Goal: Task Accomplishment & Management: Manage account settings

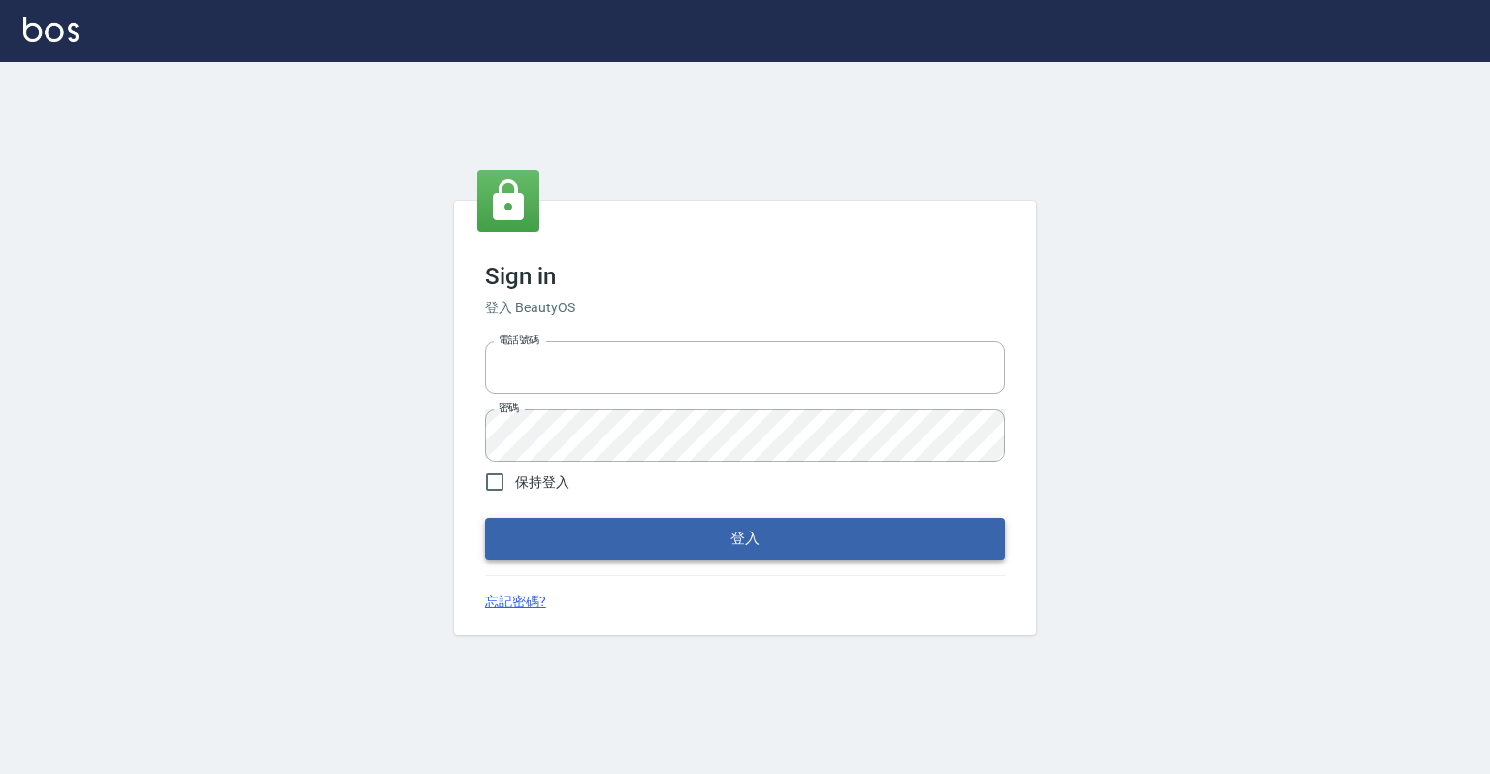
type input "0918176355"
click at [678, 541] on button "登入" at bounding box center [745, 538] width 520 height 41
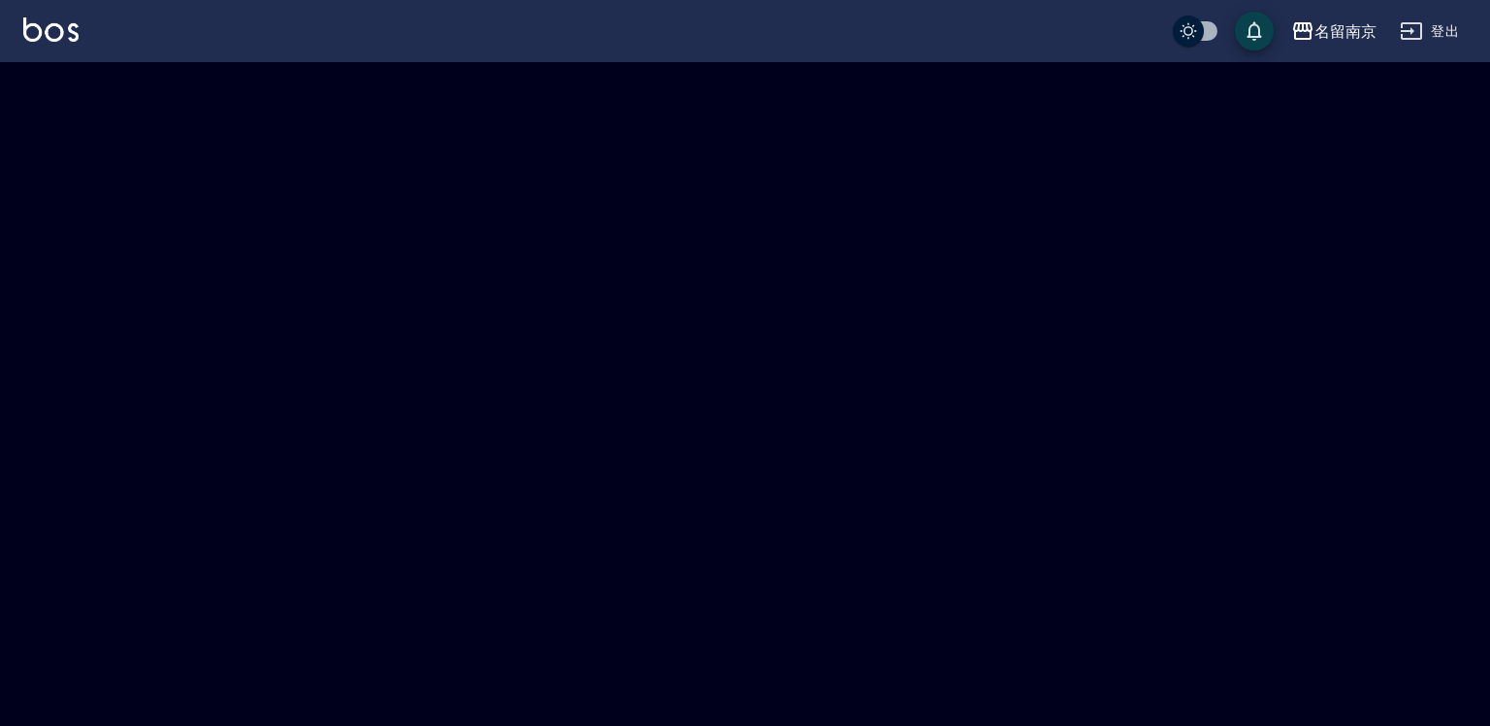
checkbox input "true"
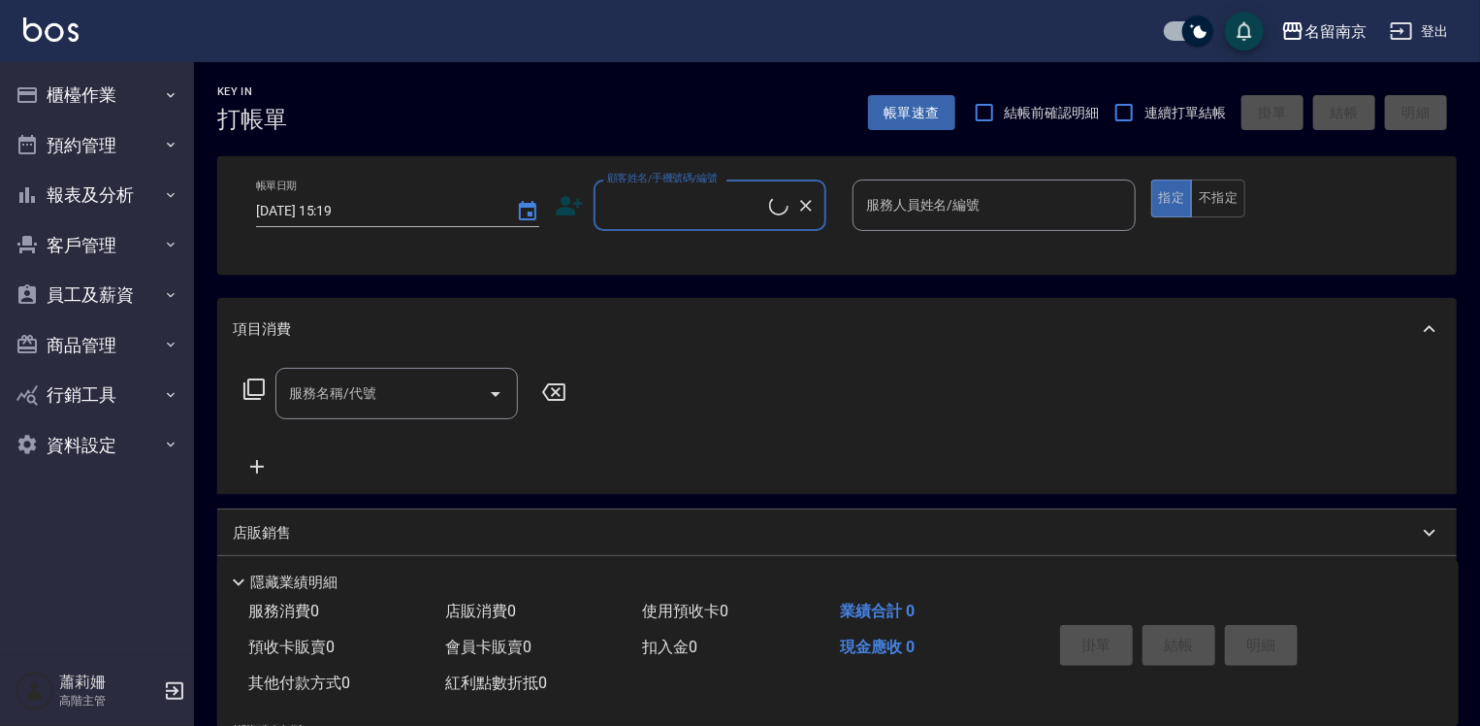
drag, startPoint x: 322, startPoint y: 221, endPoint x: 615, endPoint y: 202, distance: 293.6
click at [615, 202] on input "顧客姓名/手機號碼/編號" at bounding box center [685, 205] width 167 height 34
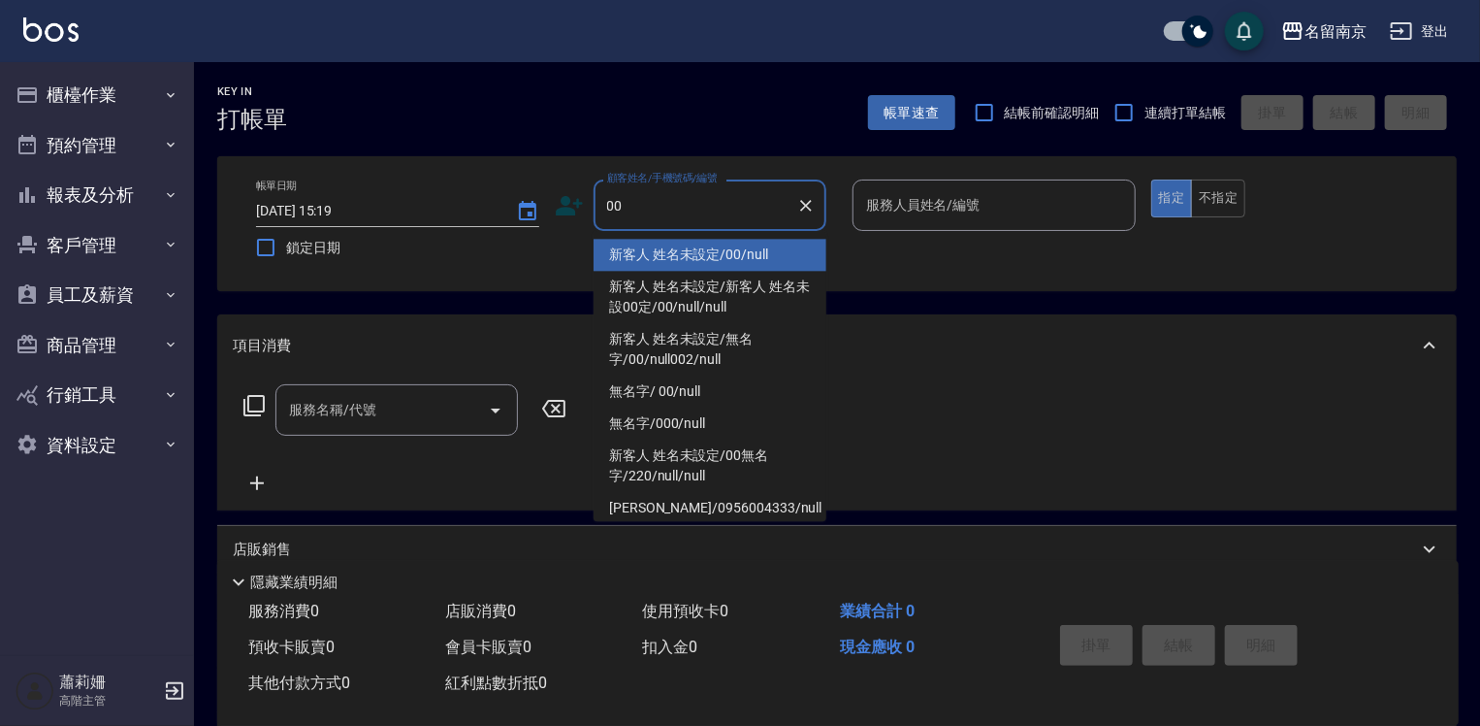
type input "新客人 姓名未設定/00/null"
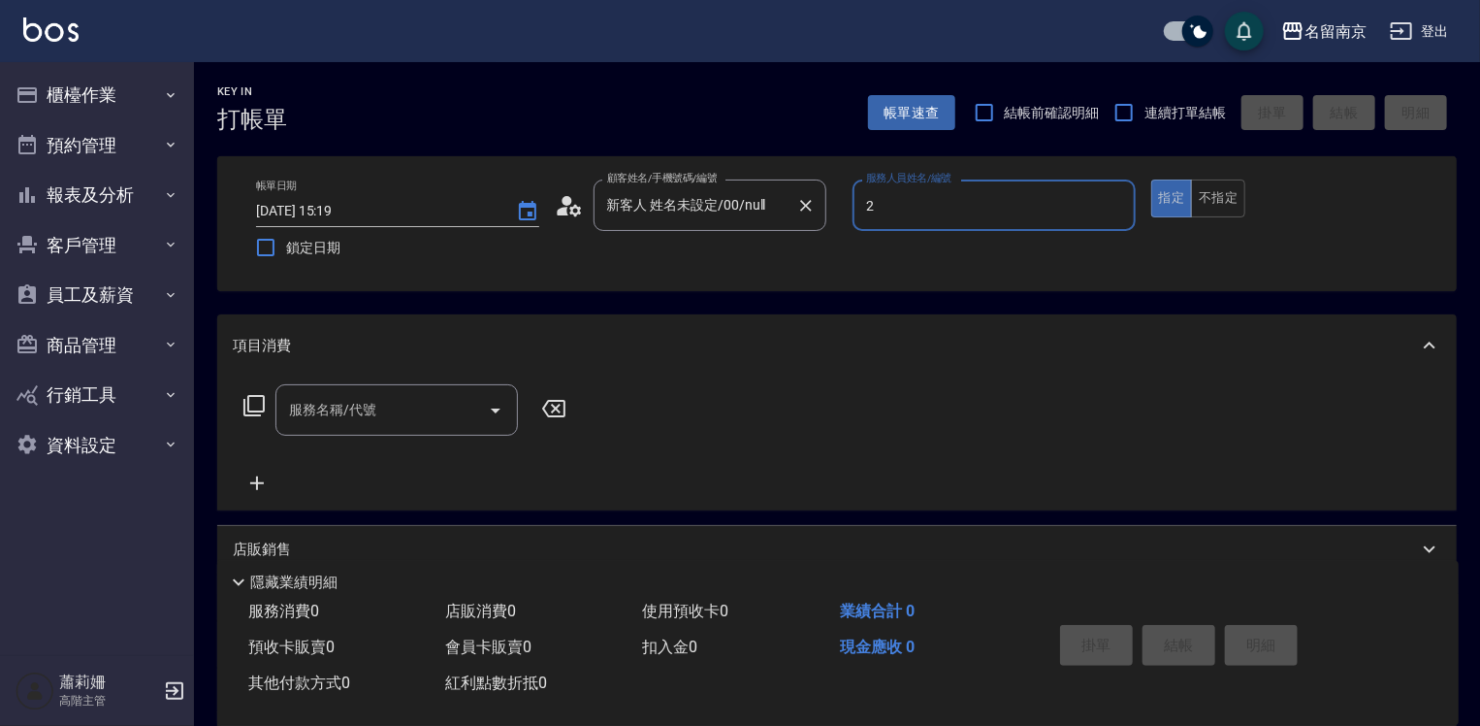
type input "2"
type button "true"
type input "Jenny-2"
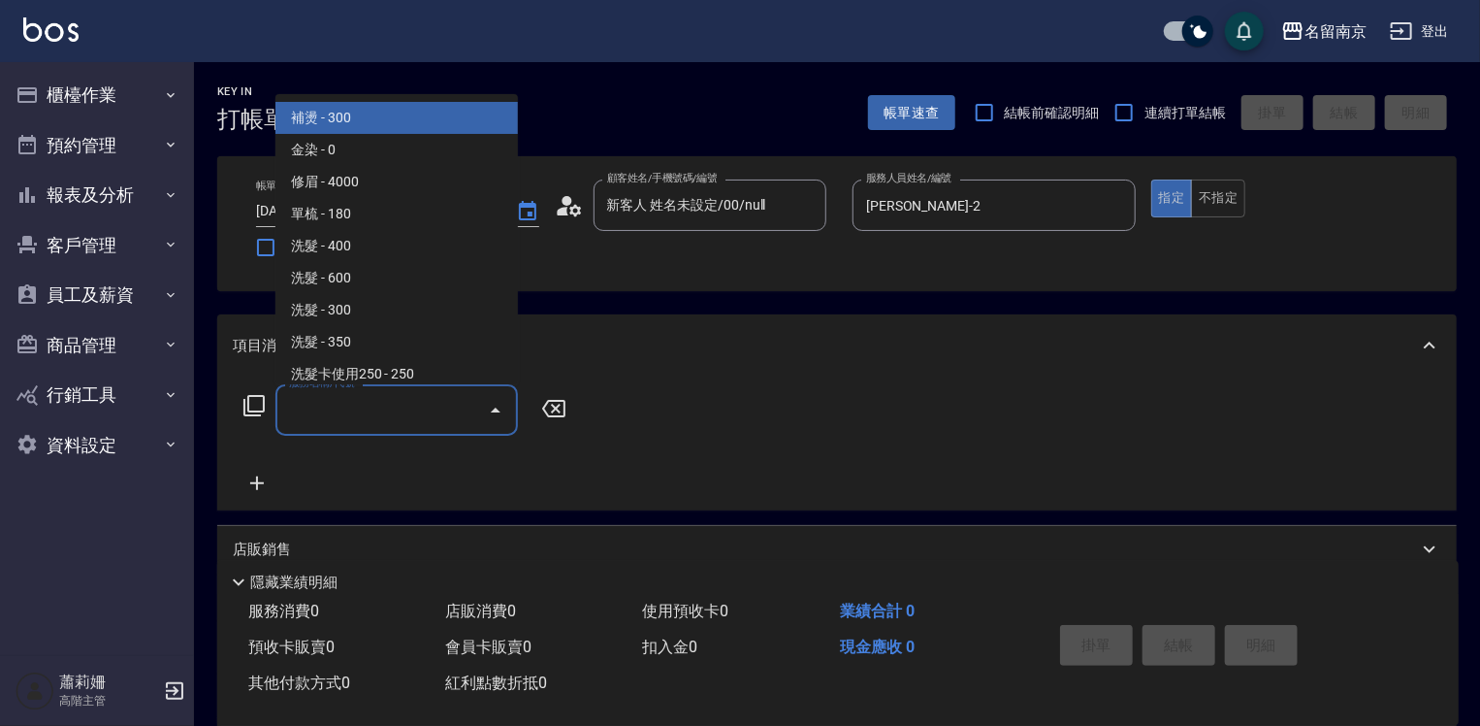
click at [311, 420] on input "服務名稱/代號" at bounding box center [382, 410] width 196 height 34
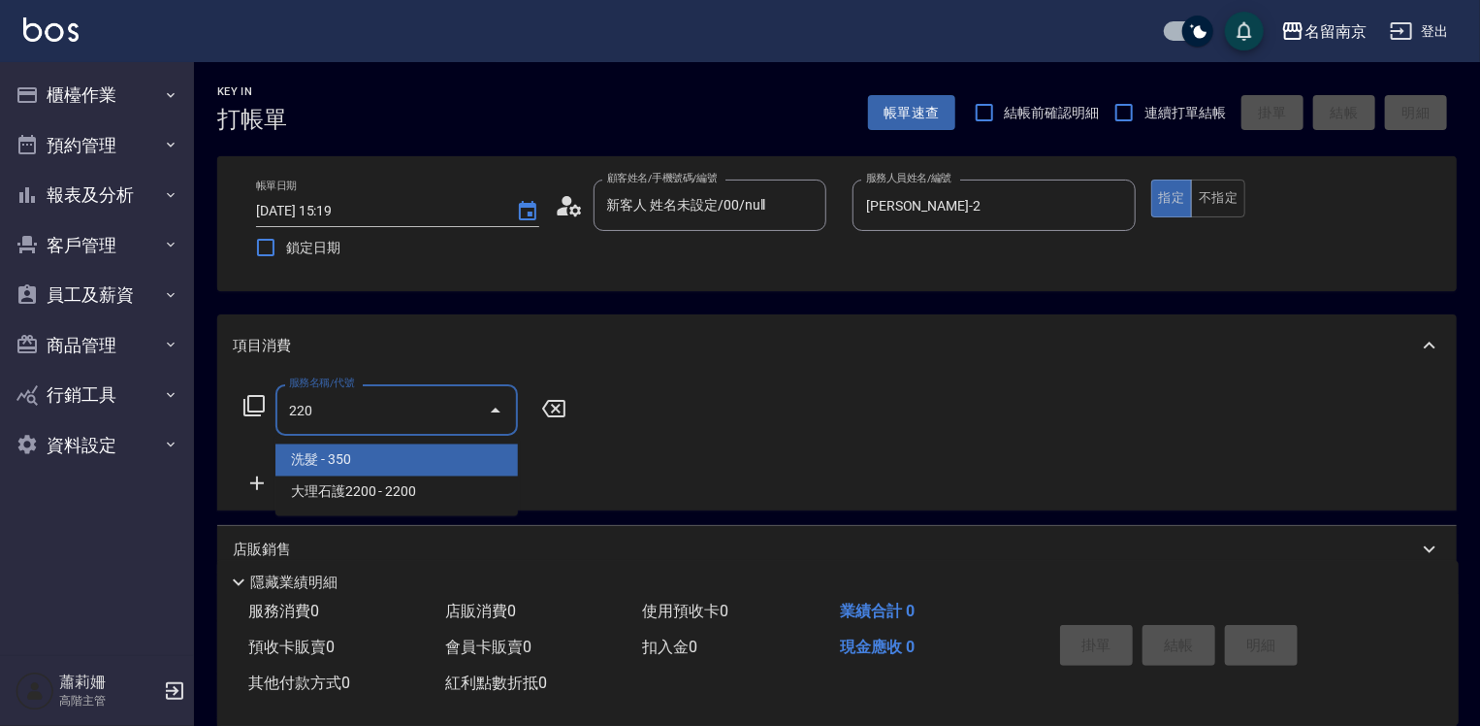
type input "洗髮(220)"
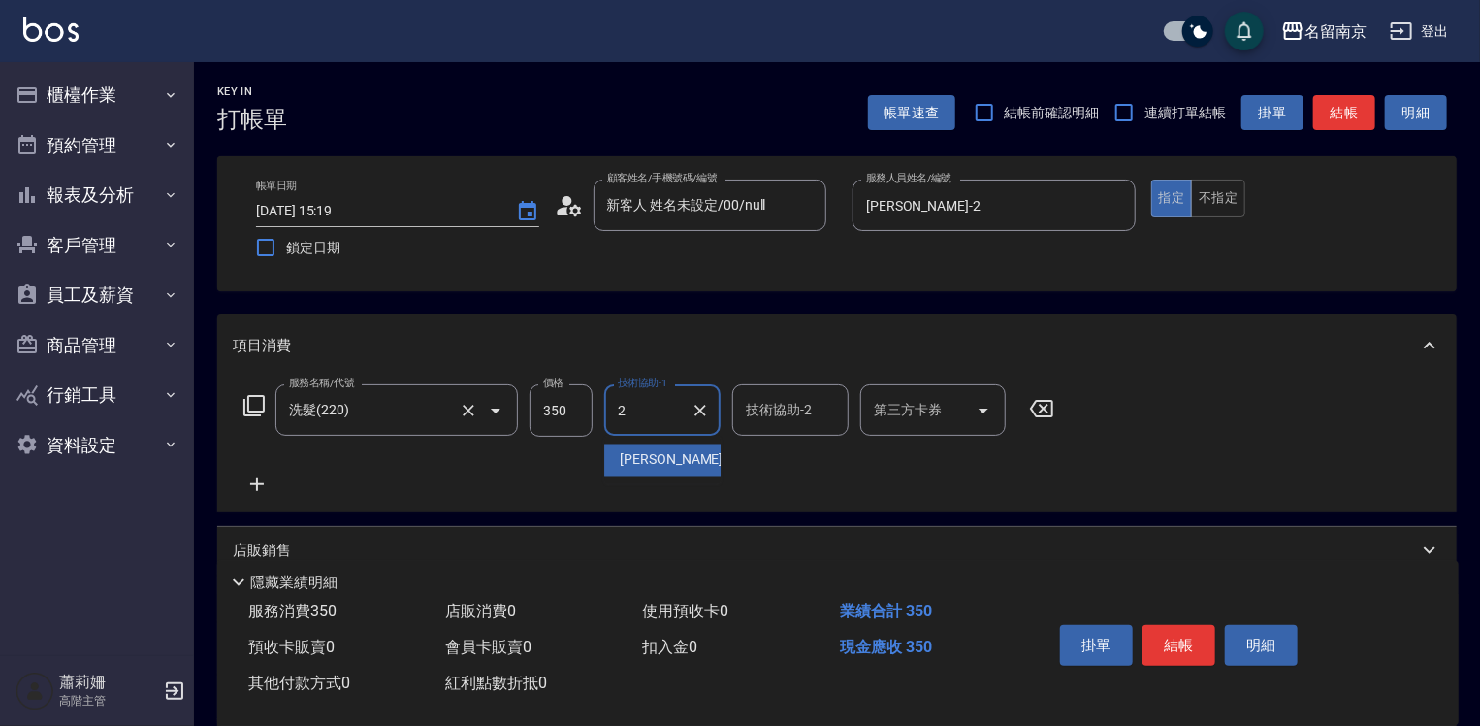
type input "Jenny-2"
click at [249, 484] on icon at bounding box center [257, 483] width 49 height 23
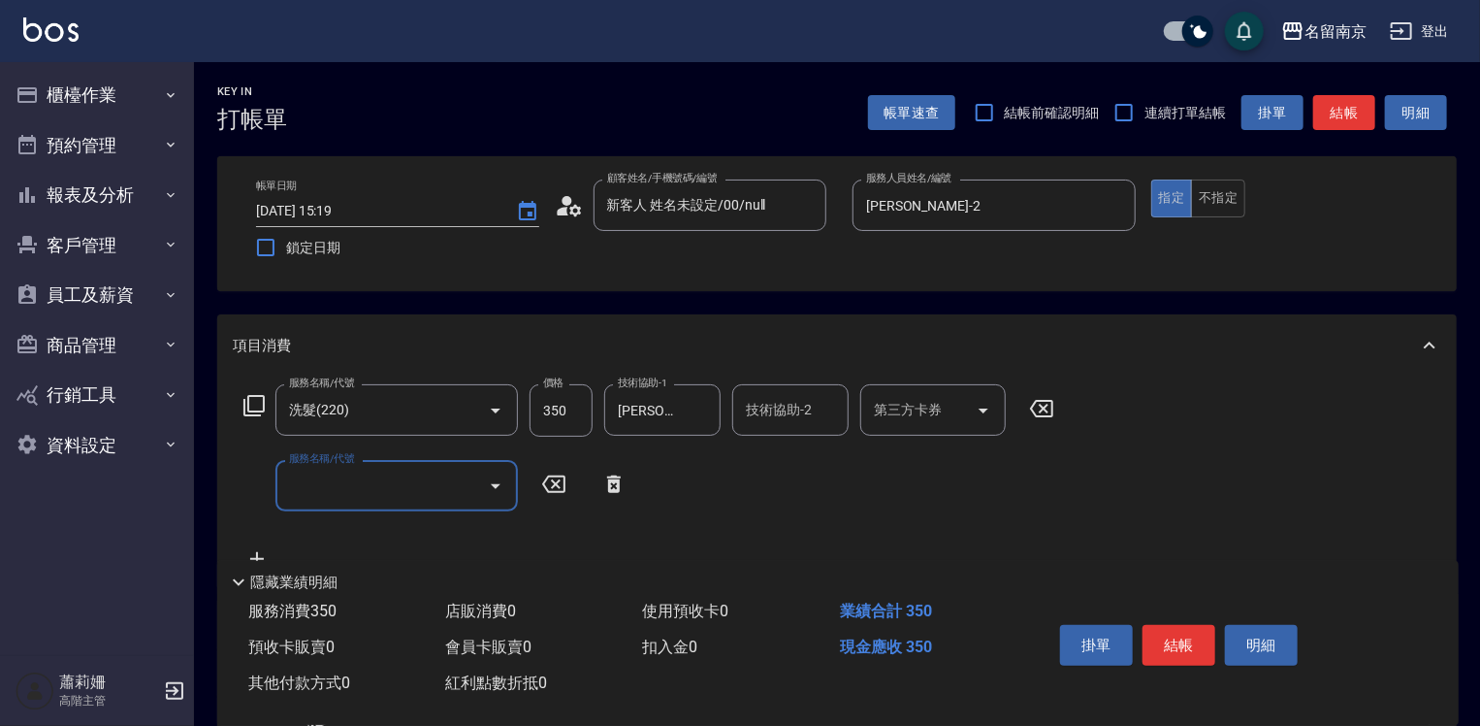
drag, startPoint x: 249, startPoint y: 484, endPoint x: 314, endPoint y: 495, distance: 65.9
click at [314, 498] on input "服務名稱/代號" at bounding box center [382, 486] width 196 height 34
type input "剪髮(301)"
type input "650"
click at [1205, 632] on button "結帳" at bounding box center [1179, 645] width 73 height 41
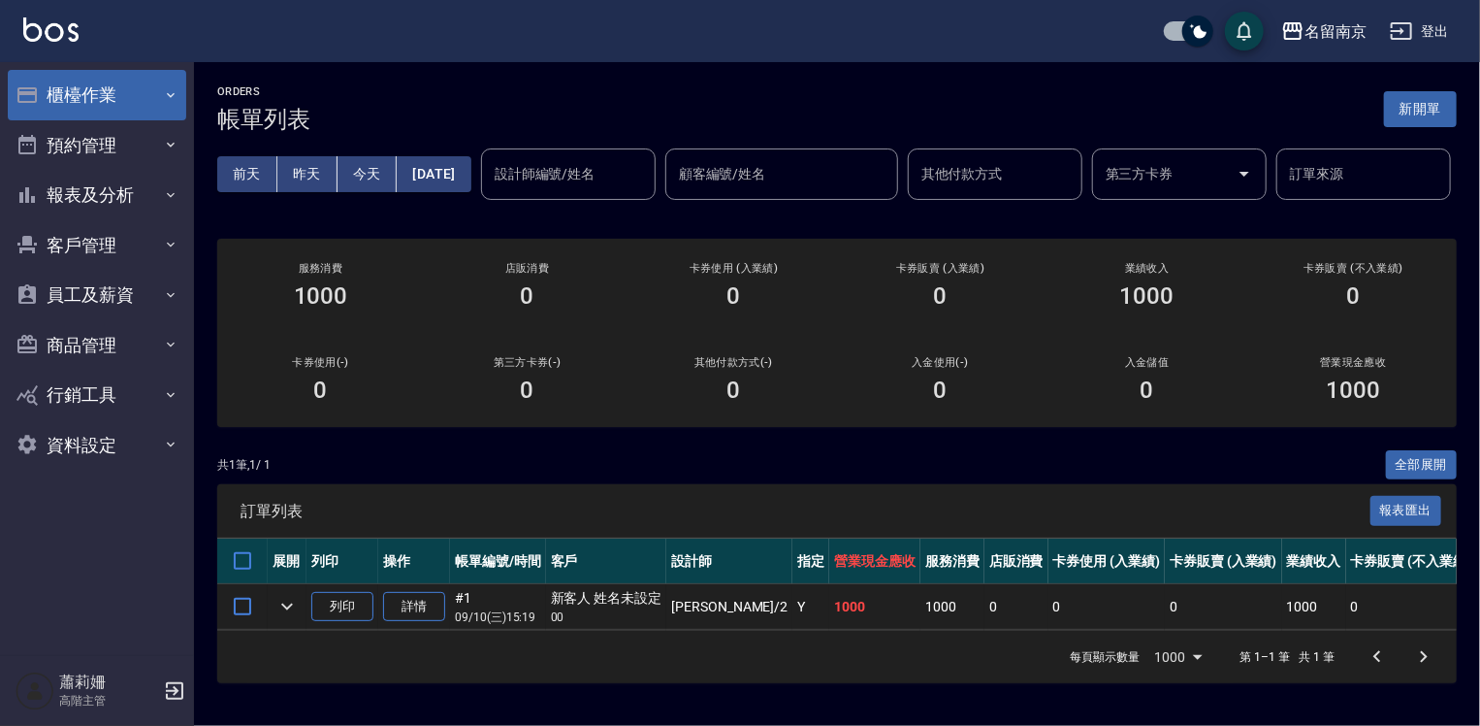
click at [58, 86] on button "櫃檯作業" at bounding box center [97, 95] width 178 height 50
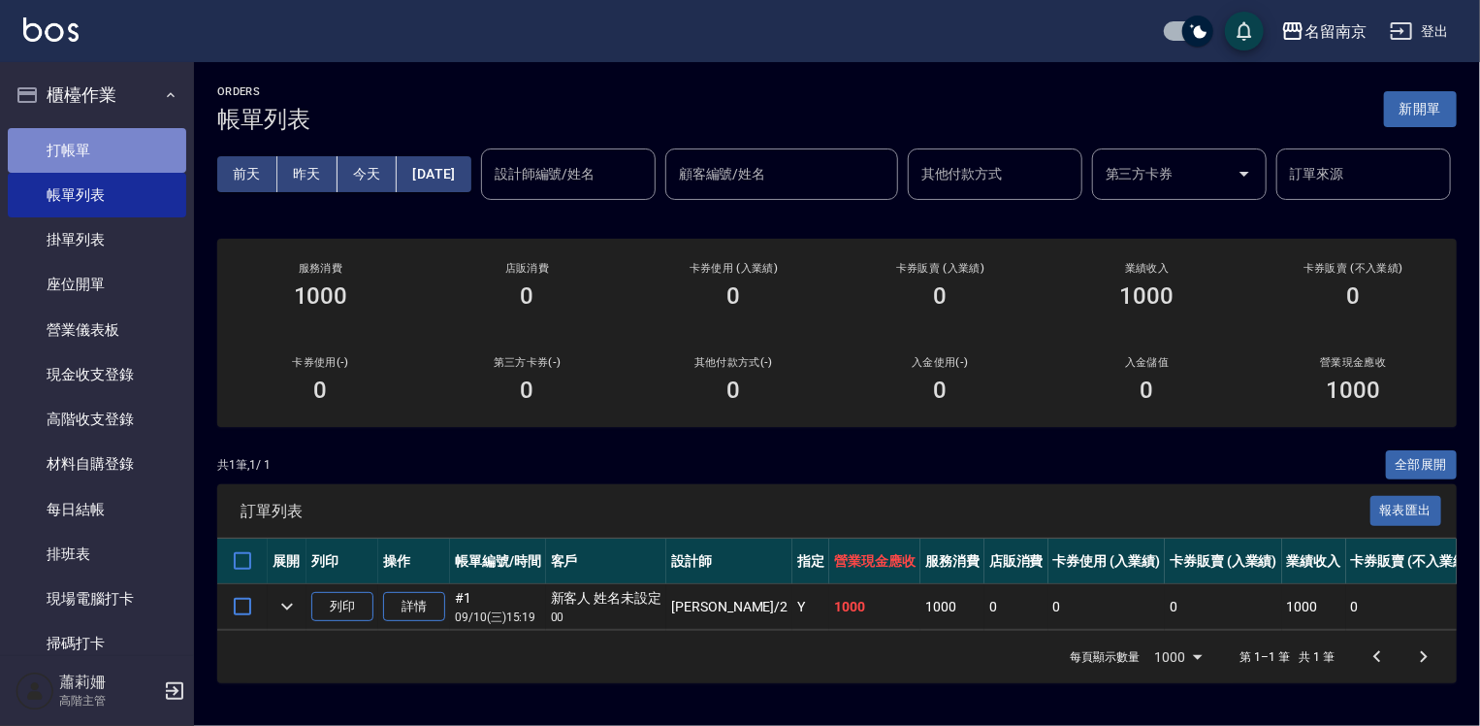
click at [124, 151] on link "打帳單" at bounding box center [97, 150] width 178 height 45
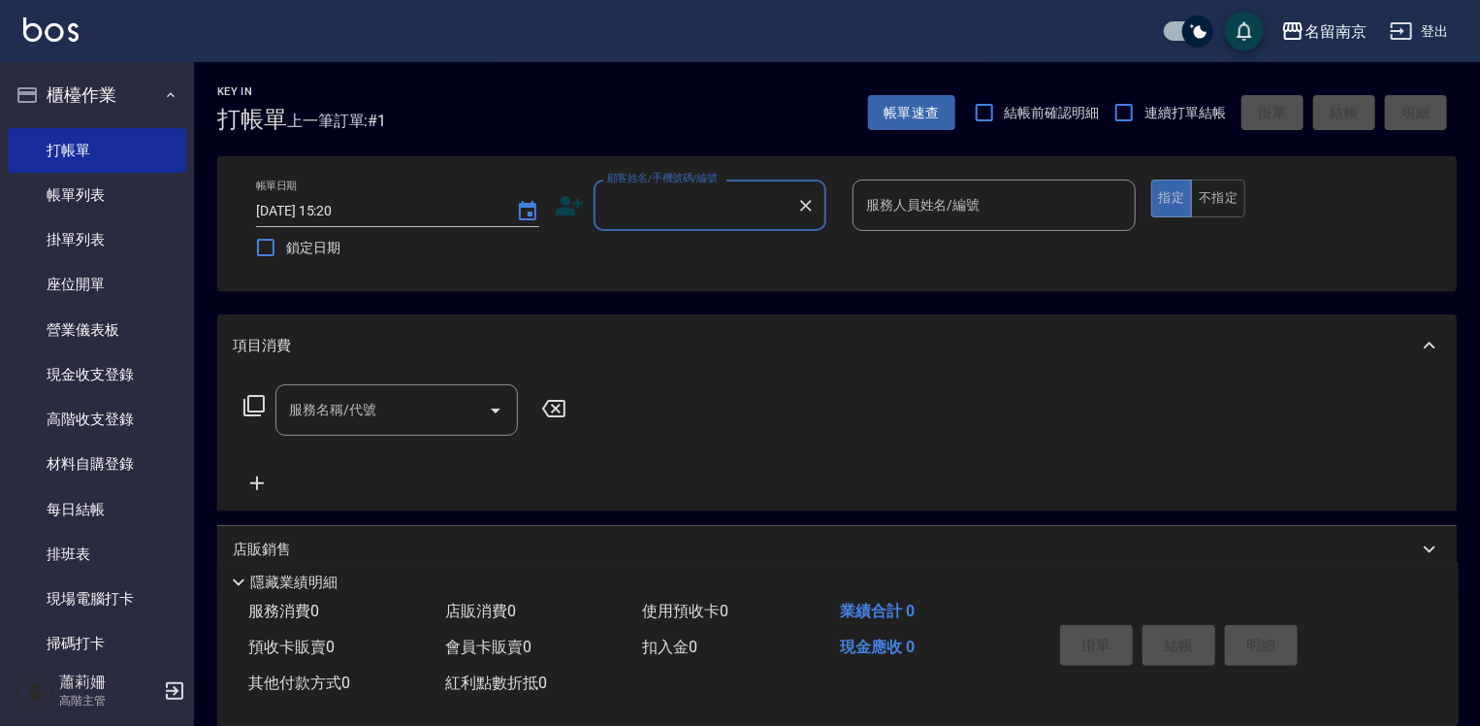
click at [649, 210] on input "顧客姓名/手機號碼/編號" at bounding box center [695, 205] width 186 height 34
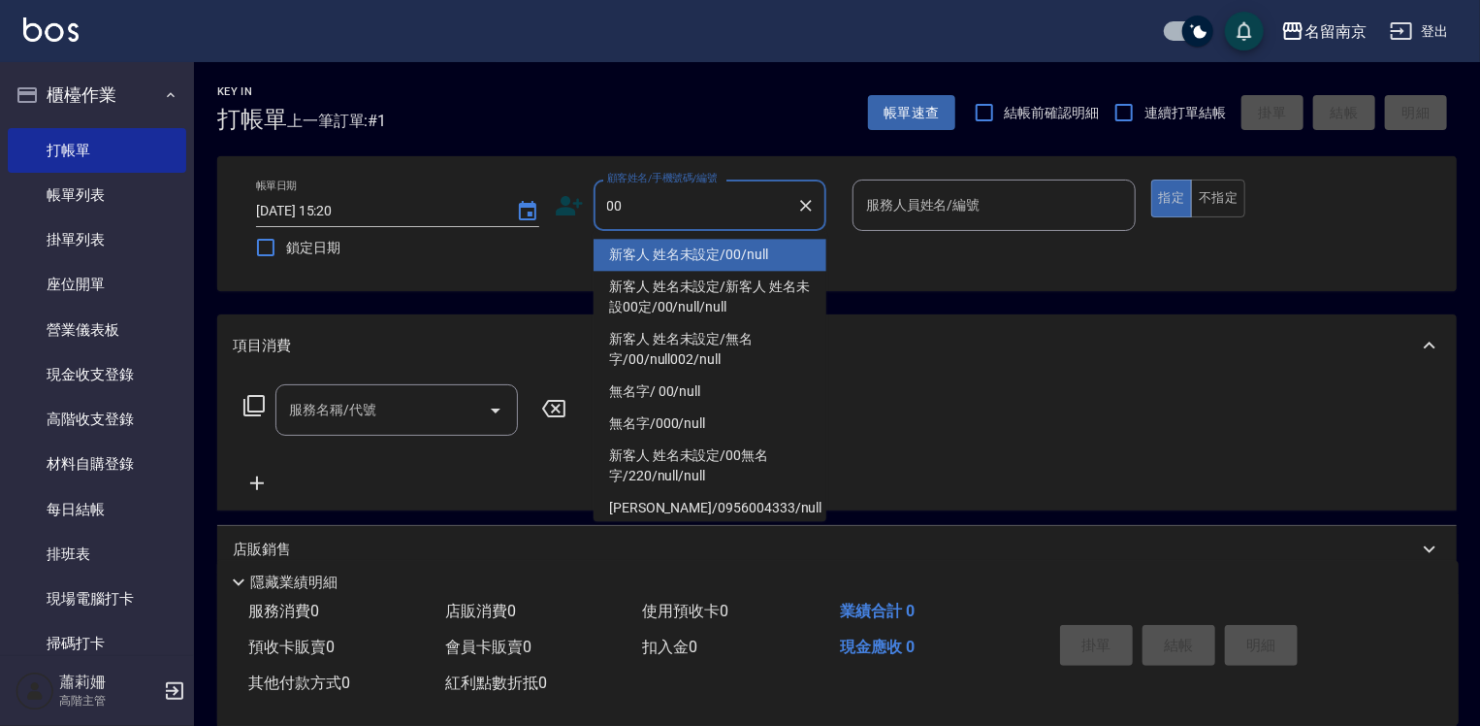
type input "新客人 姓名未設定/00/null"
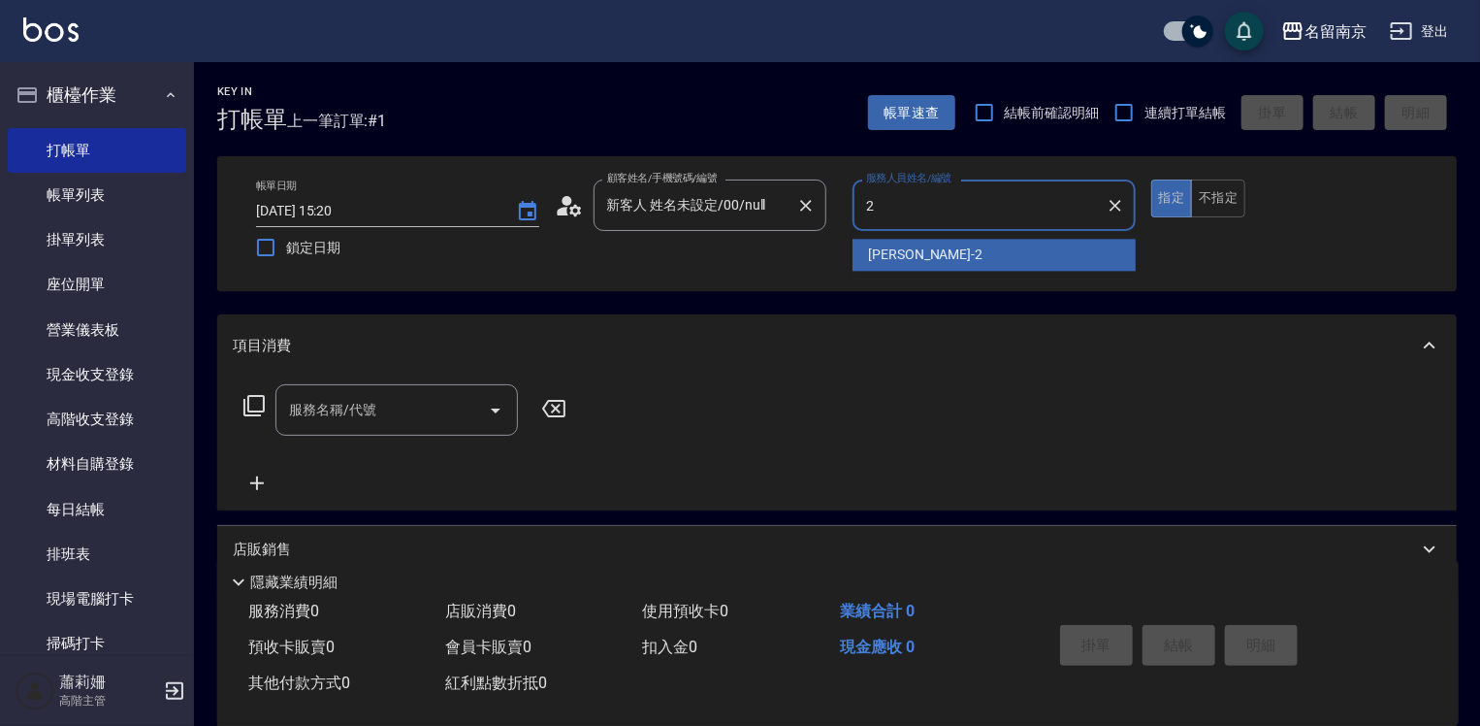
type input "Jenny-2"
type button "true"
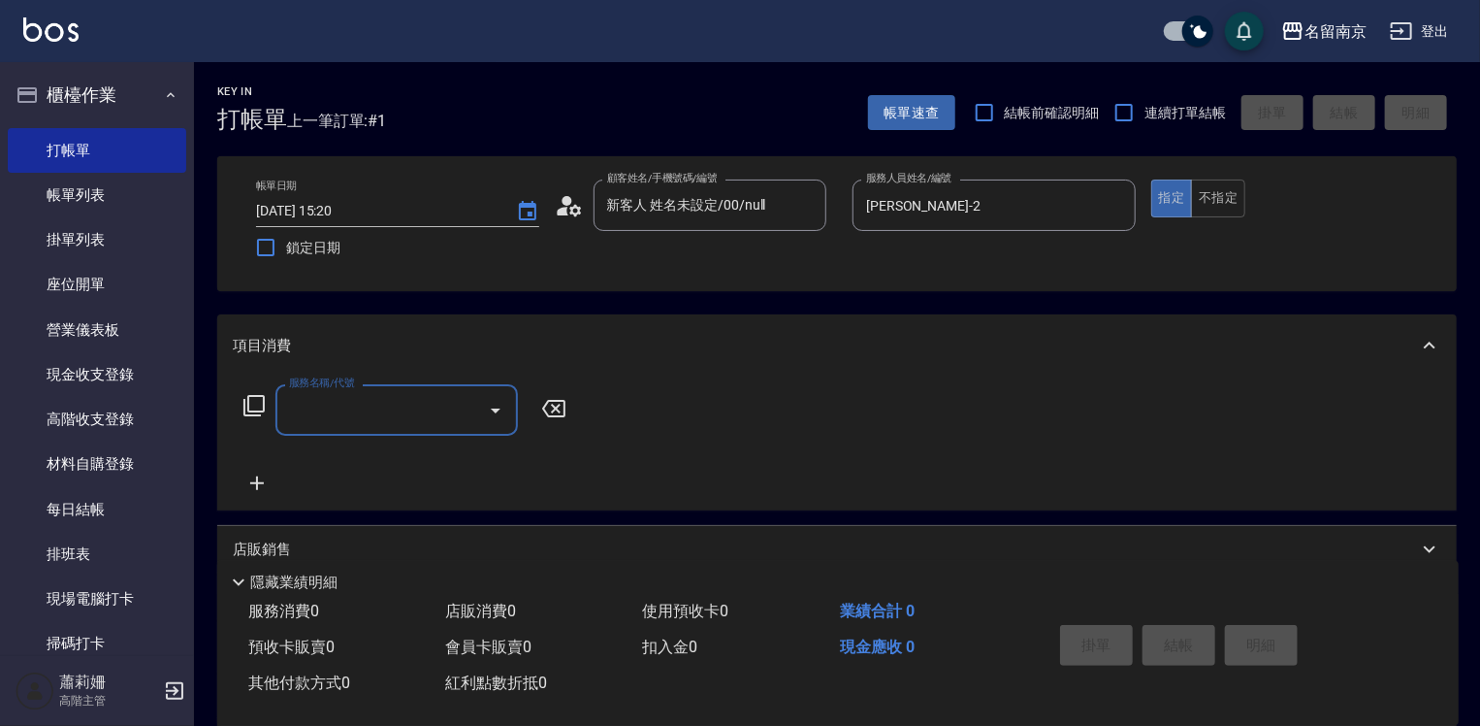
click at [332, 403] on input "服務名稱/代號" at bounding box center [382, 410] width 196 height 34
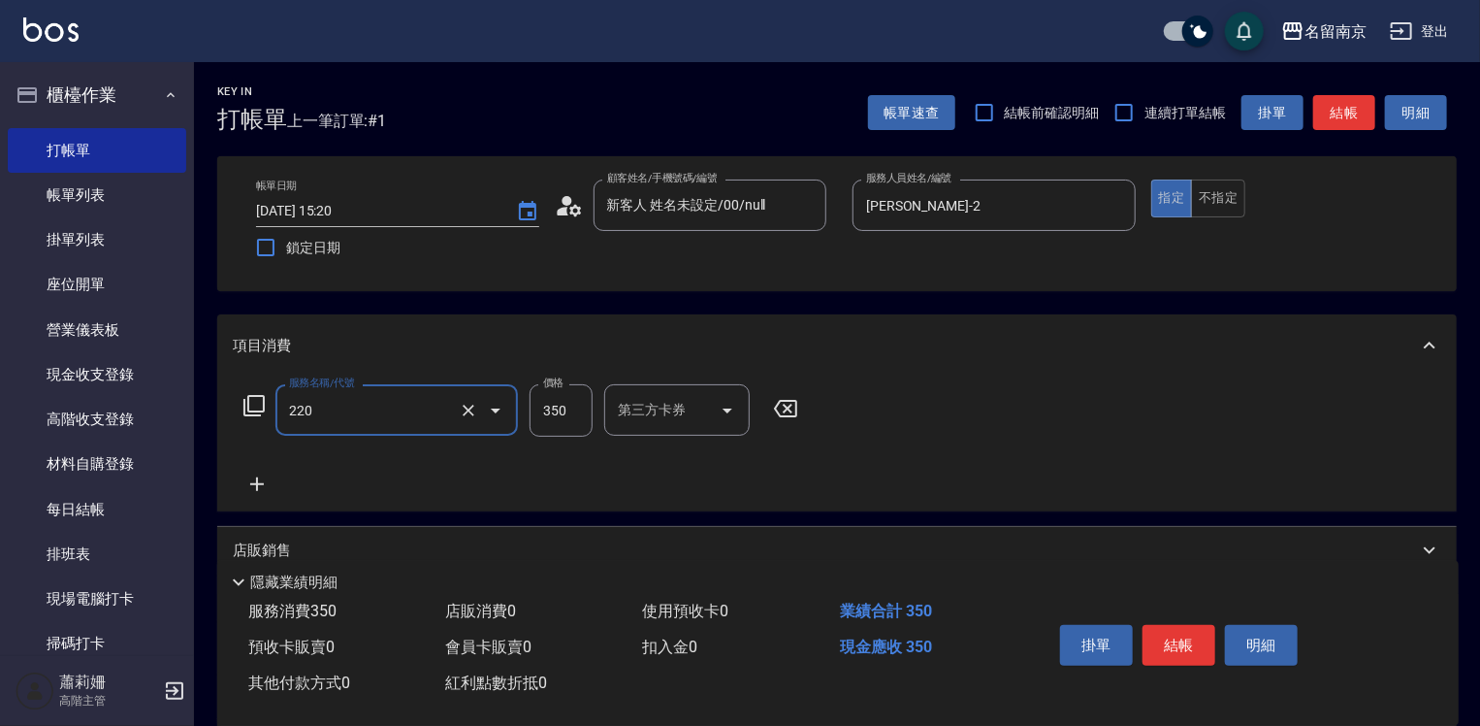
type input "洗髮(220)"
type input "Terrisa-7"
click at [262, 492] on icon at bounding box center [257, 483] width 49 height 23
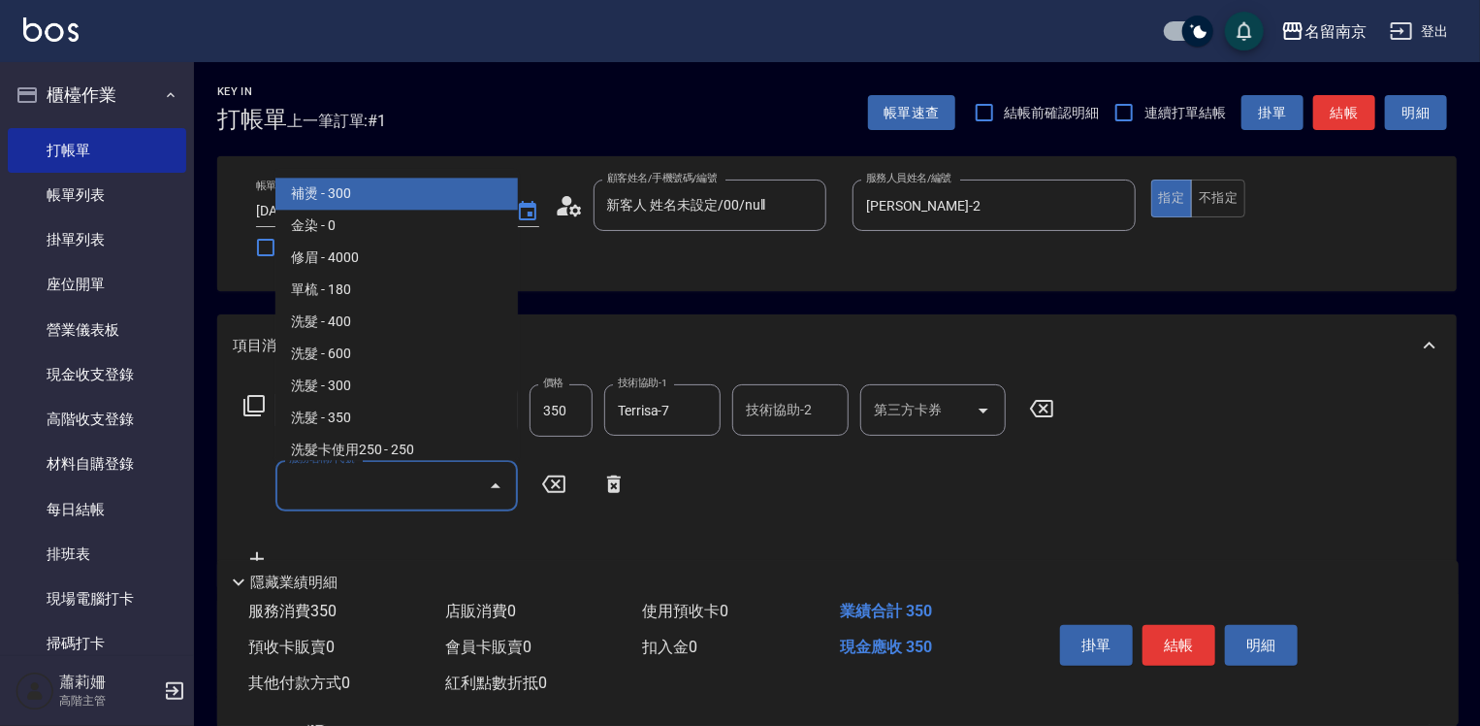
click at [326, 492] on input "服務名稱/代號" at bounding box center [382, 486] width 196 height 34
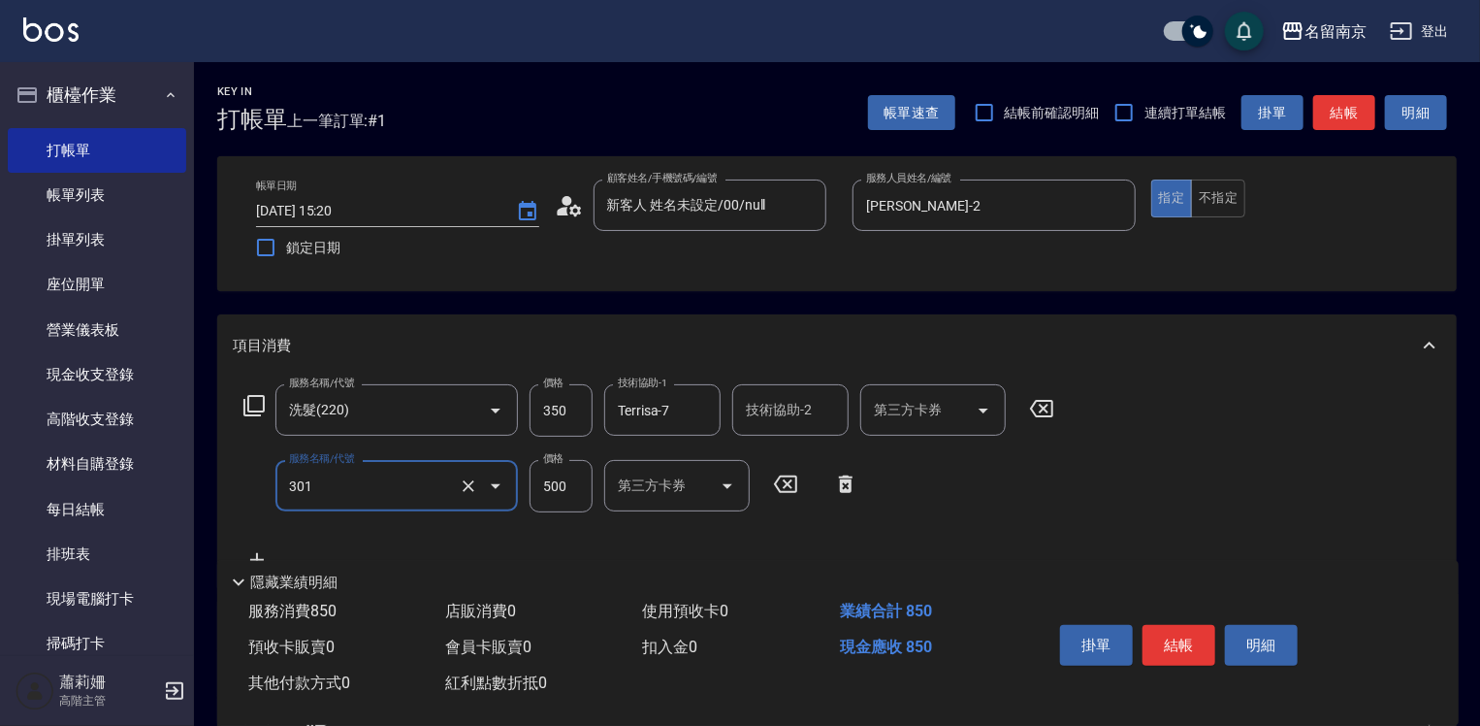
type input "剪髮(301)"
type input "650"
click at [1176, 636] on button "結帳" at bounding box center [1179, 645] width 73 height 41
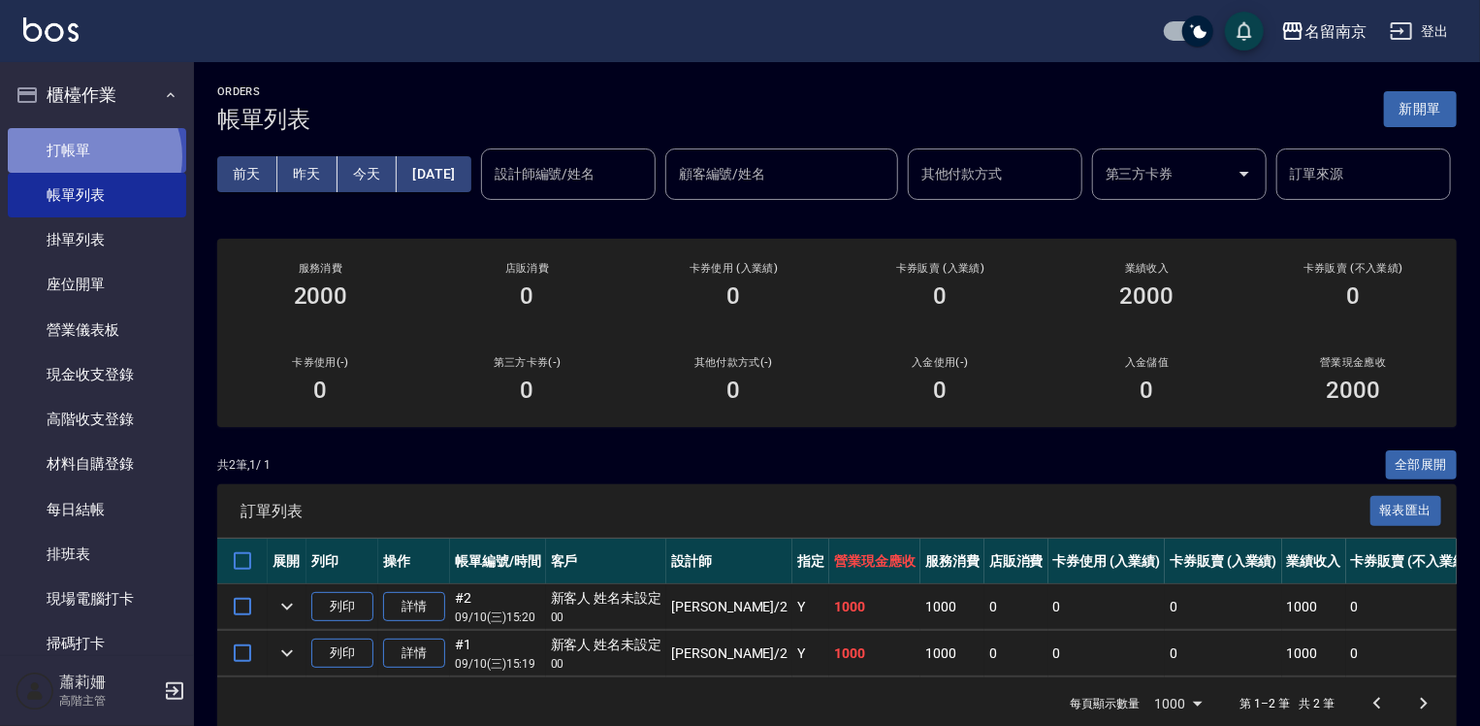
click at [92, 156] on link "打帳單" at bounding box center [97, 150] width 178 height 45
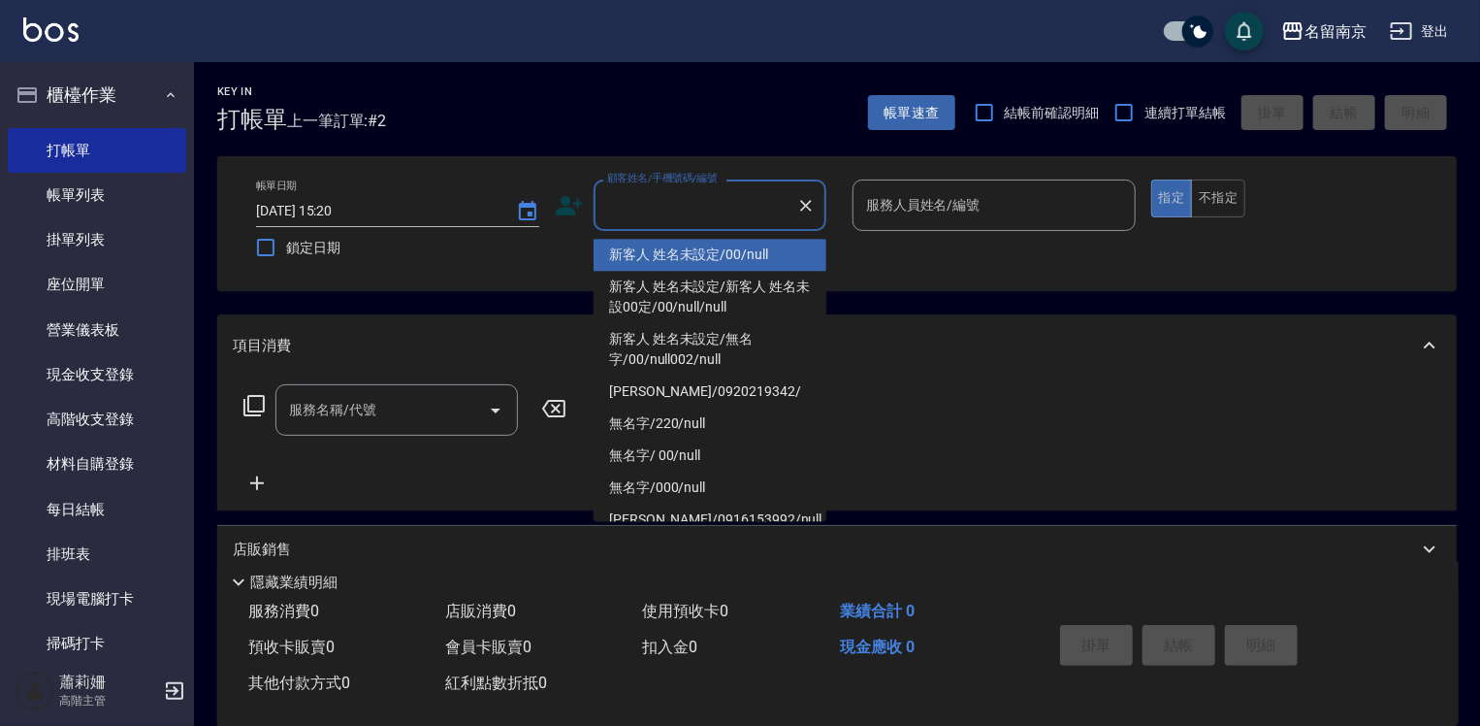
click at [717, 210] on input "顧客姓名/手機號碼/編號" at bounding box center [695, 205] width 186 height 34
type input "新客人 姓名未設定/00/null"
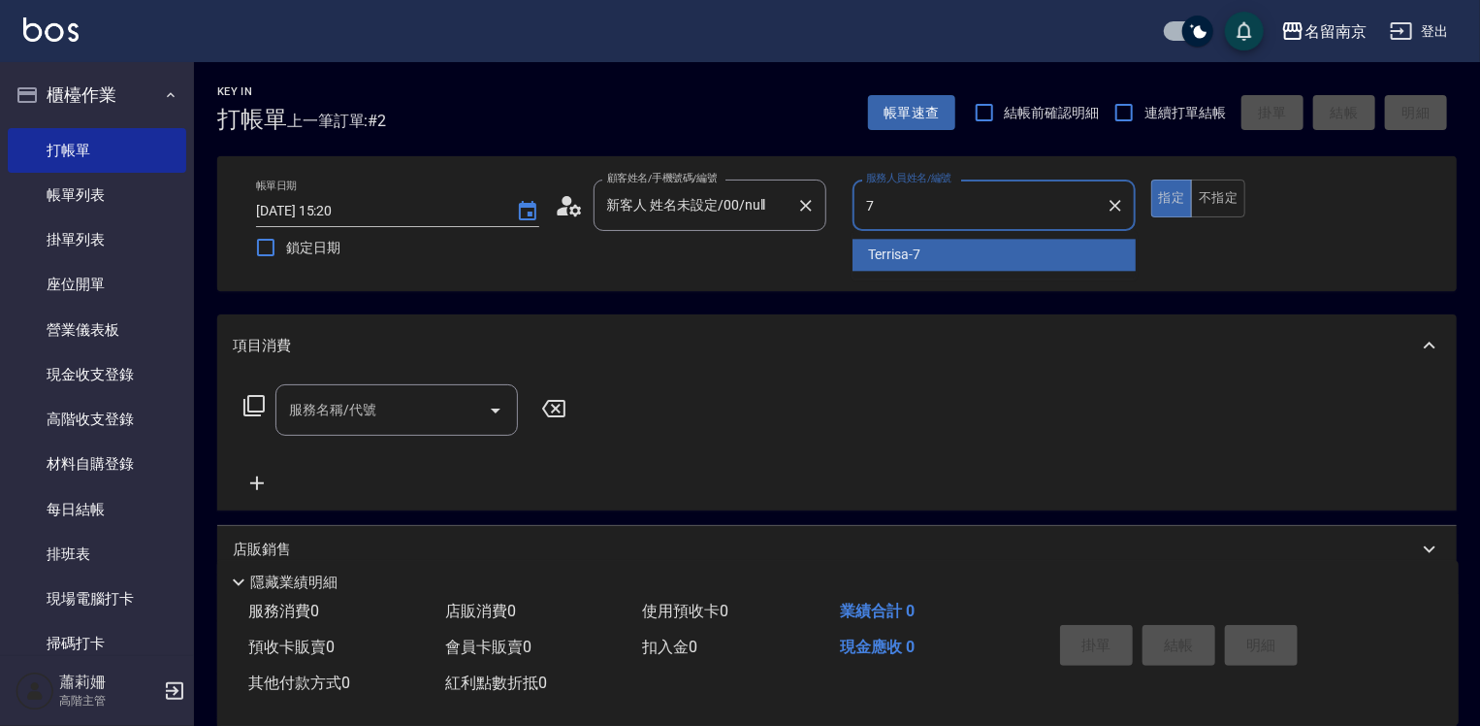
type input "Terrisa-7"
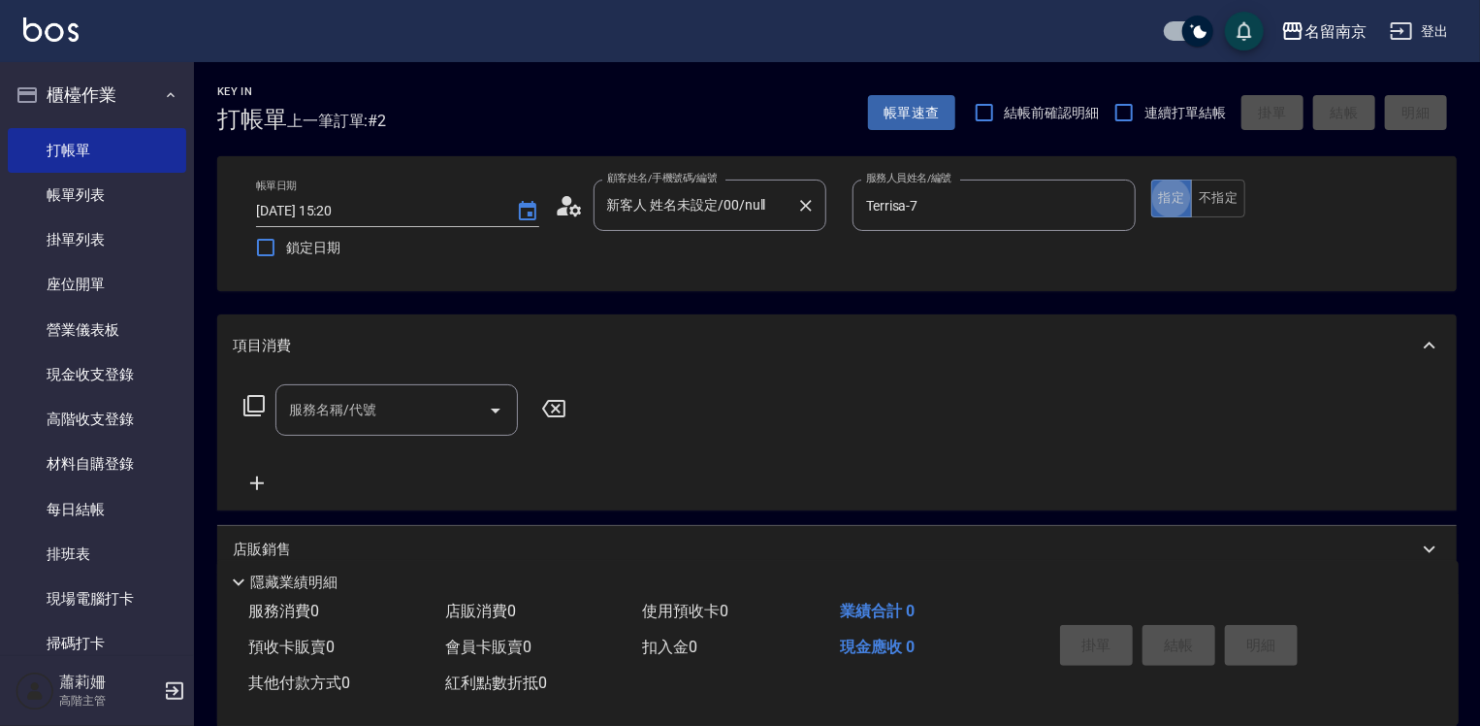
type button "true"
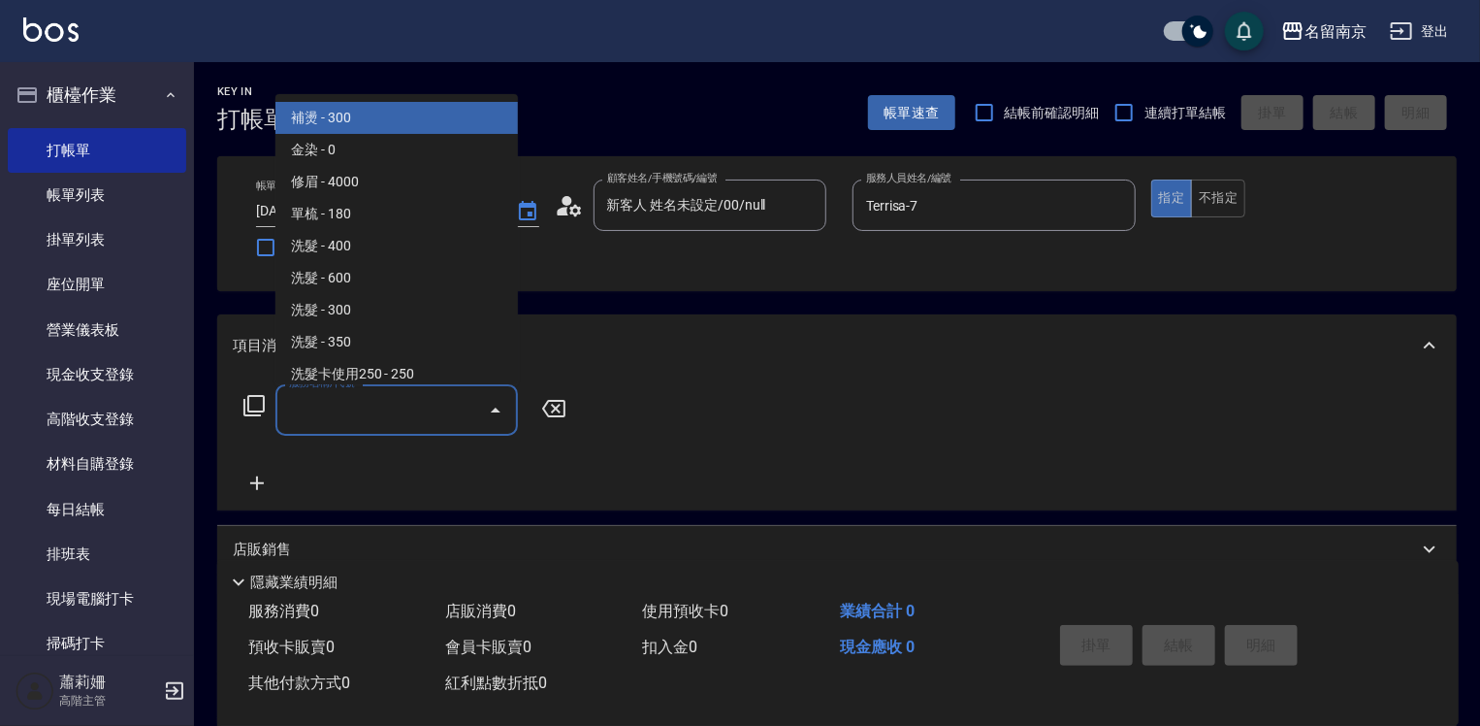
click at [397, 411] on input "服務名稱/代號" at bounding box center [382, 410] width 196 height 34
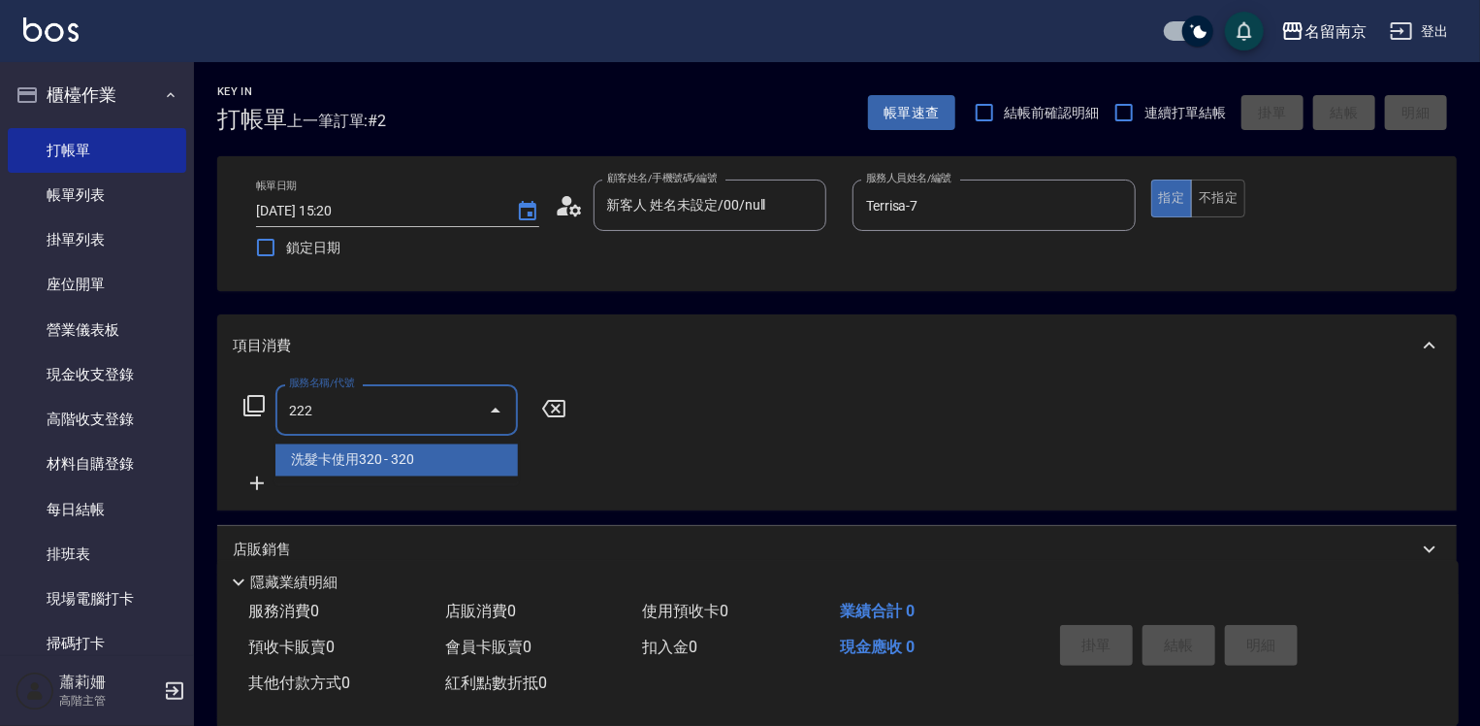
type input "洗髮卡使用320(222)"
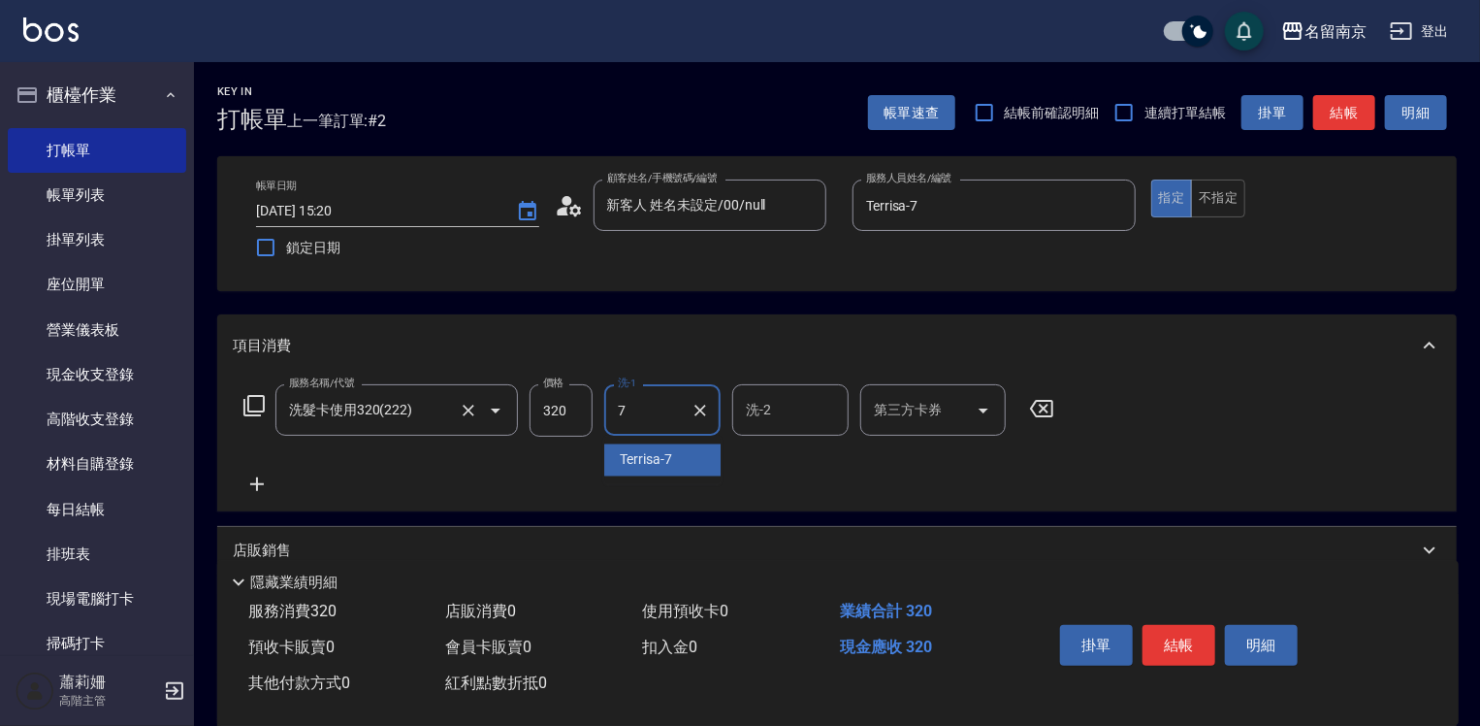
type input "Terrisa-7"
click at [930, 409] on input "第三方卡券" at bounding box center [918, 410] width 99 height 34
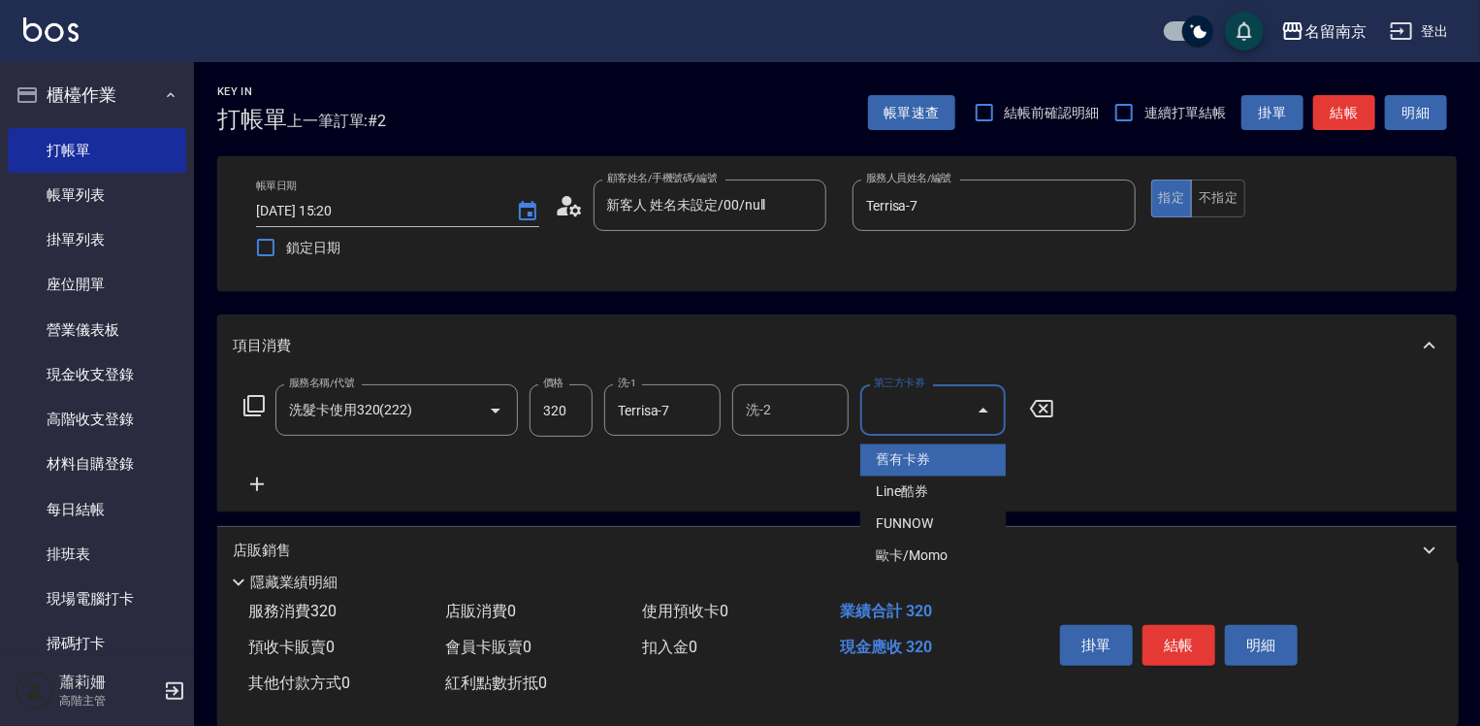
drag, startPoint x: 927, startPoint y: 451, endPoint x: 958, endPoint y: 460, distance: 32.2
click at [932, 456] on span "舊有卡券" at bounding box center [933, 460] width 146 height 32
type input "舊有卡券"
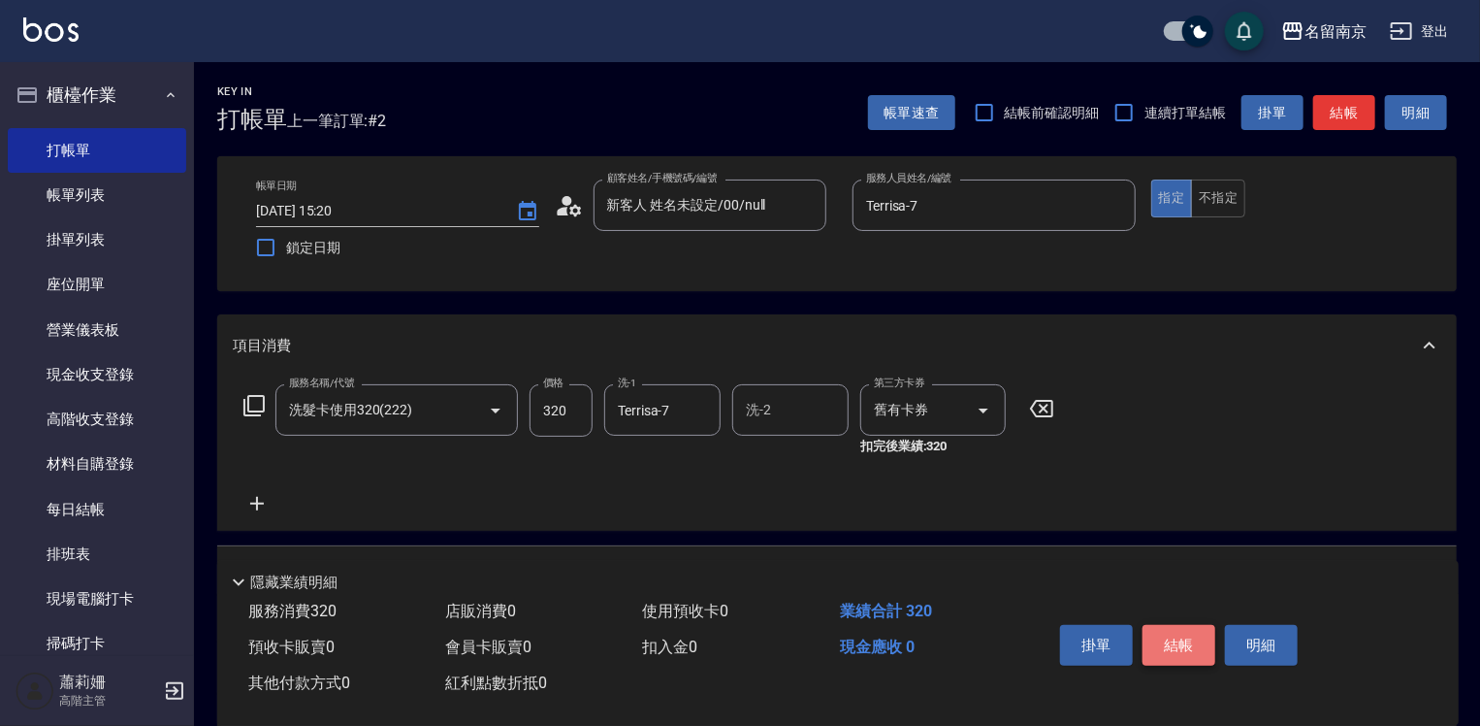
click at [1187, 644] on button "結帳" at bounding box center [1179, 645] width 73 height 41
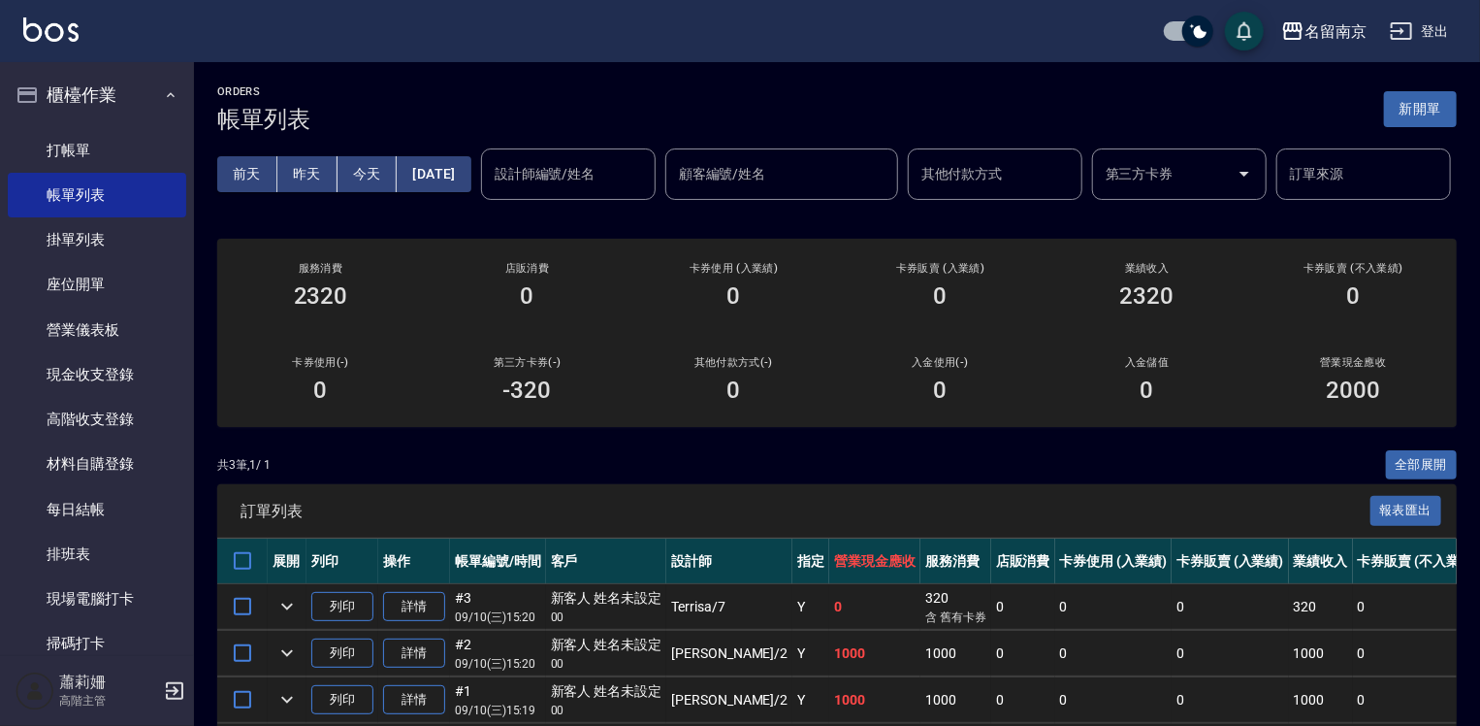
click at [76, 151] on link "打帳單" at bounding box center [97, 150] width 178 height 45
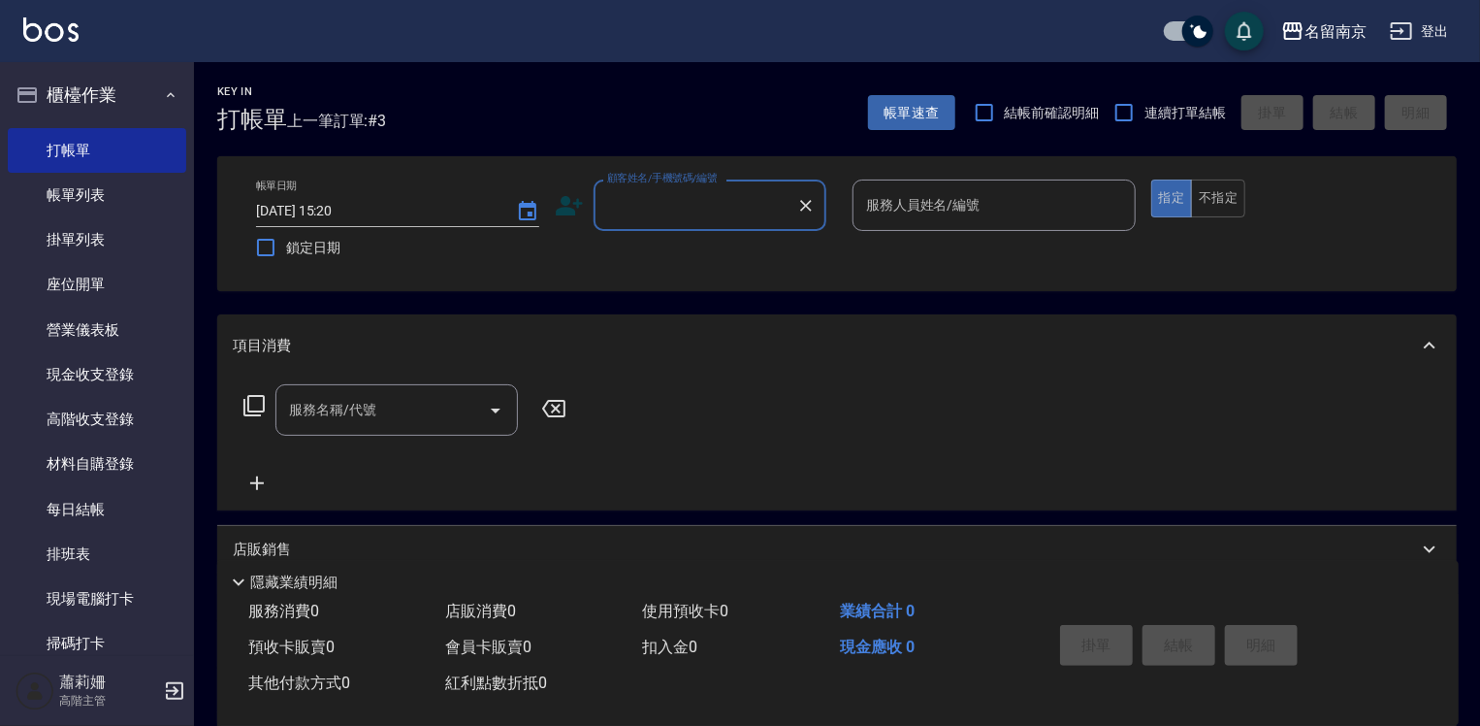
click at [691, 194] on input "顧客姓名/手機號碼/編號" at bounding box center [695, 205] width 186 height 34
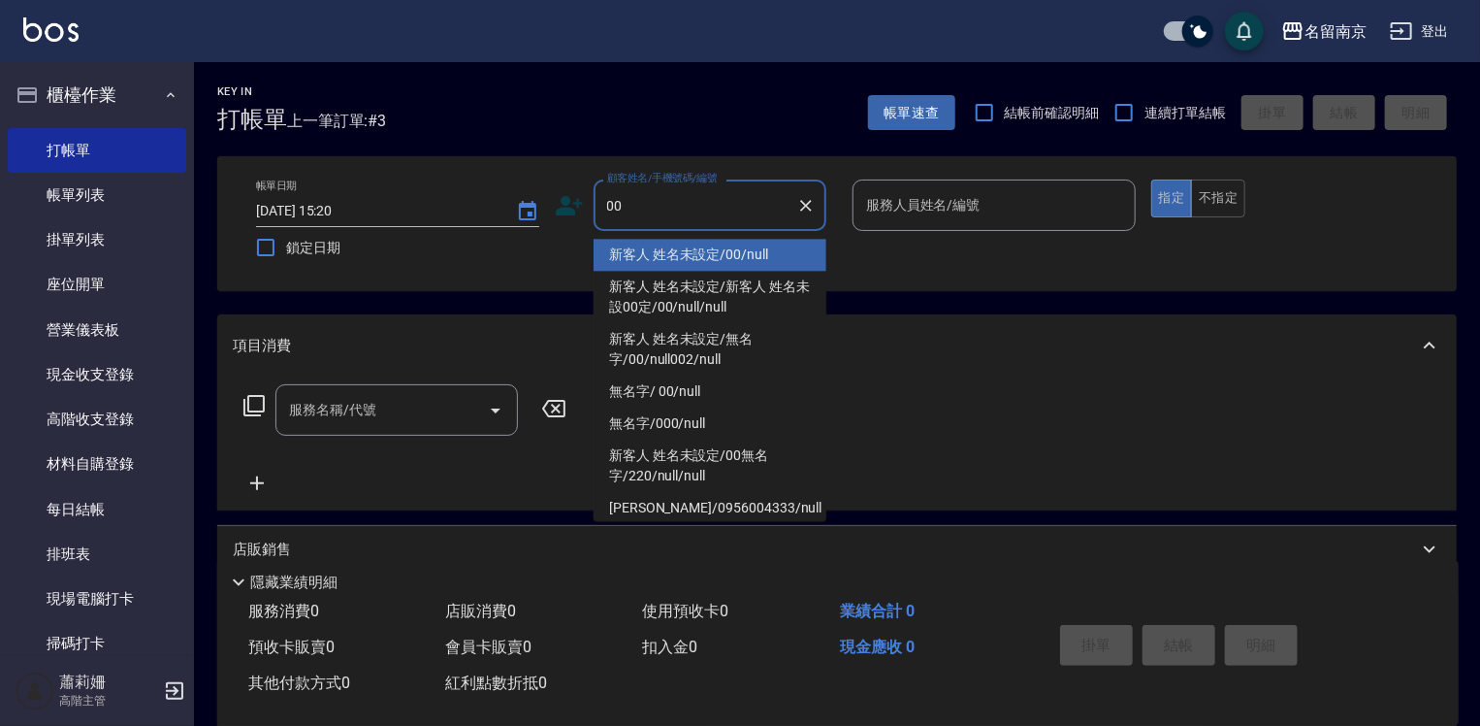
type input "新客人 姓名未設定/00/null"
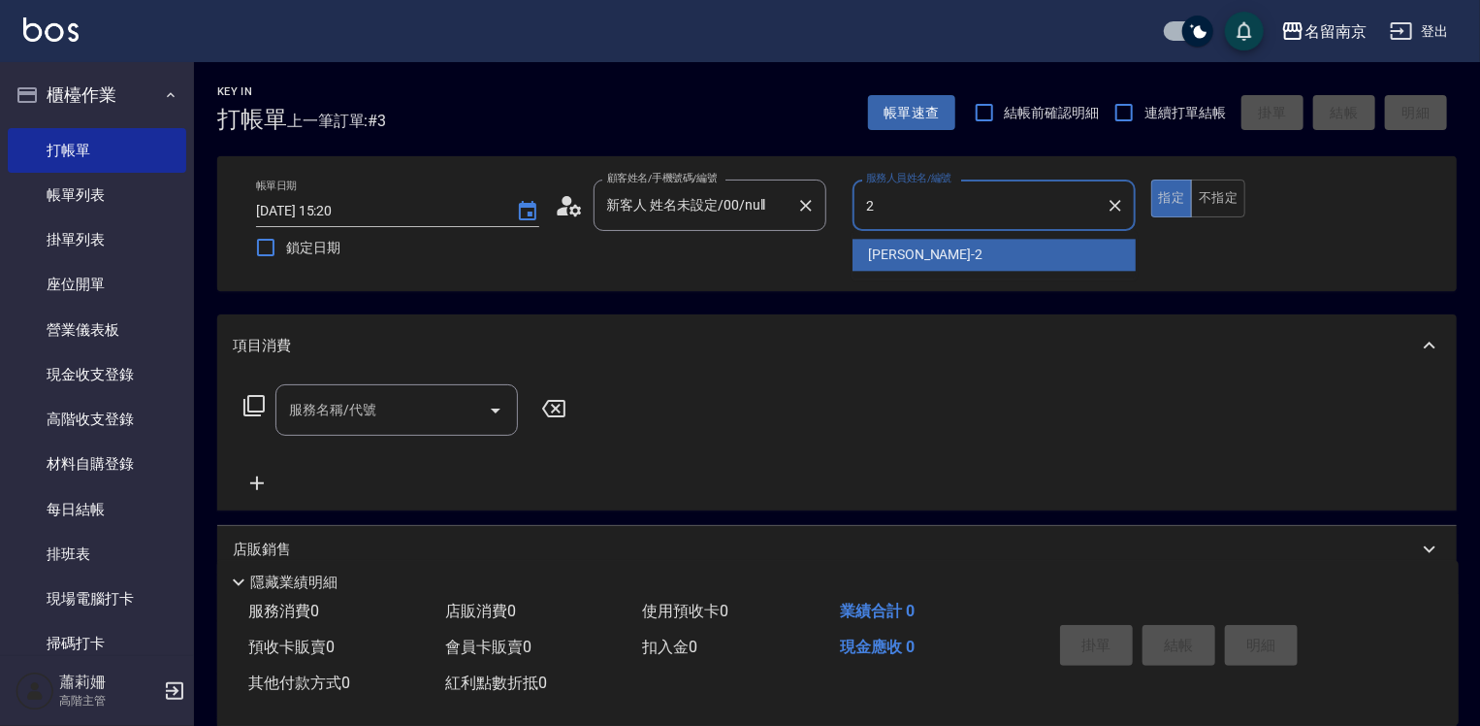
type input "Jenny-2"
type button "true"
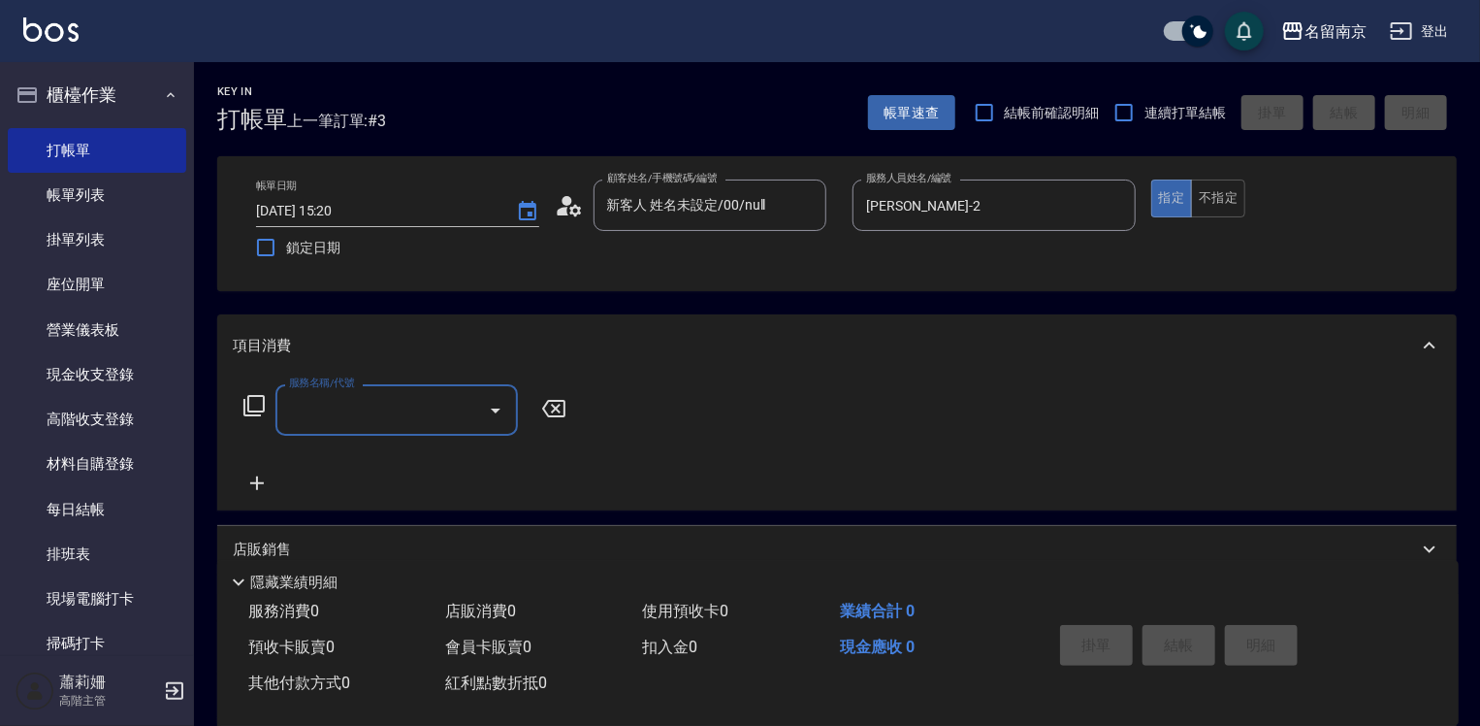
click at [404, 423] on input "服務名稱/代號" at bounding box center [382, 410] width 196 height 34
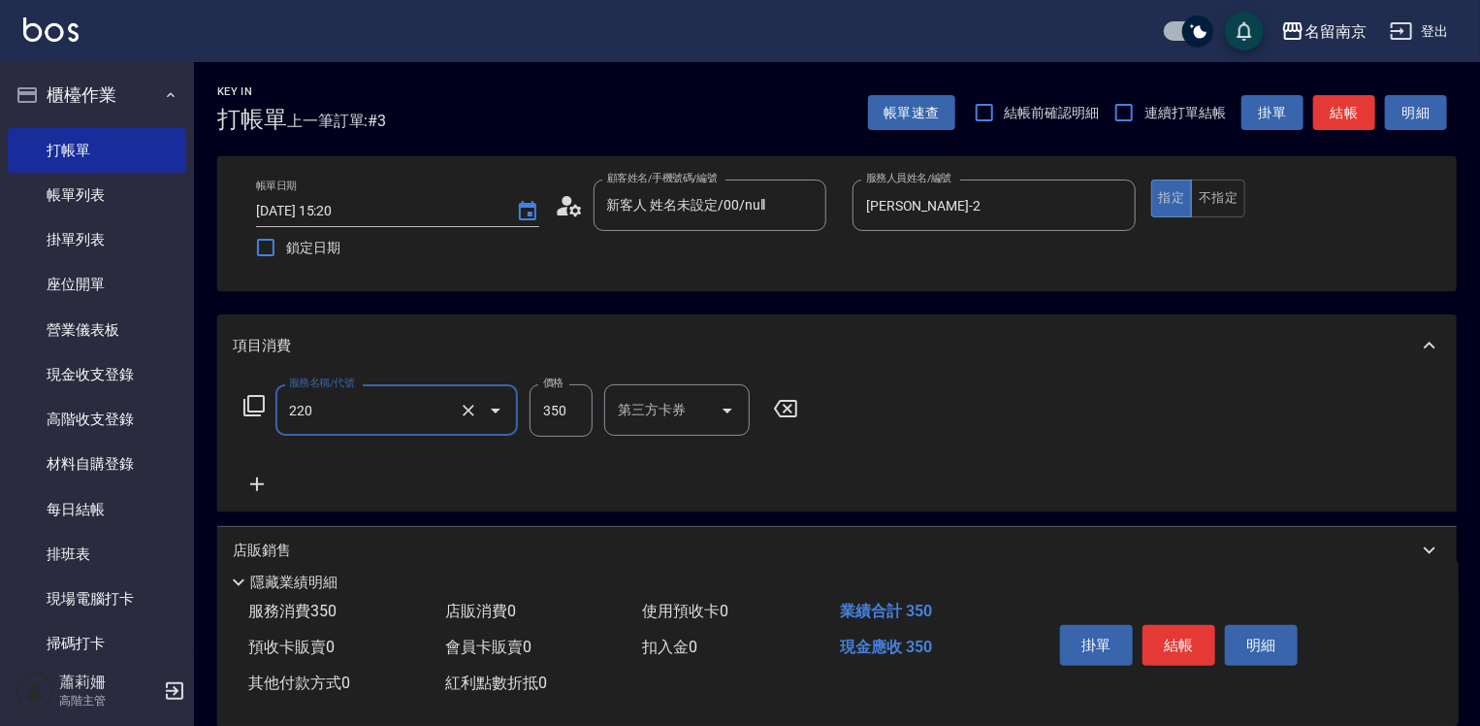
type input "洗髮(220)"
type input "370"
type input "Jenny-2"
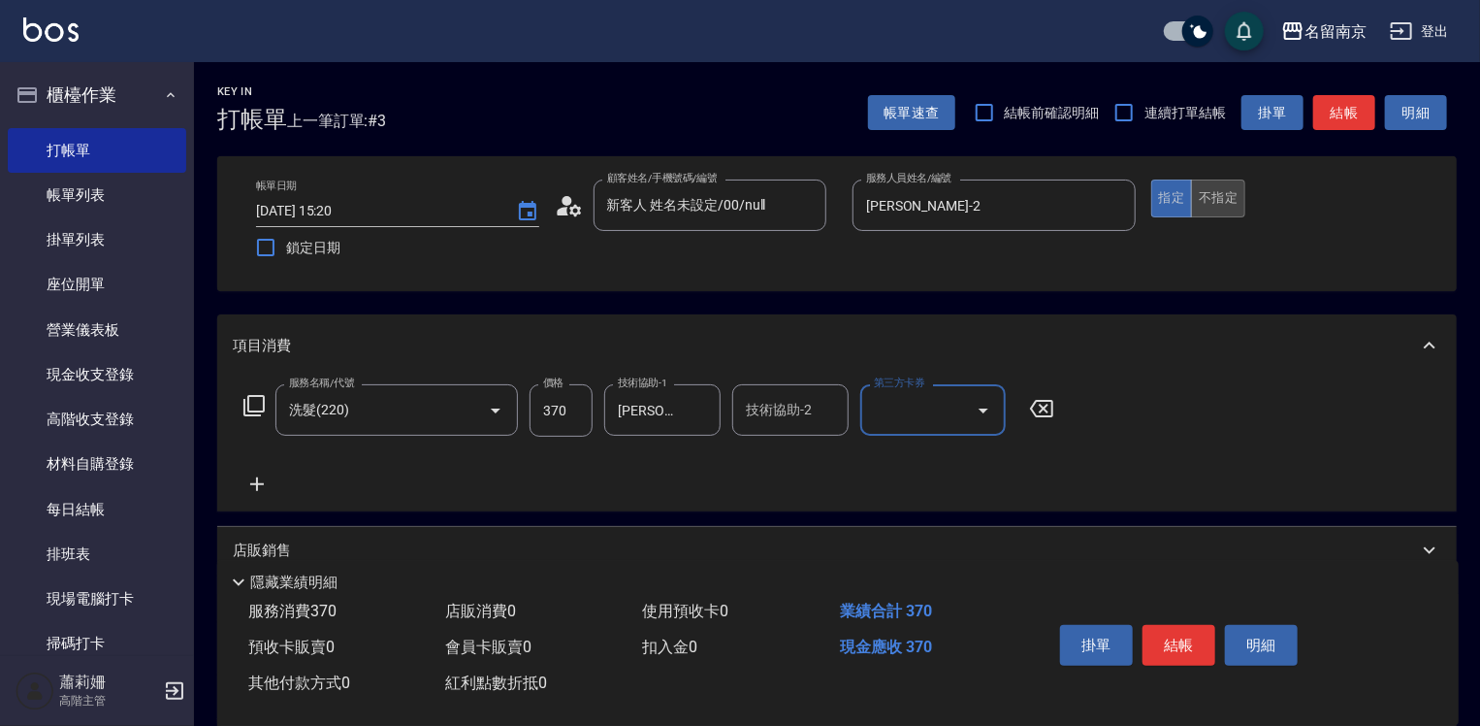
click at [1217, 201] on button "不指定" at bounding box center [1218, 198] width 54 height 38
click at [1179, 646] on button "結帳" at bounding box center [1179, 645] width 73 height 41
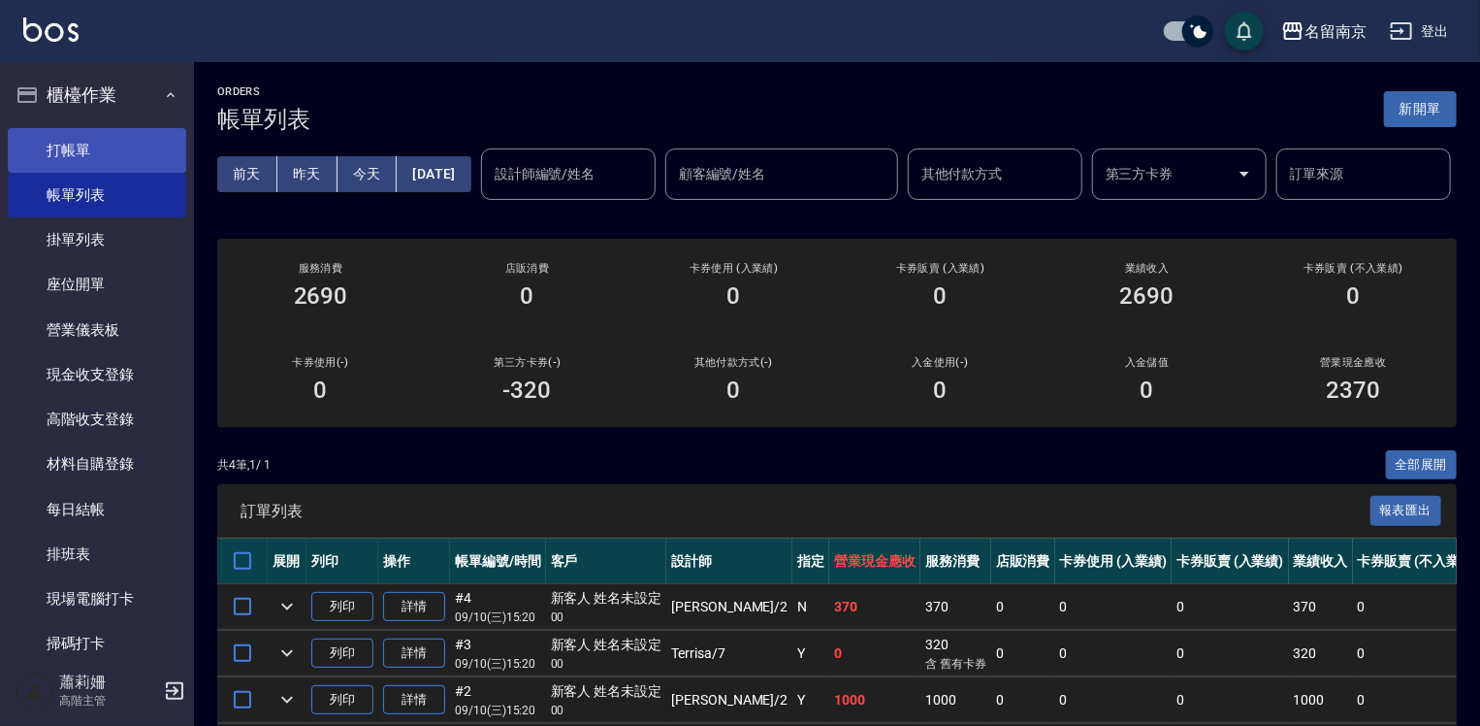
click at [100, 138] on link "打帳單" at bounding box center [97, 150] width 178 height 45
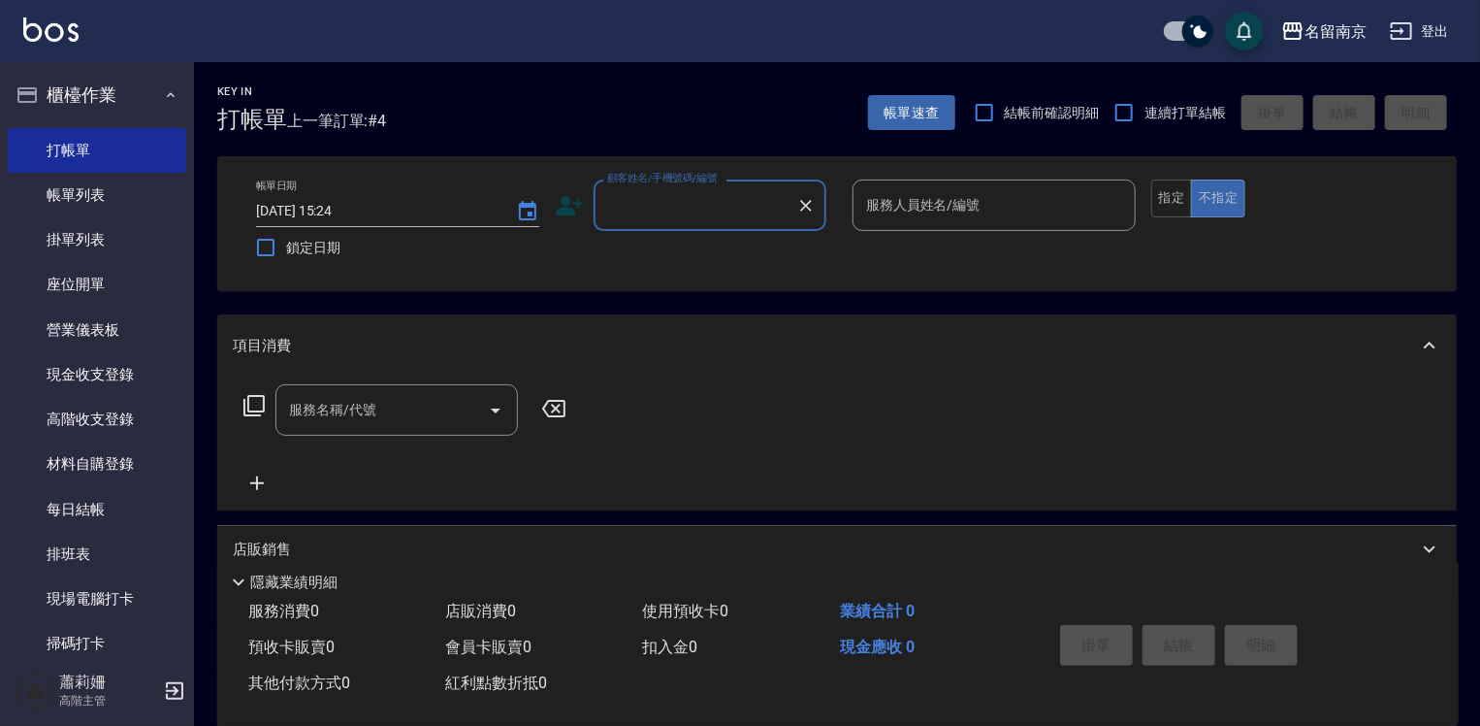
click at [683, 188] on input "顧客姓名/手機號碼/編號" at bounding box center [695, 205] width 186 height 34
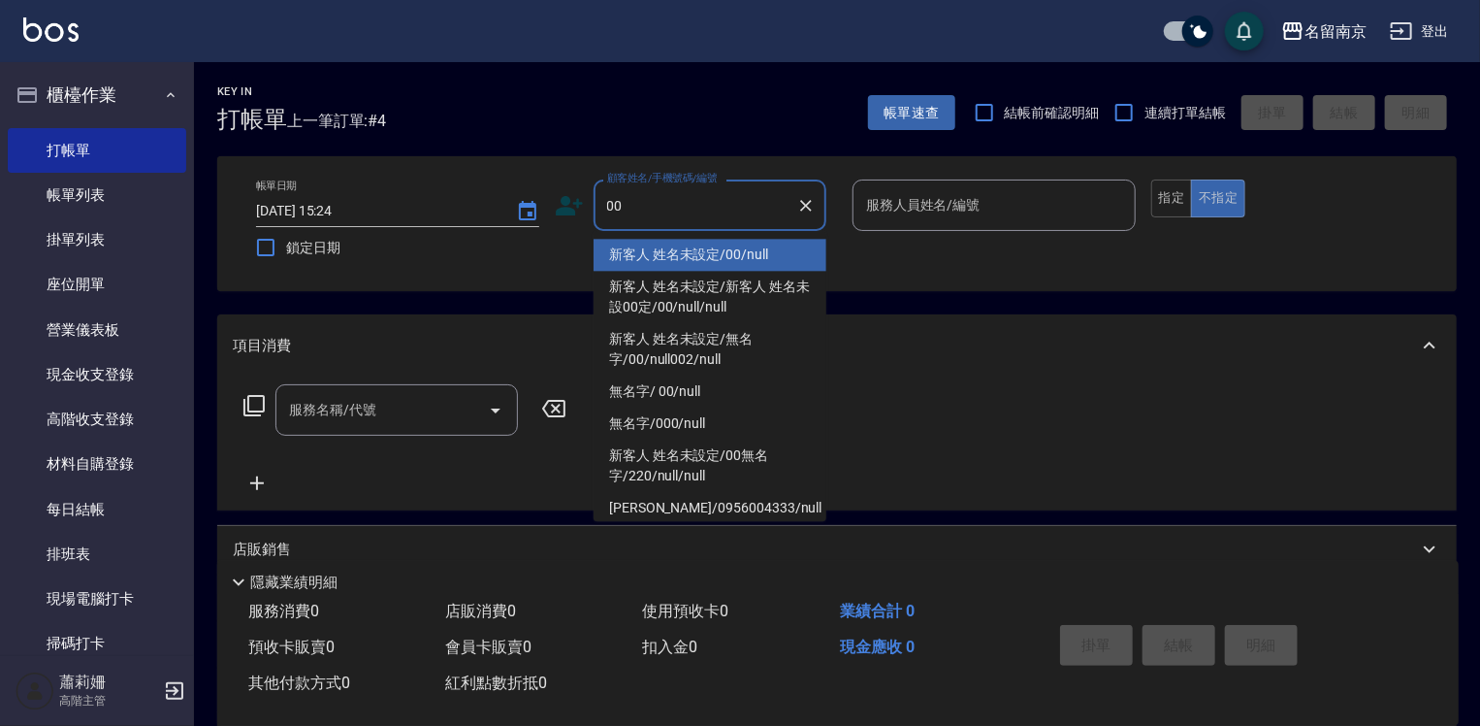
type input "新客人 姓名未設定/00/null"
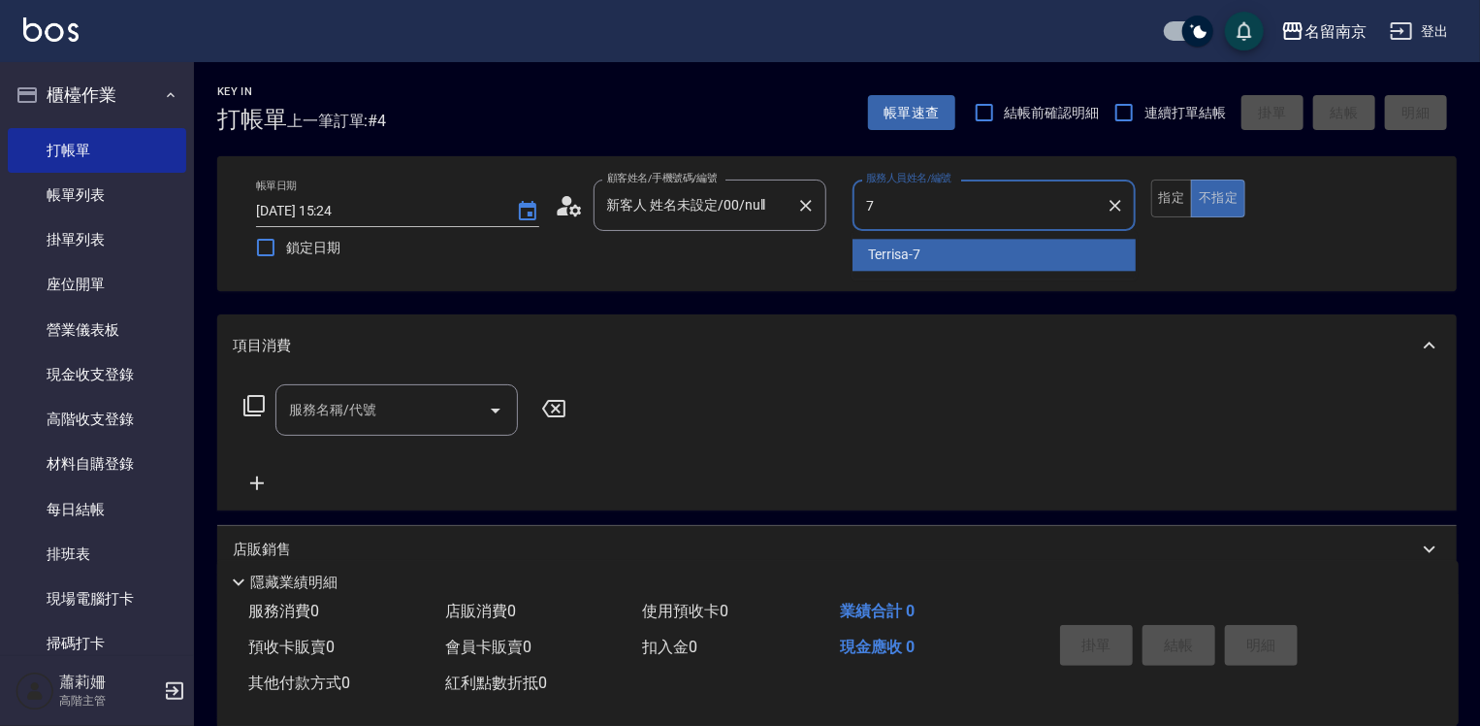
type input "Terrisa-7"
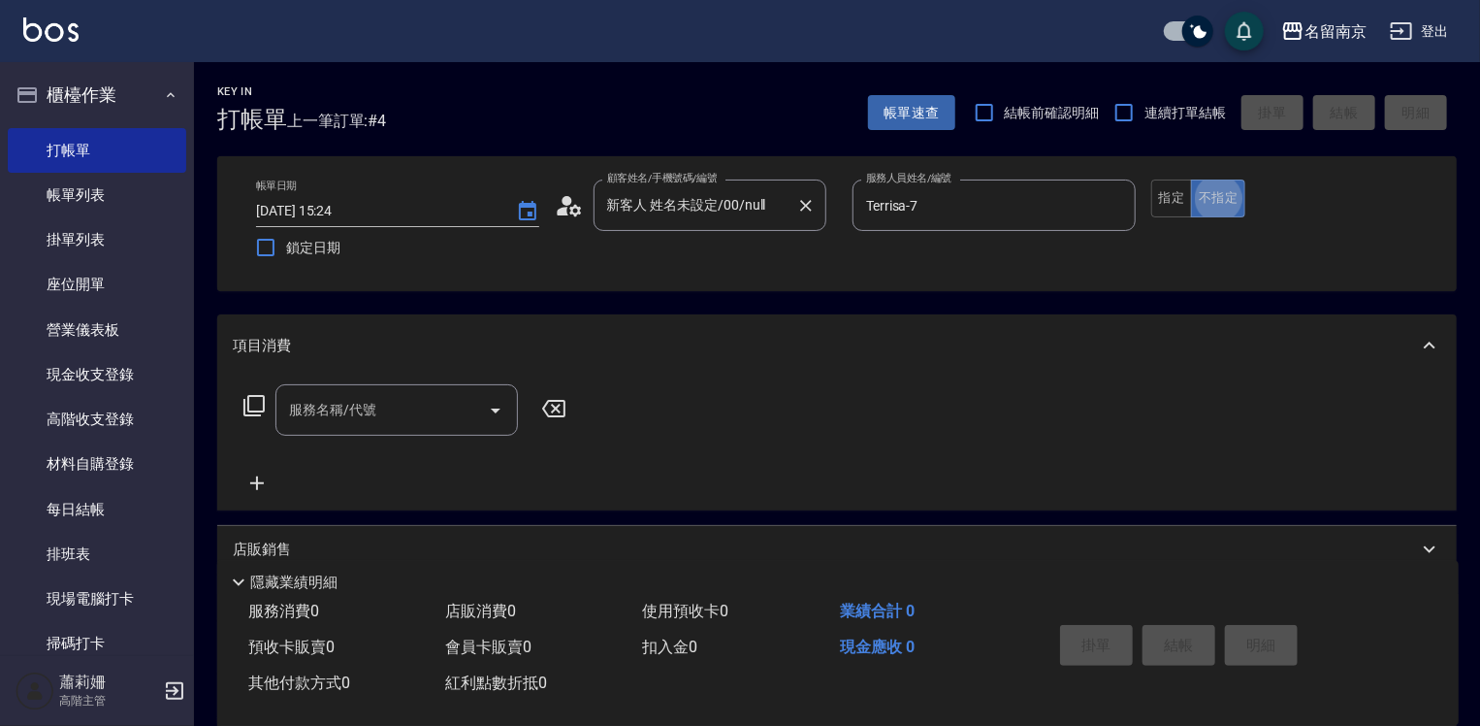
type button "false"
click at [1181, 202] on button "指定" at bounding box center [1172, 198] width 42 height 38
click at [452, 413] on input "服務名稱/代號" at bounding box center [382, 410] width 196 height 34
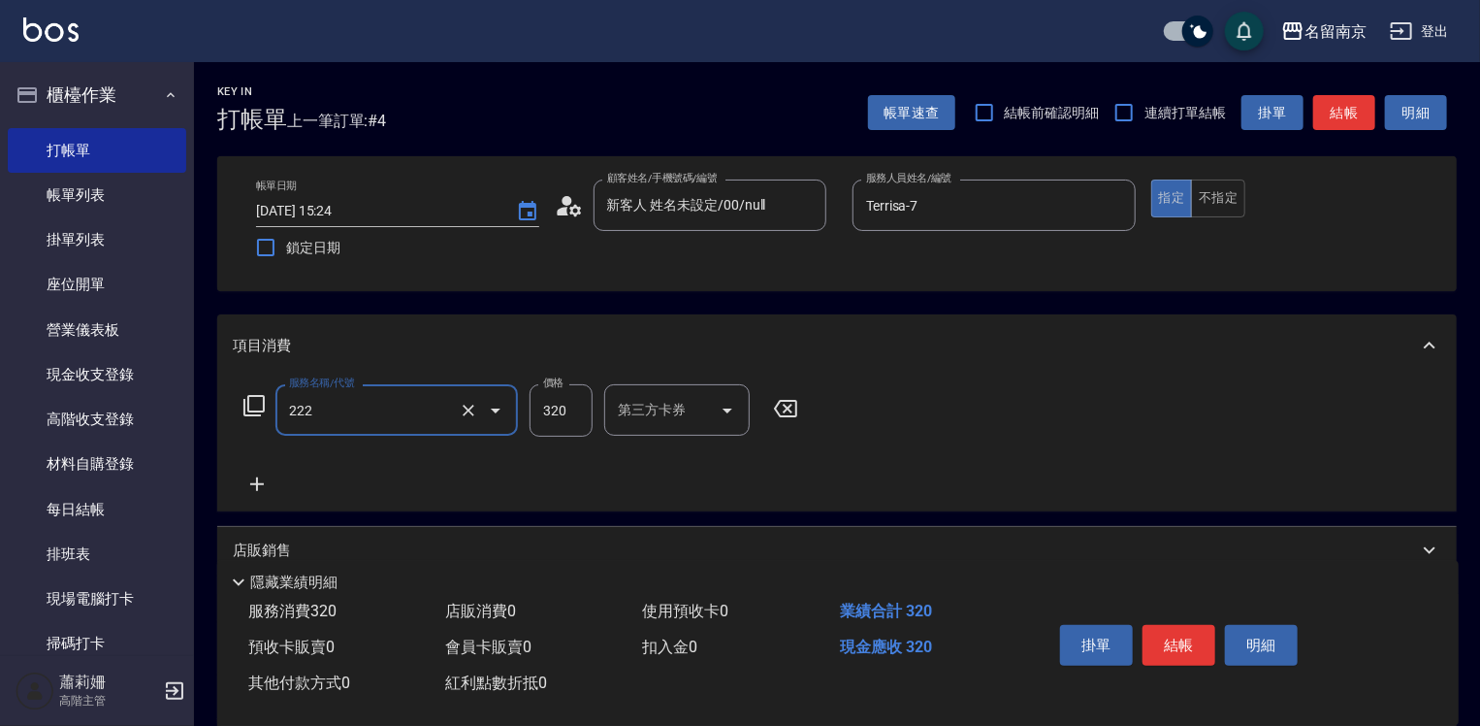
type input "洗髮卡使用320(222)"
type input "320"
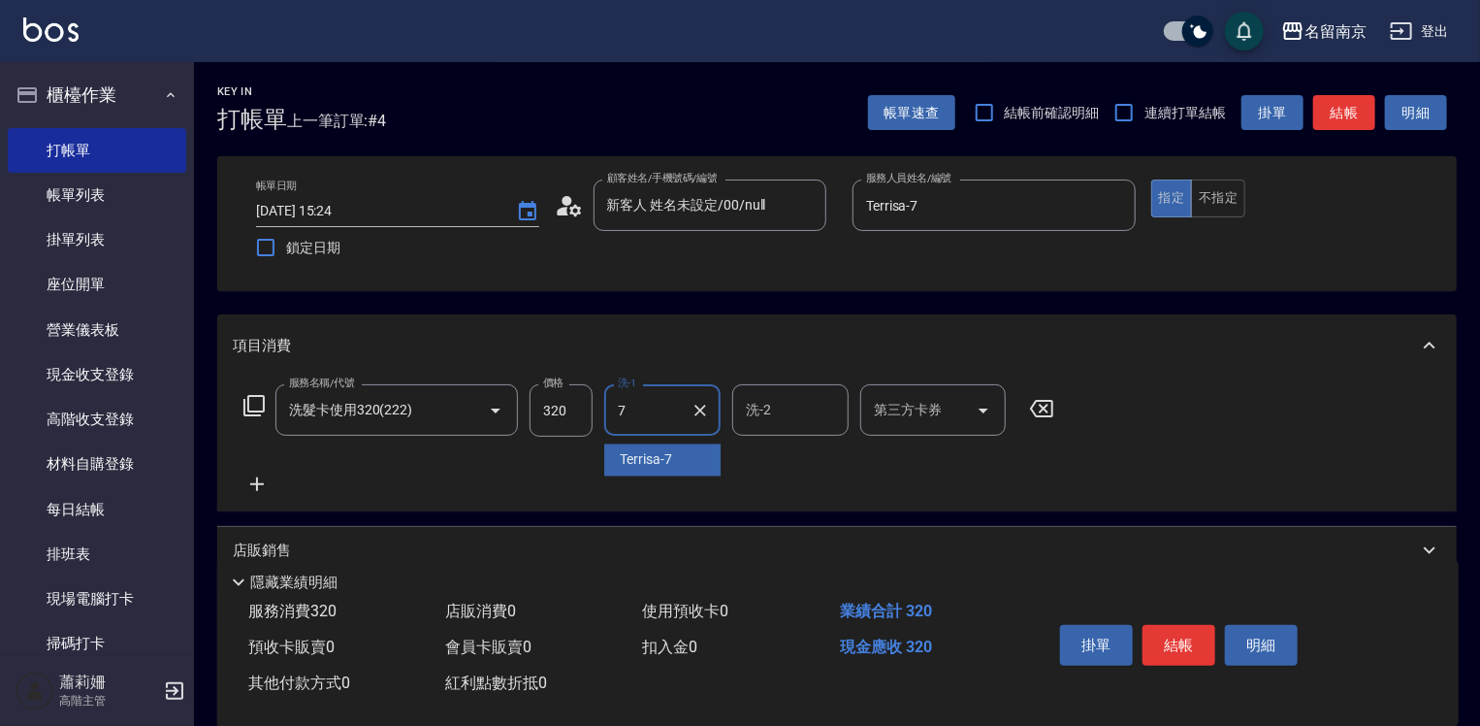
type input "Terrisa-7"
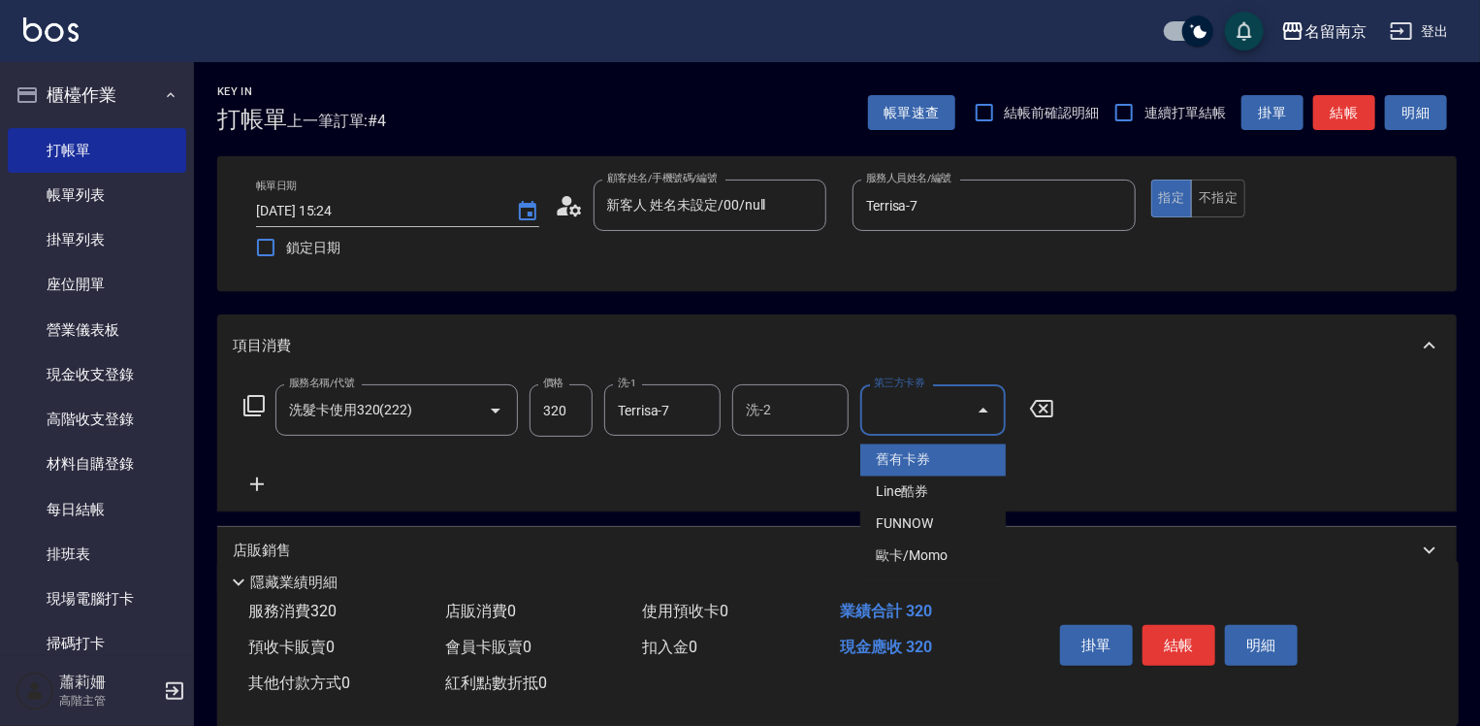
click at [882, 404] on input "第三方卡券" at bounding box center [918, 410] width 99 height 34
click at [885, 450] on span "舊有卡券" at bounding box center [933, 460] width 146 height 32
type input "舊有卡券"
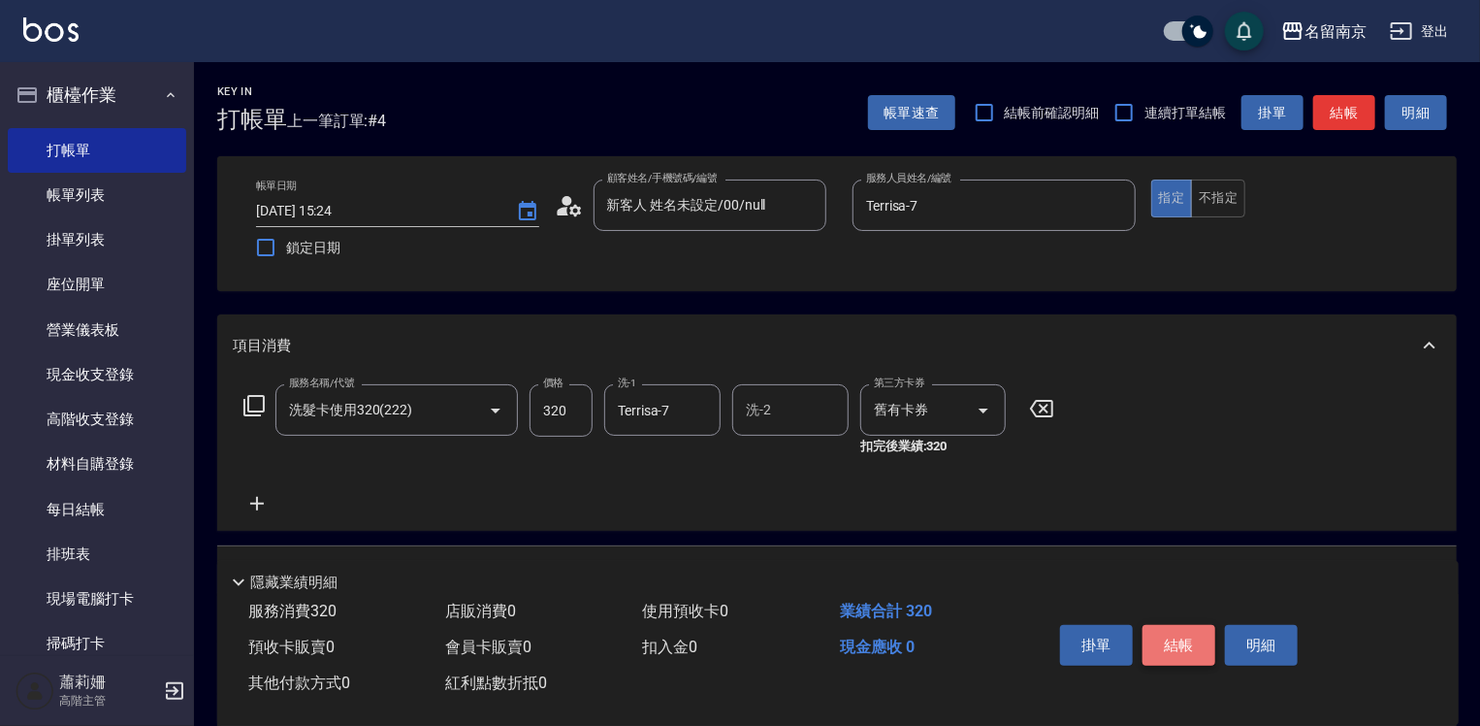
click at [1166, 641] on button "結帳" at bounding box center [1179, 645] width 73 height 41
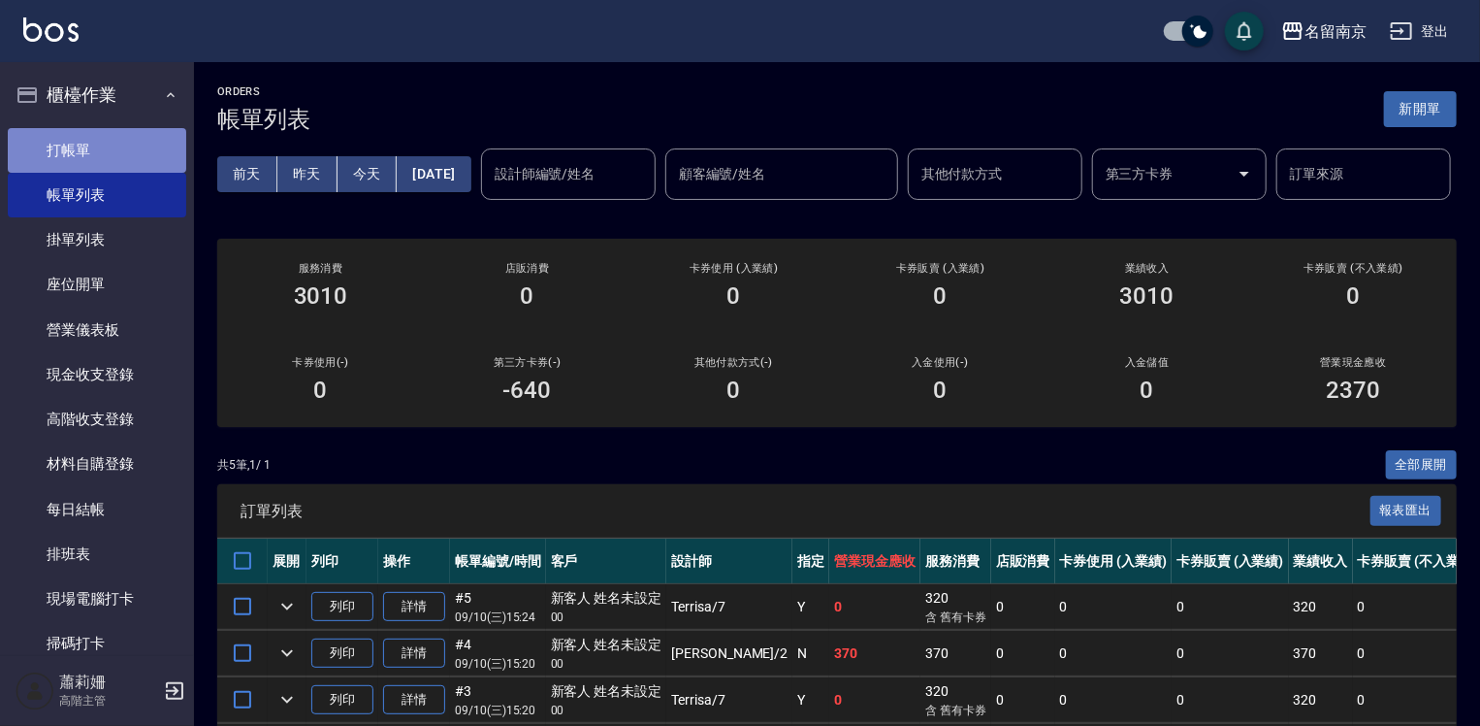
click at [155, 142] on link "打帳單" at bounding box center [97, 150] width 178 height 45
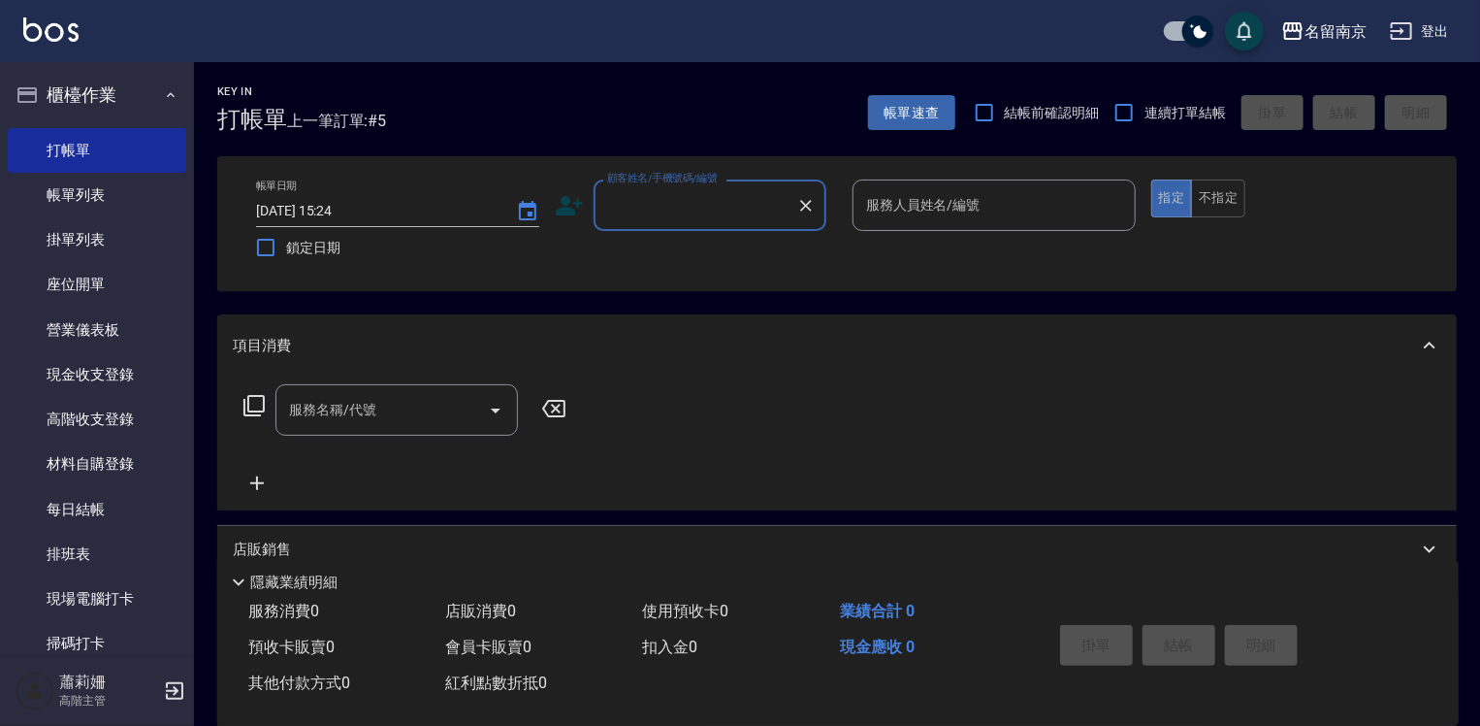
click at [684, 214] on input "顧客姓名/手機號碼/編號" at bounding box center [695, 205] width 186 height 34
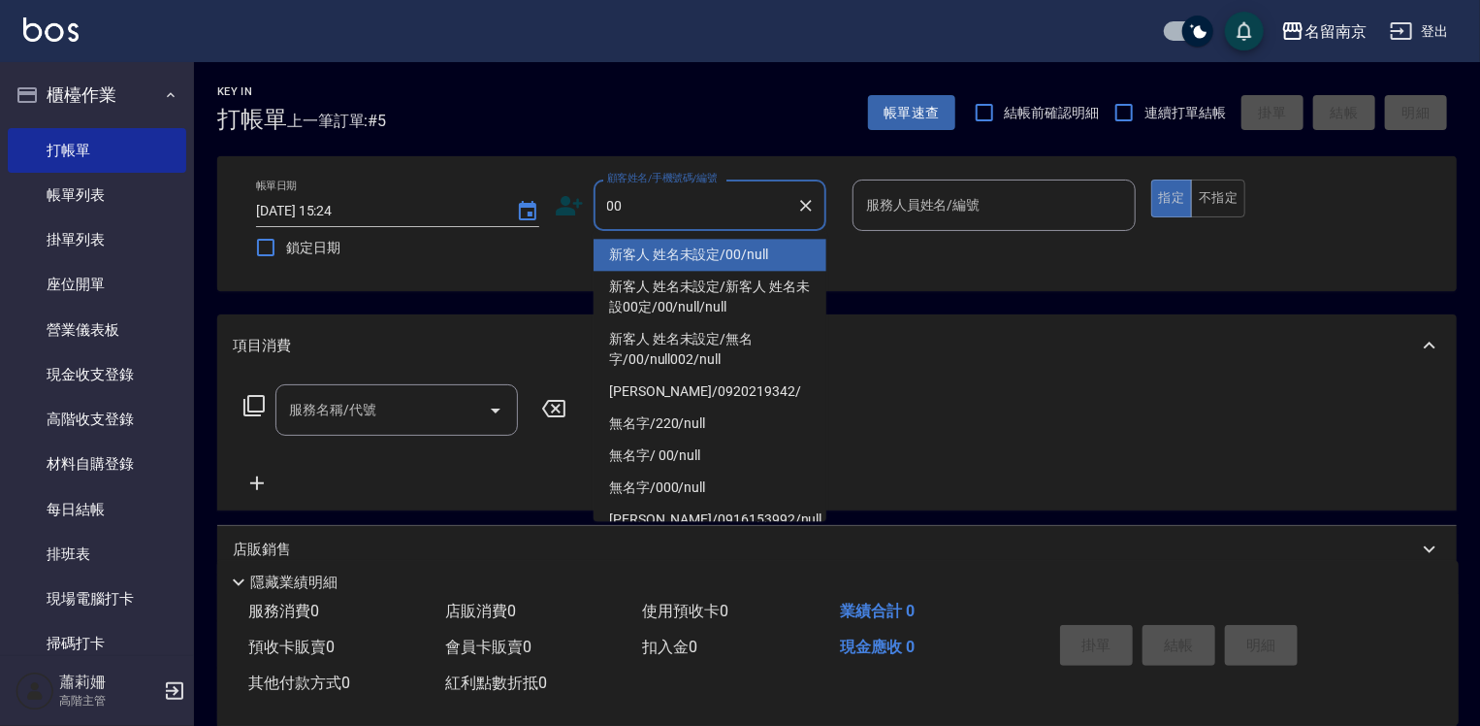
type input "新客人 姓名未設定/00/null"
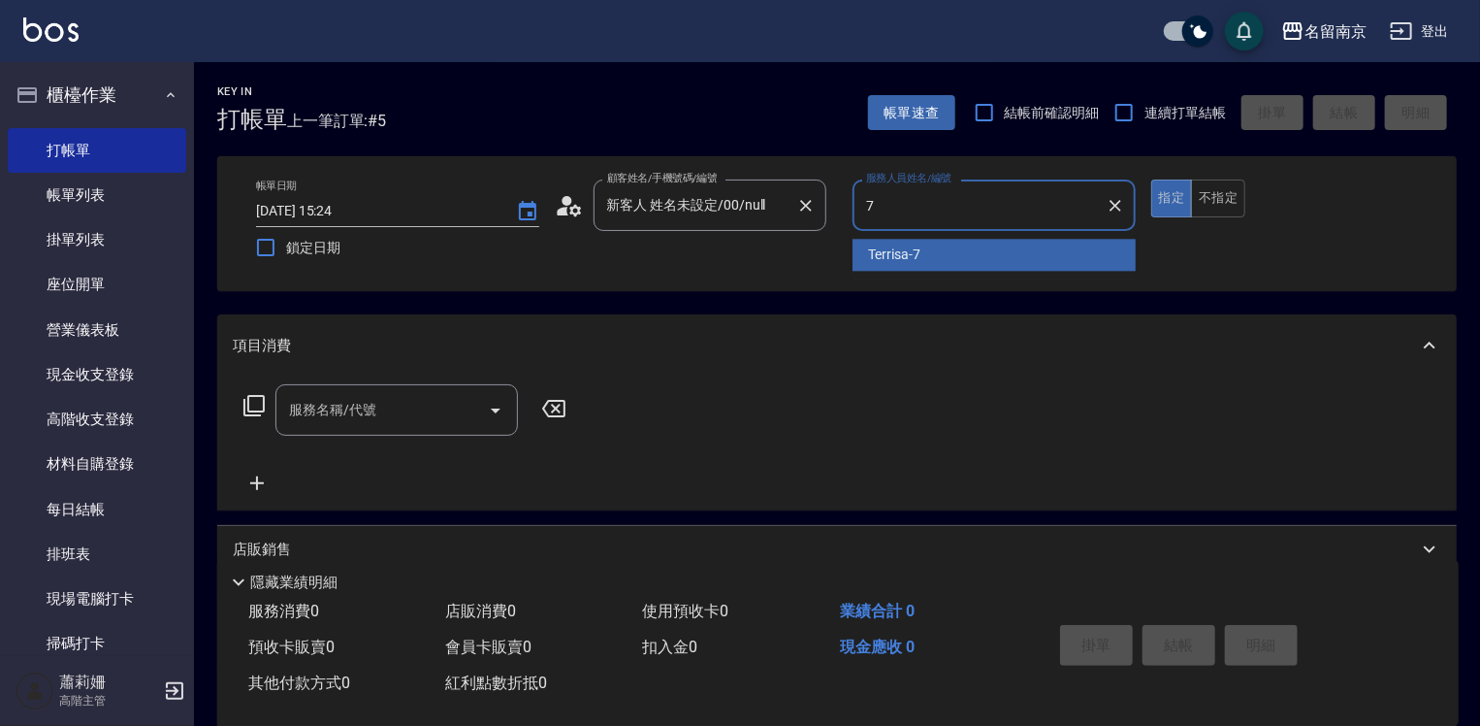
type input "Terrisa-7"
type button "true"
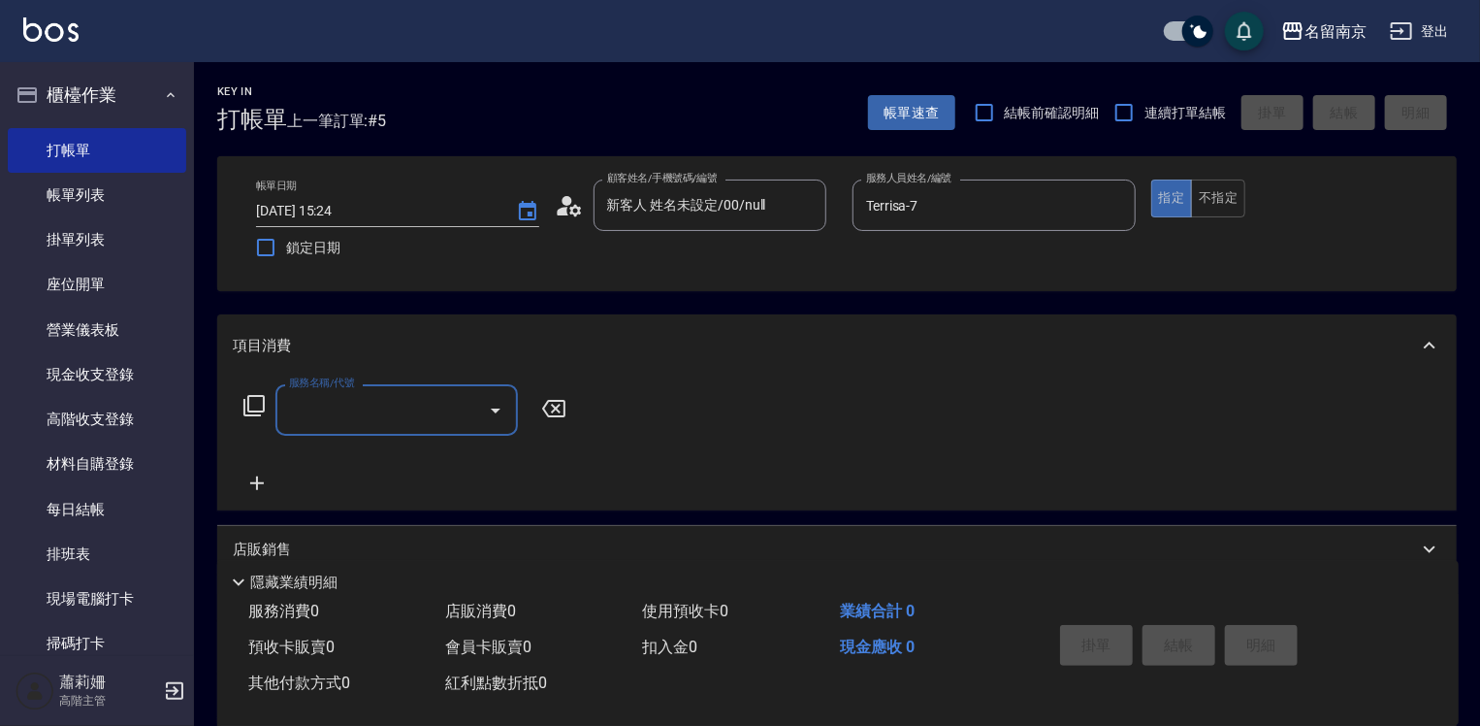
click at [353, 412] on input "服務名稱/代號" at bounding box center [382, 410] width 196 height 34
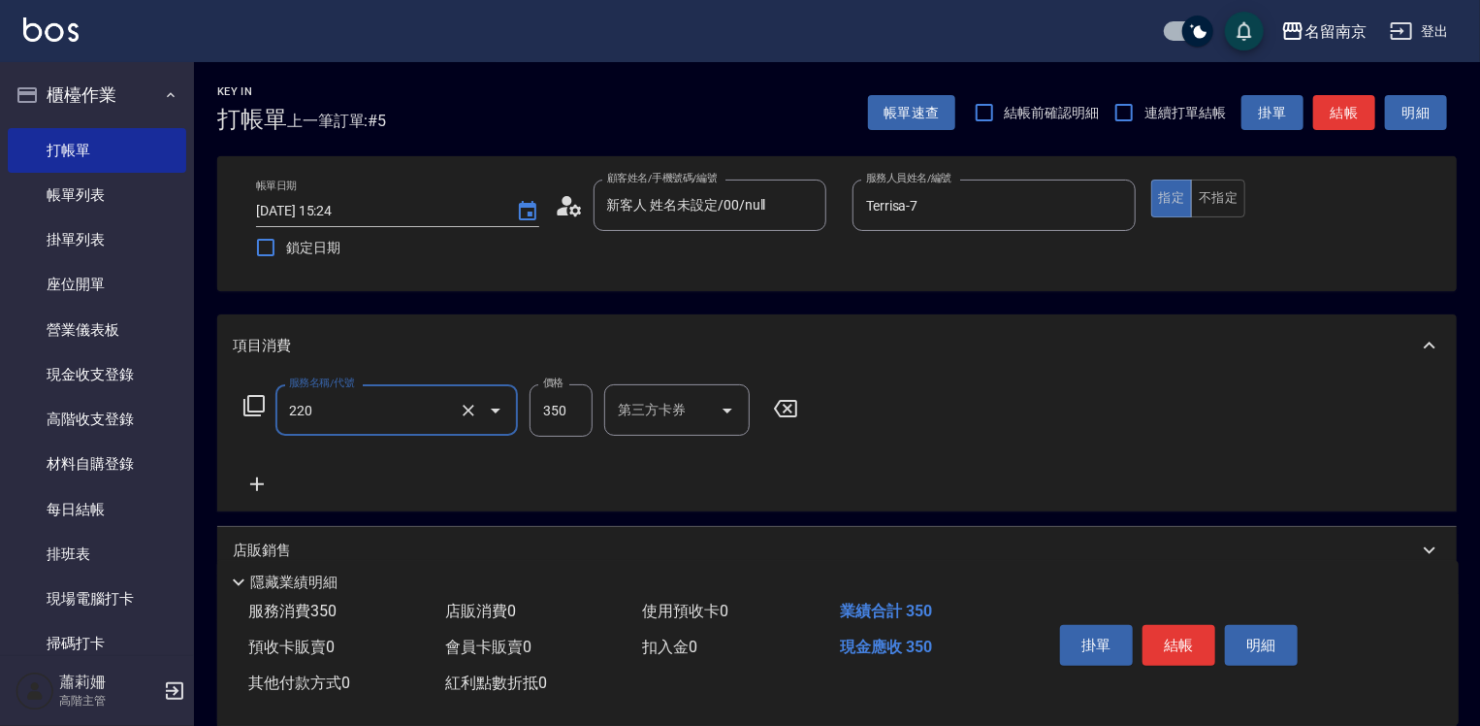
type input "洗髮(220)"
type input "Terrisa-7"
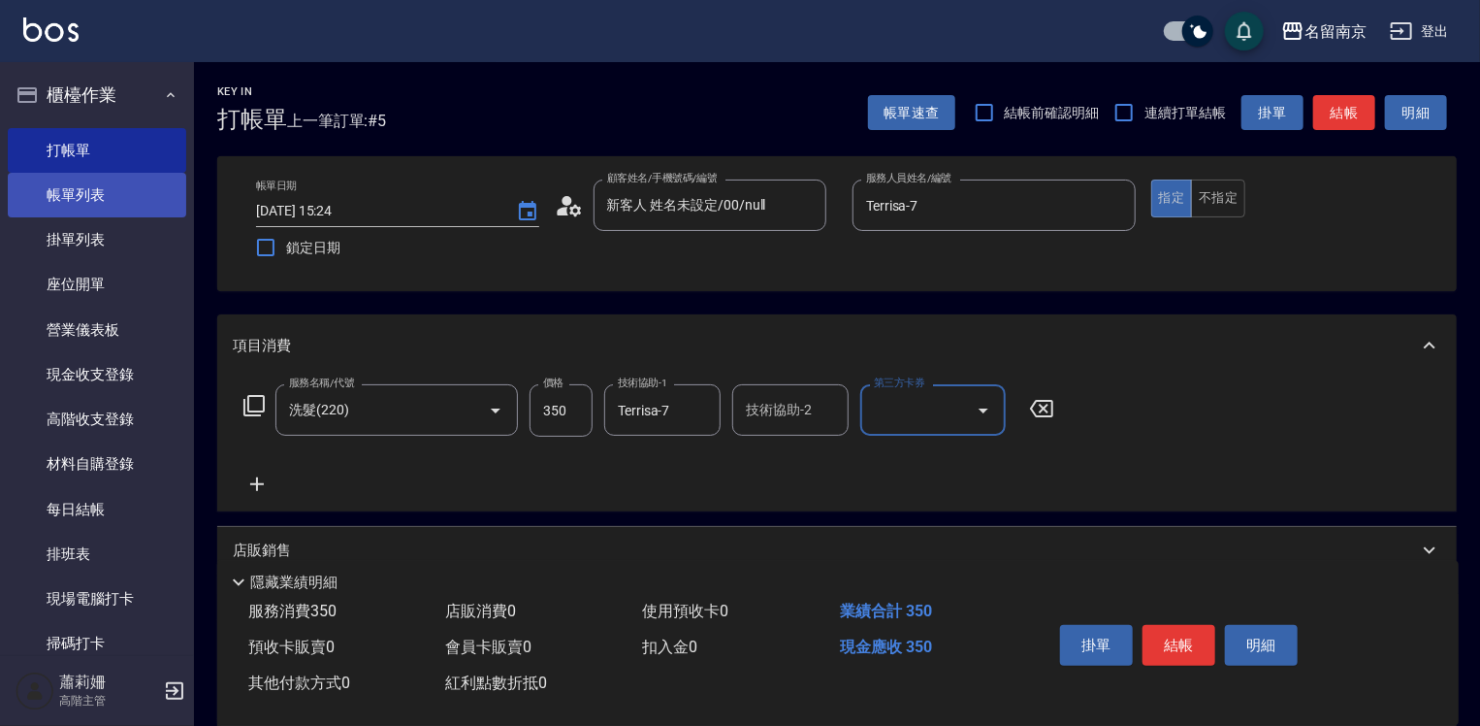
click at [109, 195] on link "帳單列表" at bounding box center [97, 195] width 178 height 45
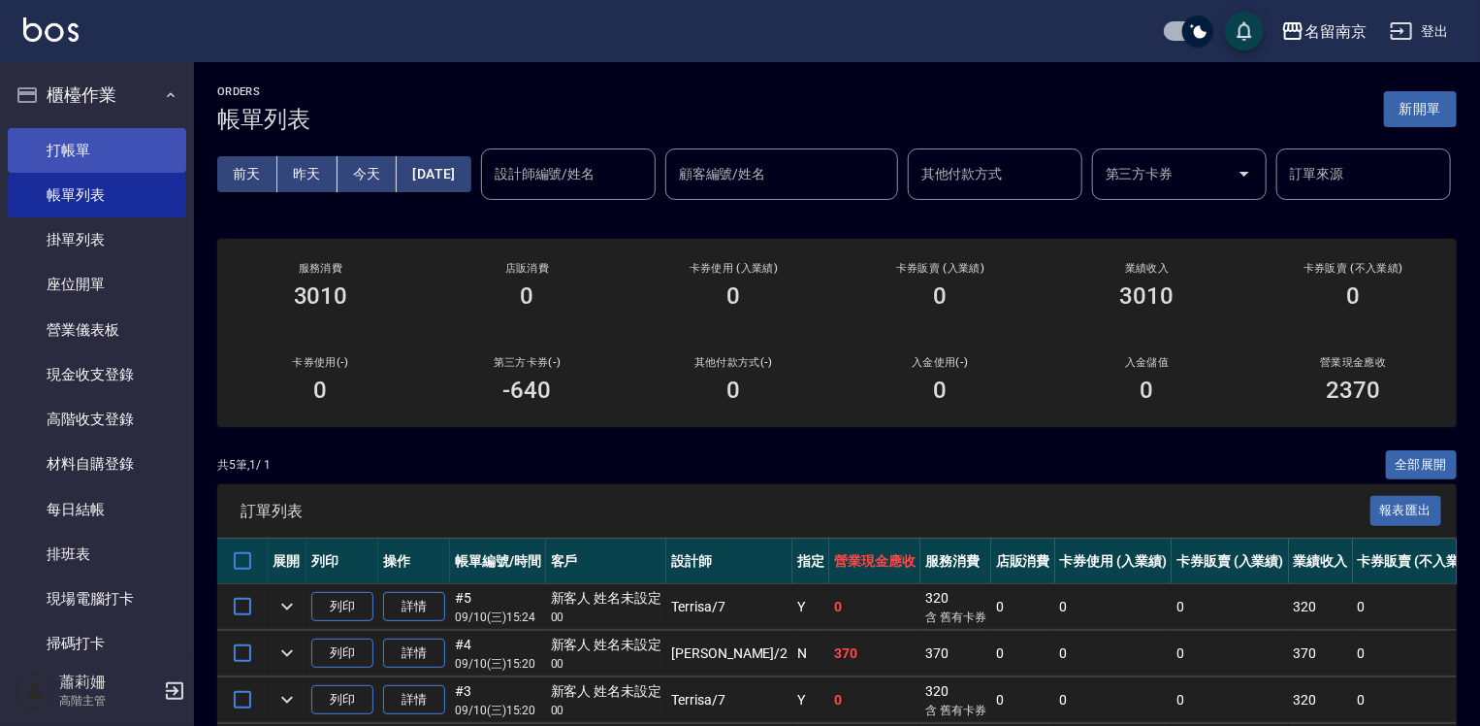
click at [116, 141] on link "打帳單" at bounding box center [97, 150] width 178 height 45
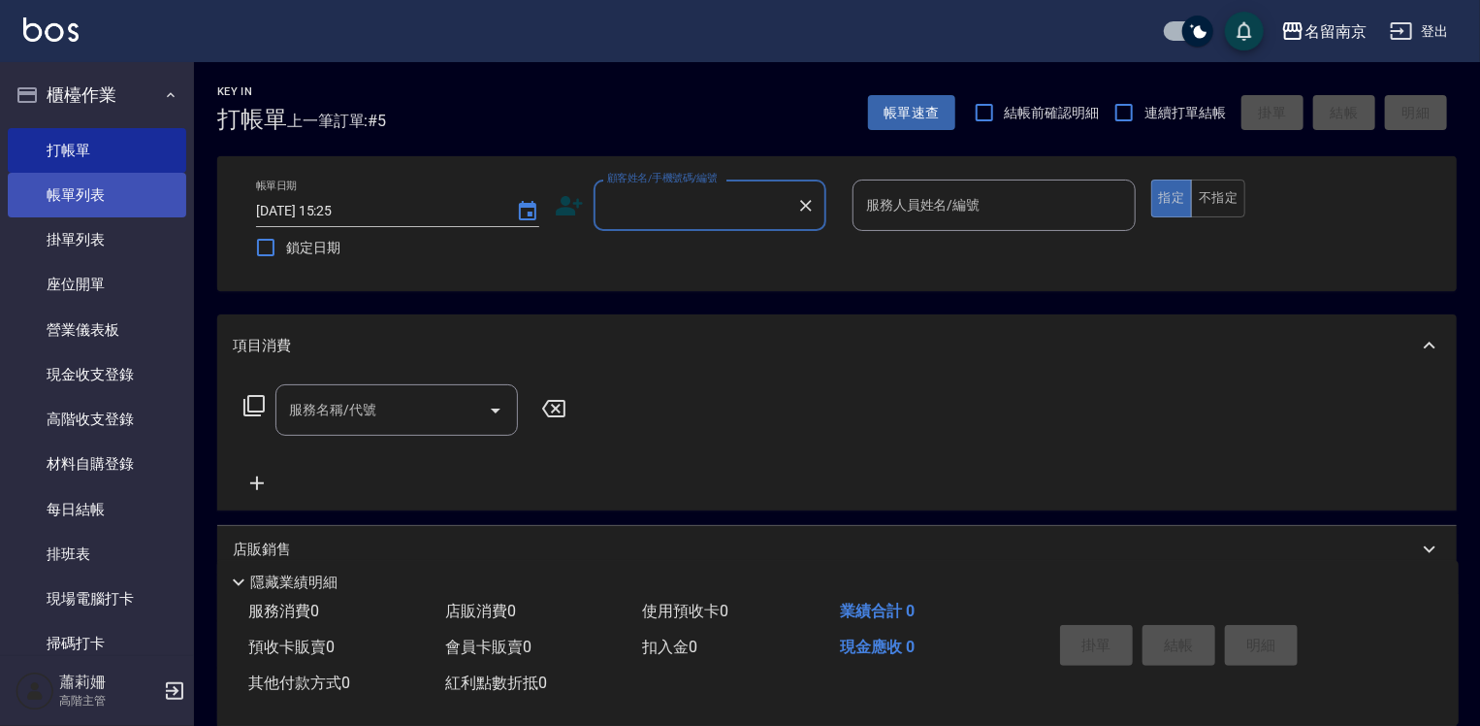
click at [113, 185] on link "帳單列表" at bounding box center [97, 195] width 178 height 45
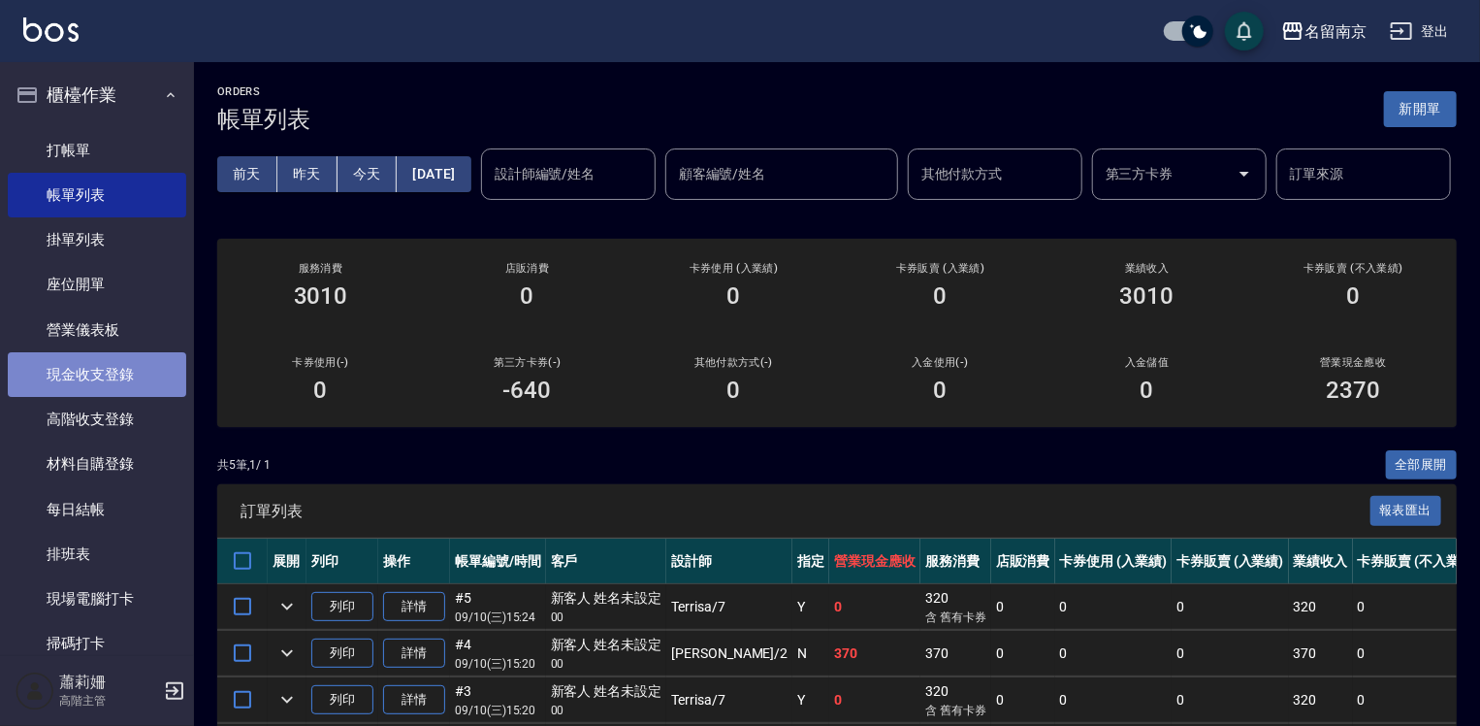
click at [122, 362] on link "現金收支登錄" at bounding box center [97, 374] width 178 height 45
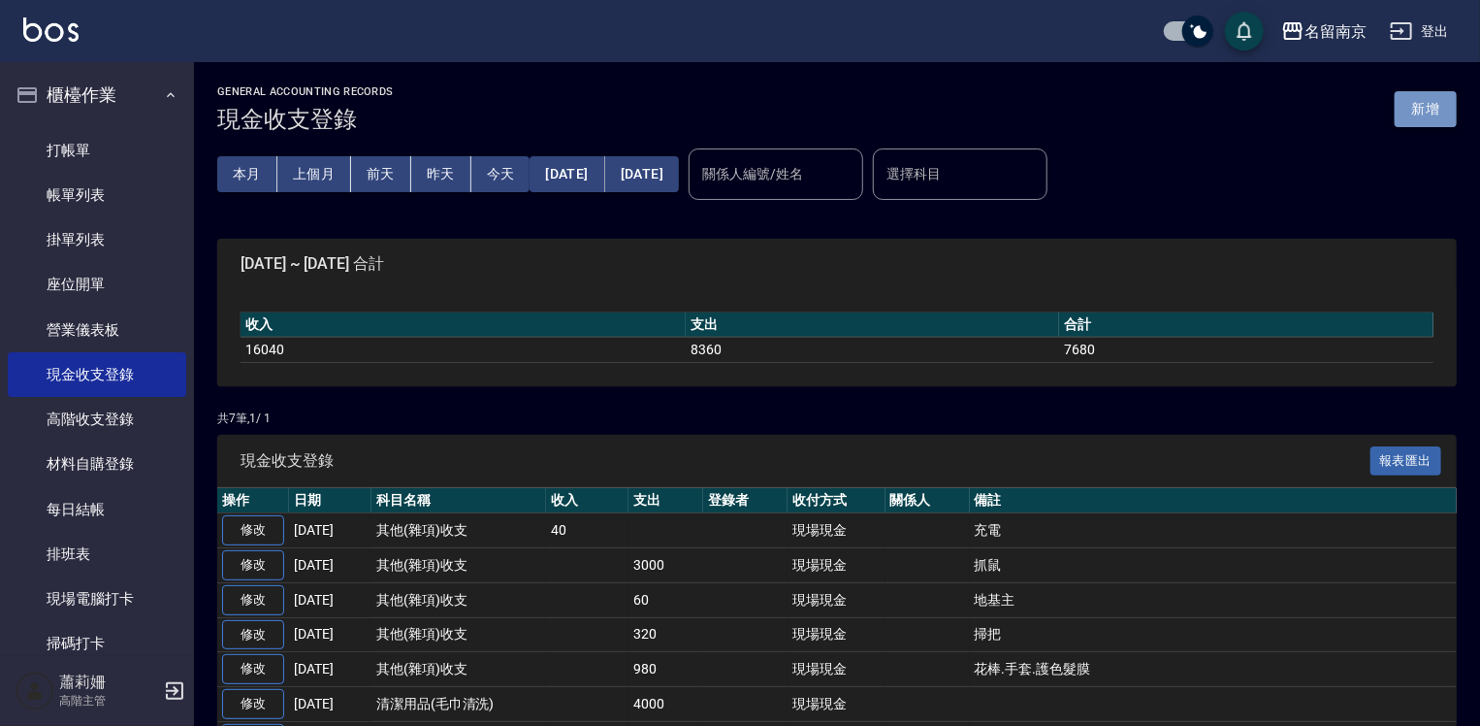
click at [1451, 103] on button "新增" at bounding box center [1426, 109] width 62 height 36
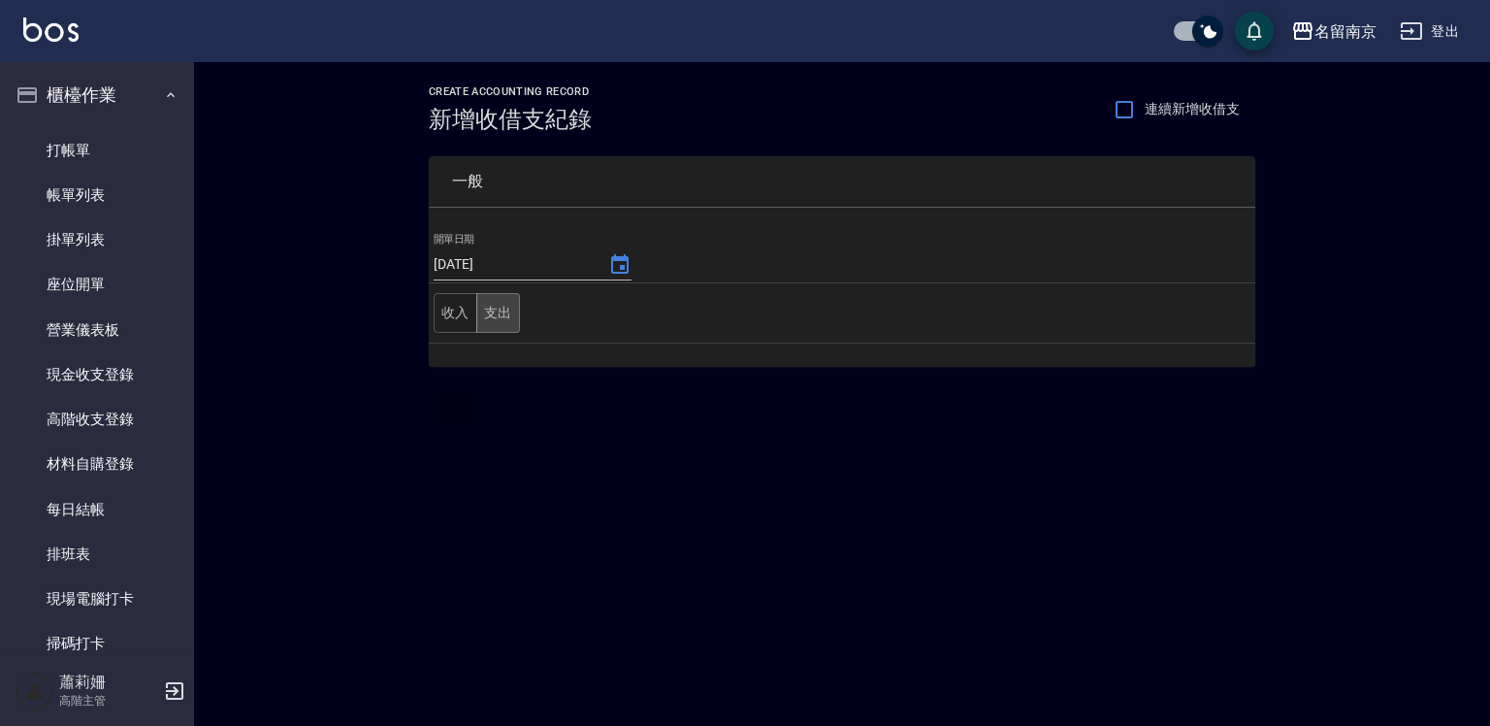
click at [507, 314] on button "支出" at bounding box center [498, 313] width 44 height 40
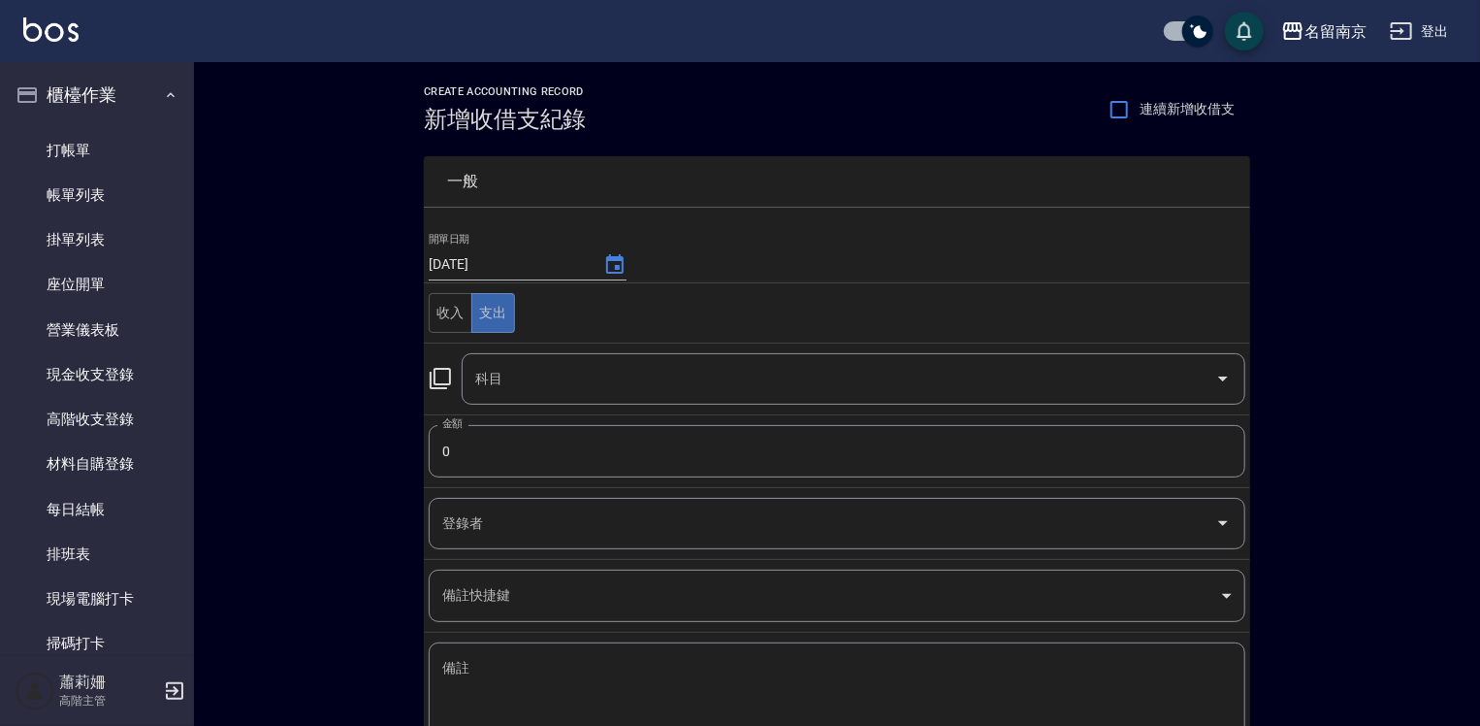
click at [442, 374] on icon at bounding box center [440, 378] width 23 height 23
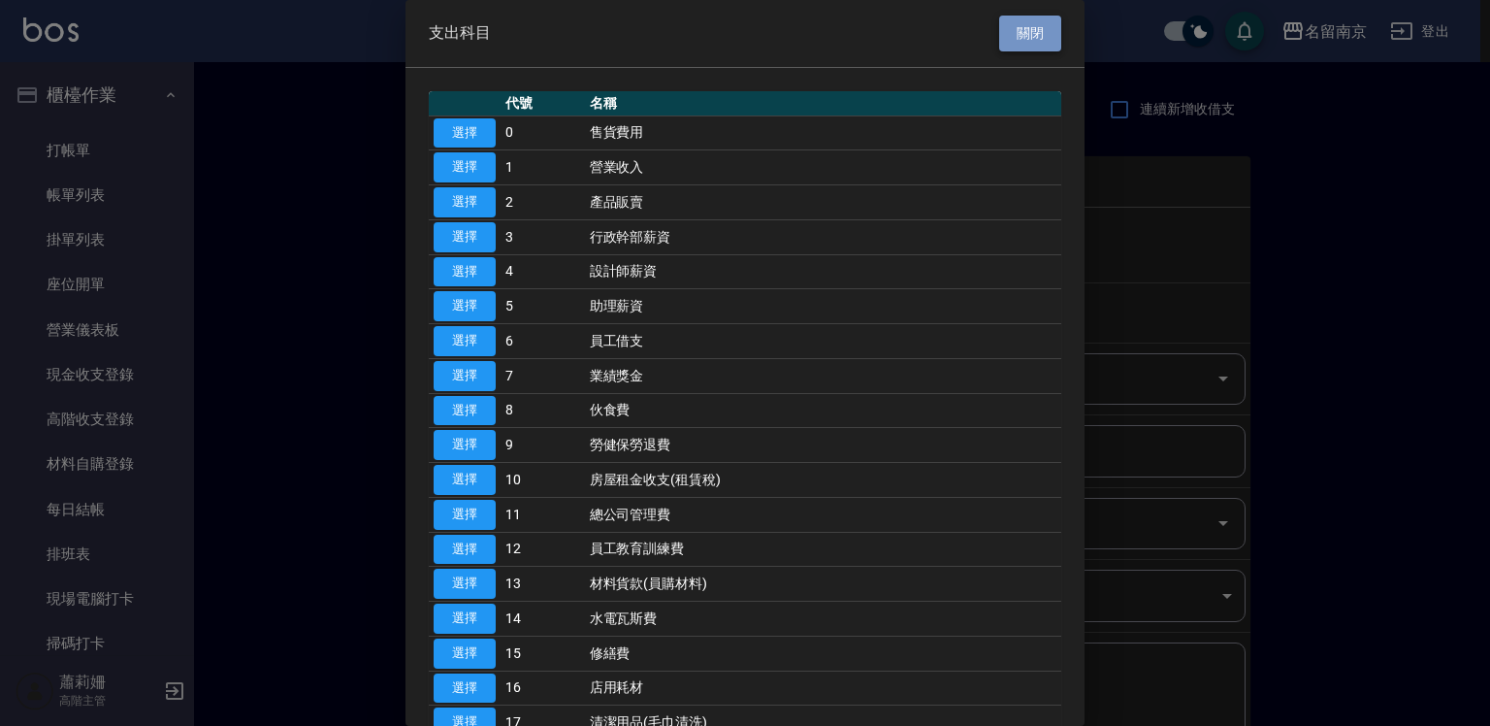
click at [1022, 40] on button "關閉" at bounding box center [1030, 34] width 62 height 36
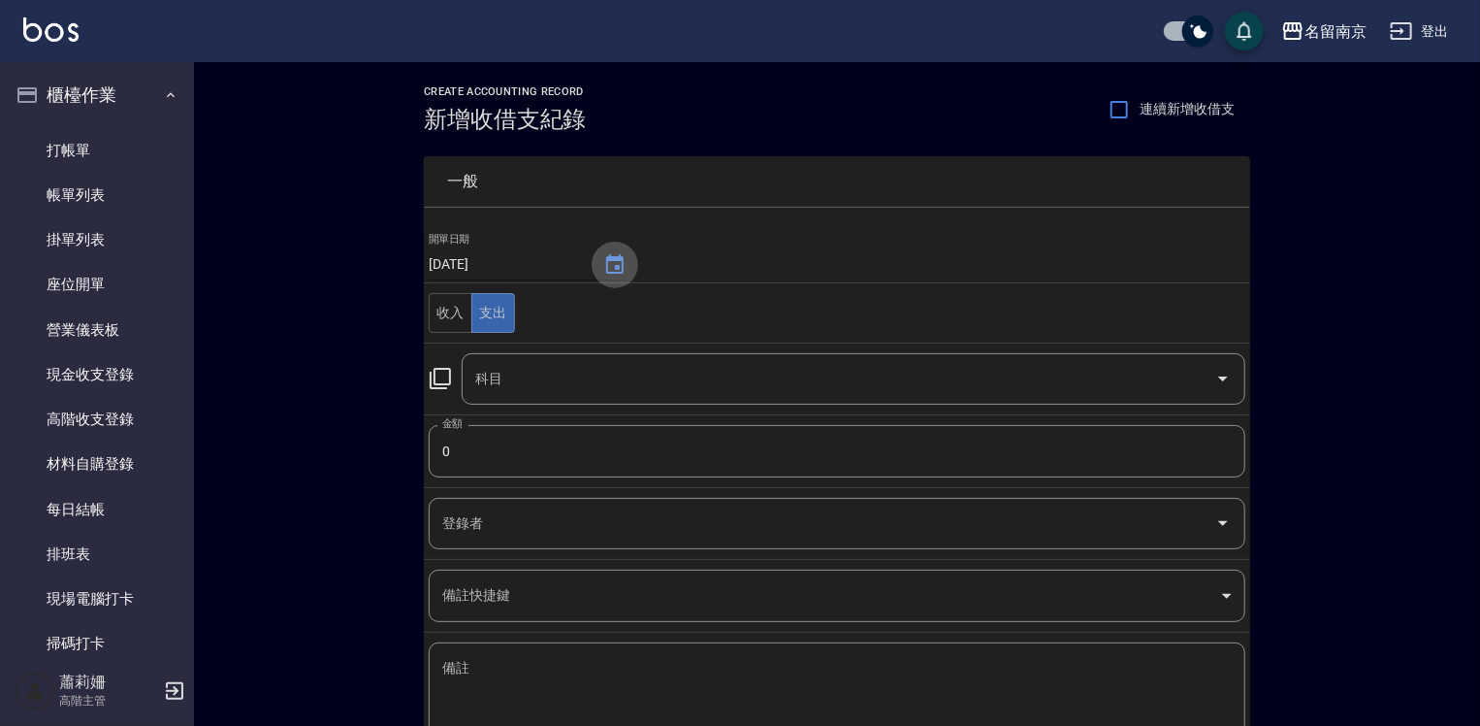
click at [614, 263] on icon "Choose date, selected date is 2025-09-10" at bounding box center [614, 264] width 23 height 23
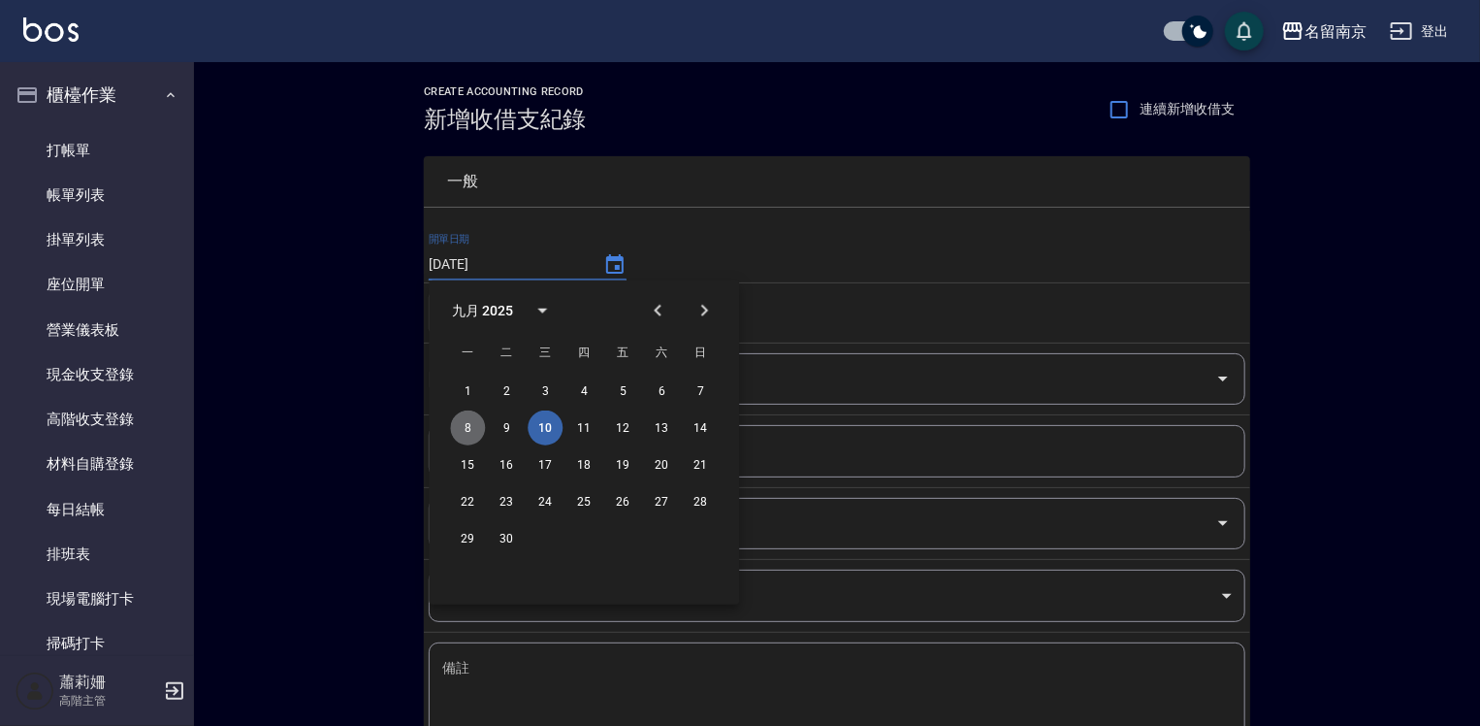
click at [466, 426] on button "8" at bounding box center [467, 427] width 35 height 35
type input "[DATE]"
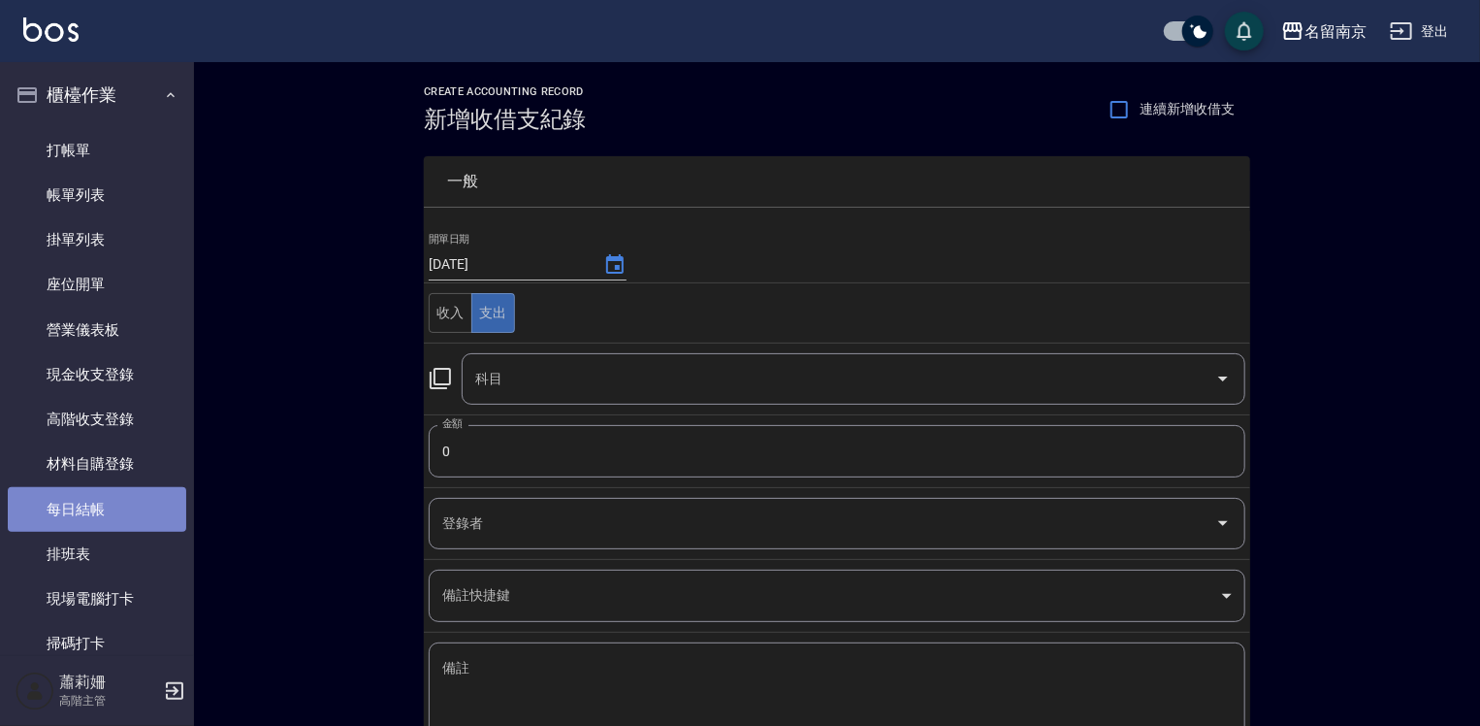
click at [149, 504] on link "每日結帳" at bounding box center [97, 509] width 178 height 45
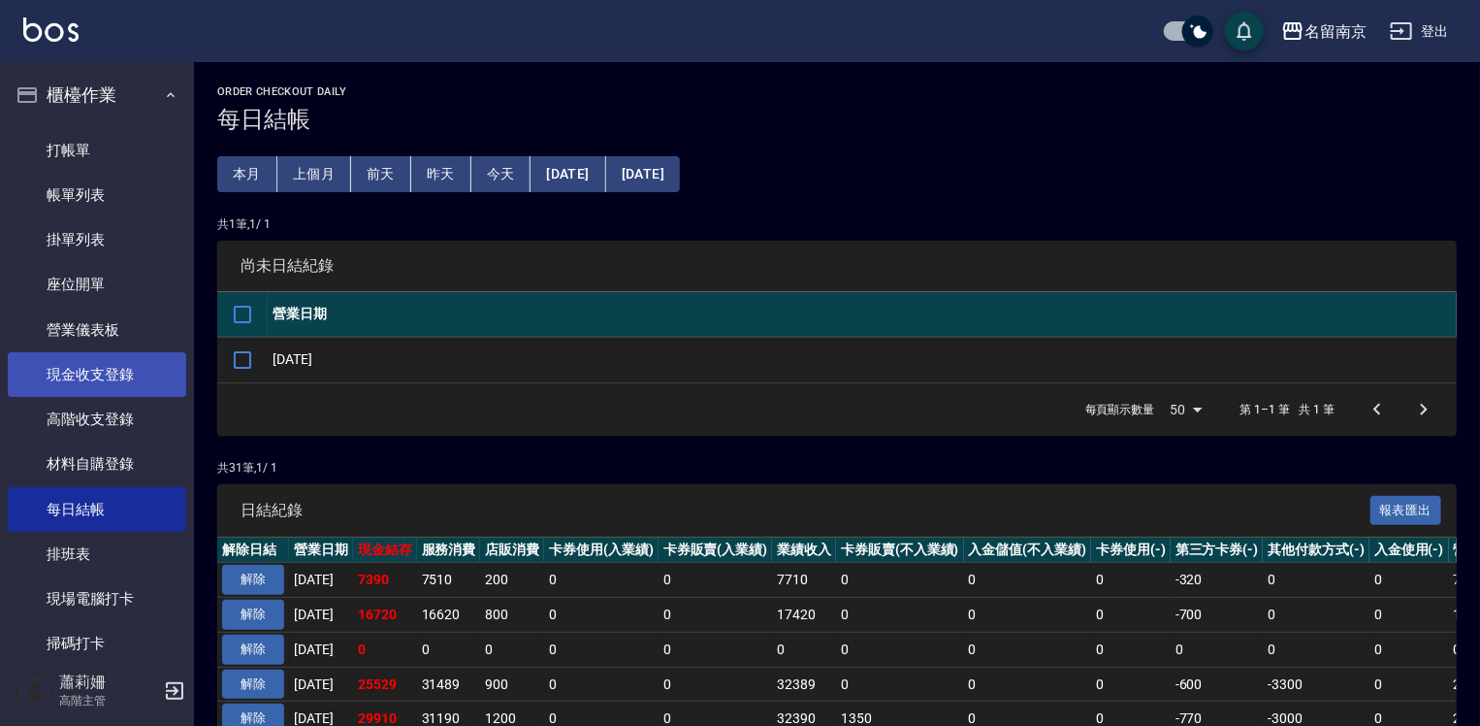
click at [113, 363] on link "現金收支登錄" at bounding box center [97, 374] width 178 height 45
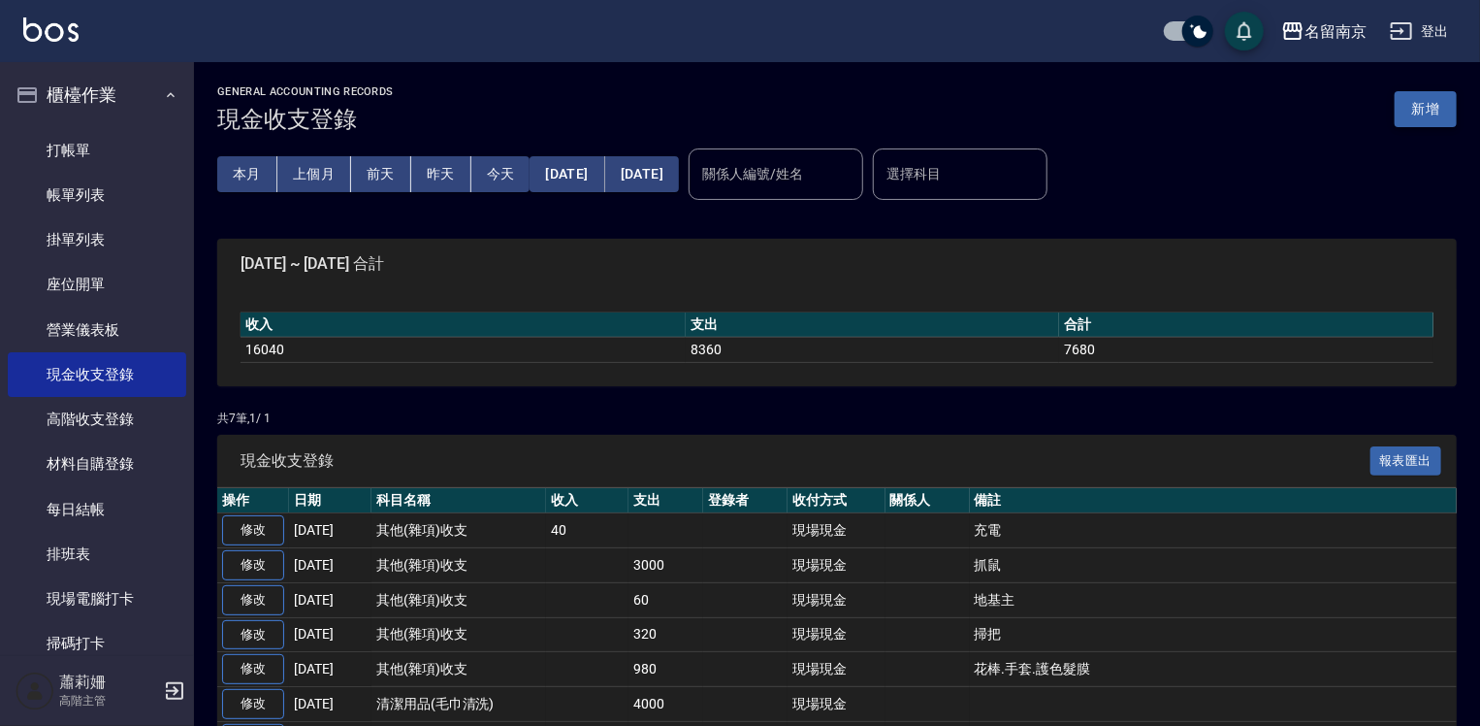
click at [1408, 113] on button "新增" at bounding box center [1426, 109] width 62 height 36
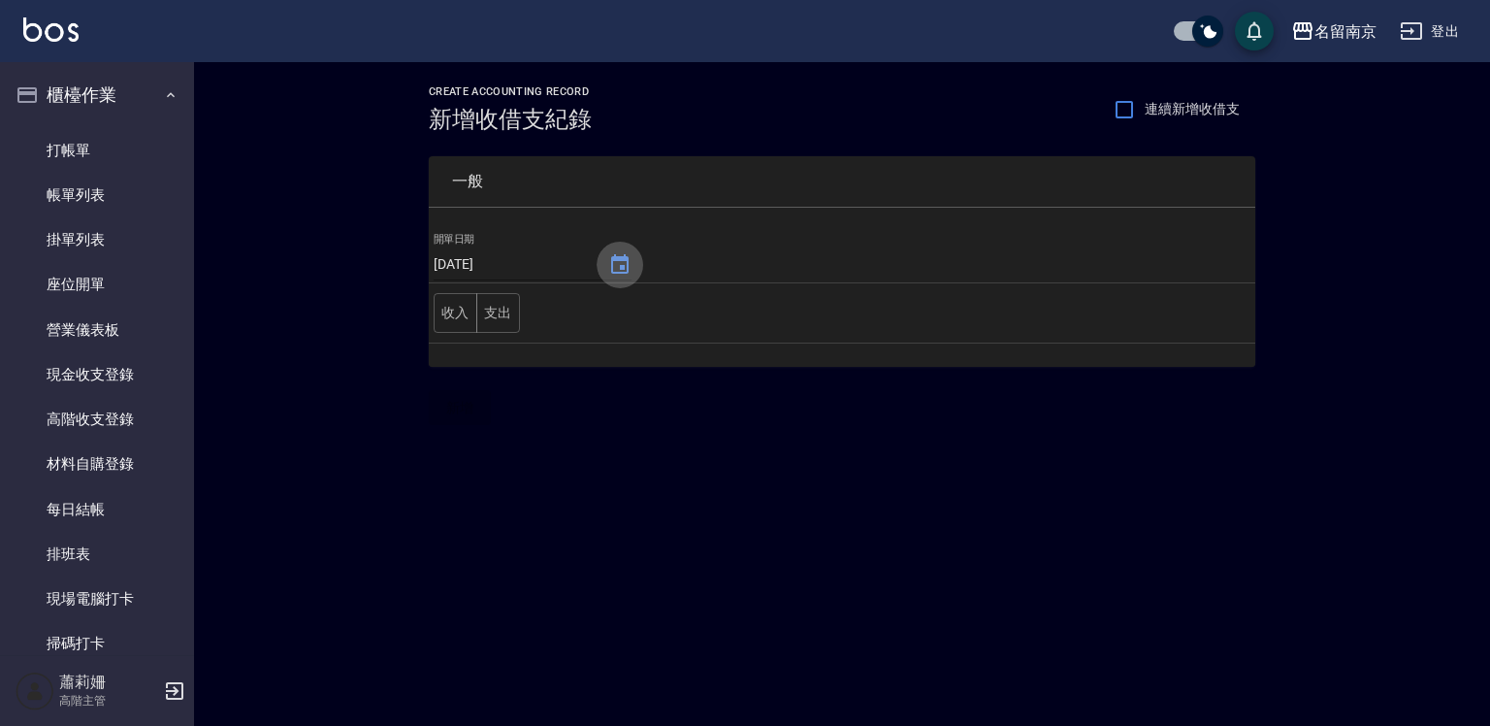
click at [611, 265] on icon "Choose date, selected date is 2025-09-10" at bounding box center [619, 264] width 23 height 23
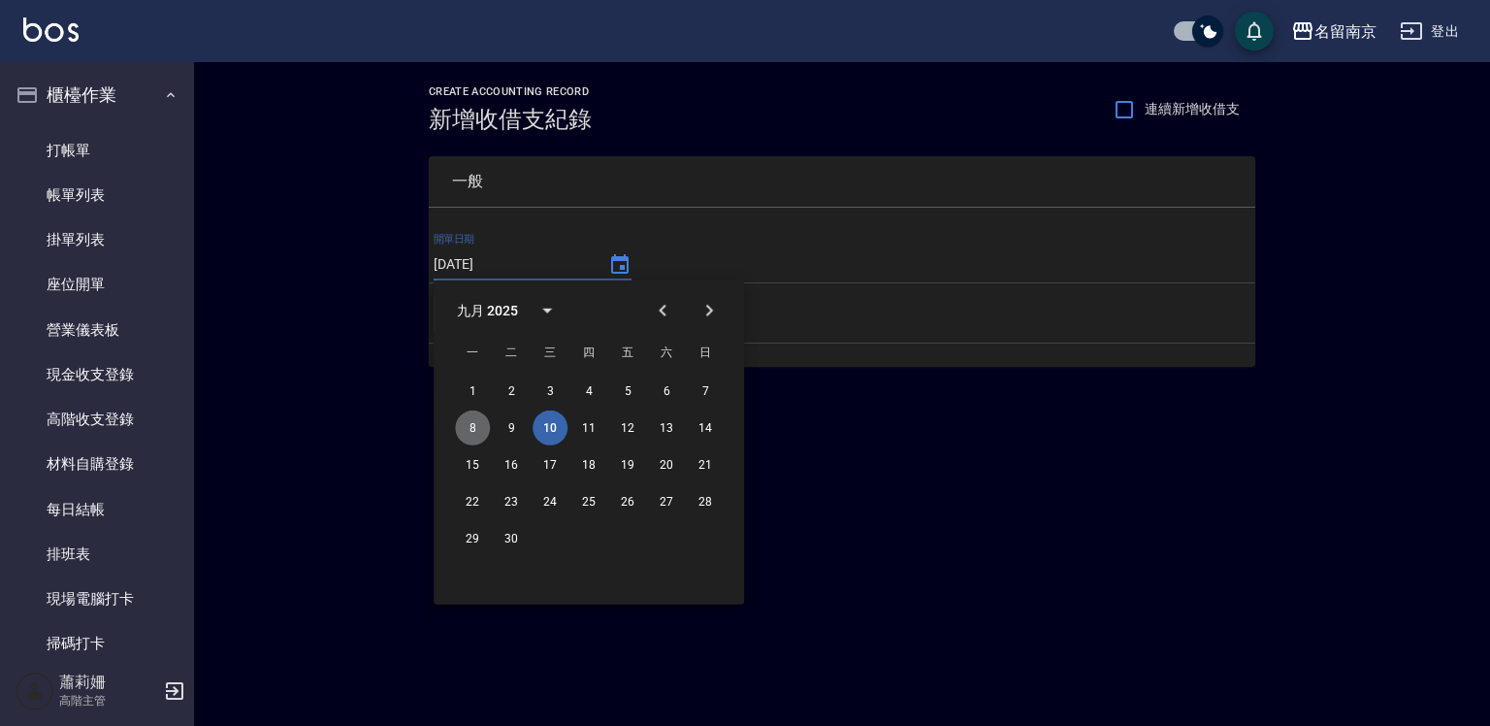
click at [467, 431] on button "8" at bounding box center [472, 427] width 35 height 35
type input "[DATE]"
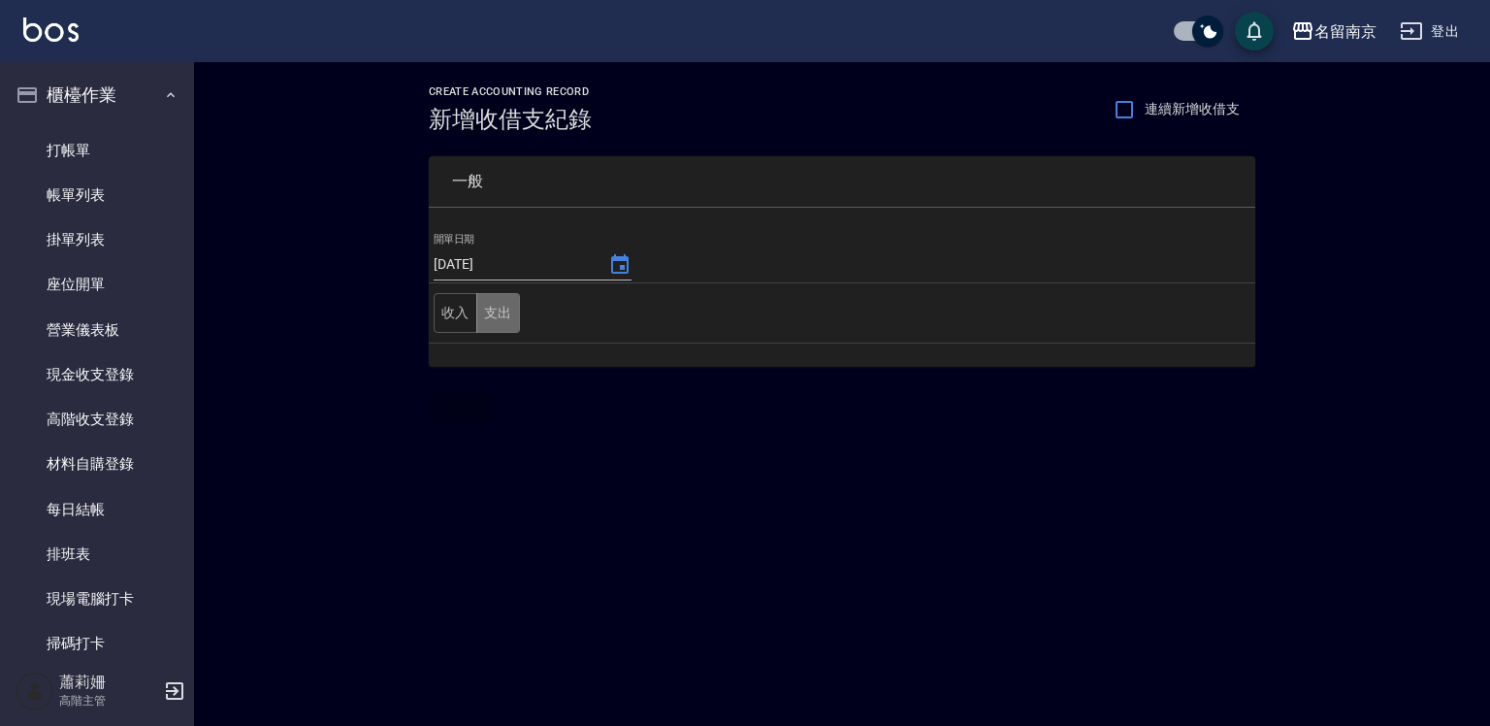
click at [502, 310] on button "支出" at bounding box center [498, 313] width 44 height 40
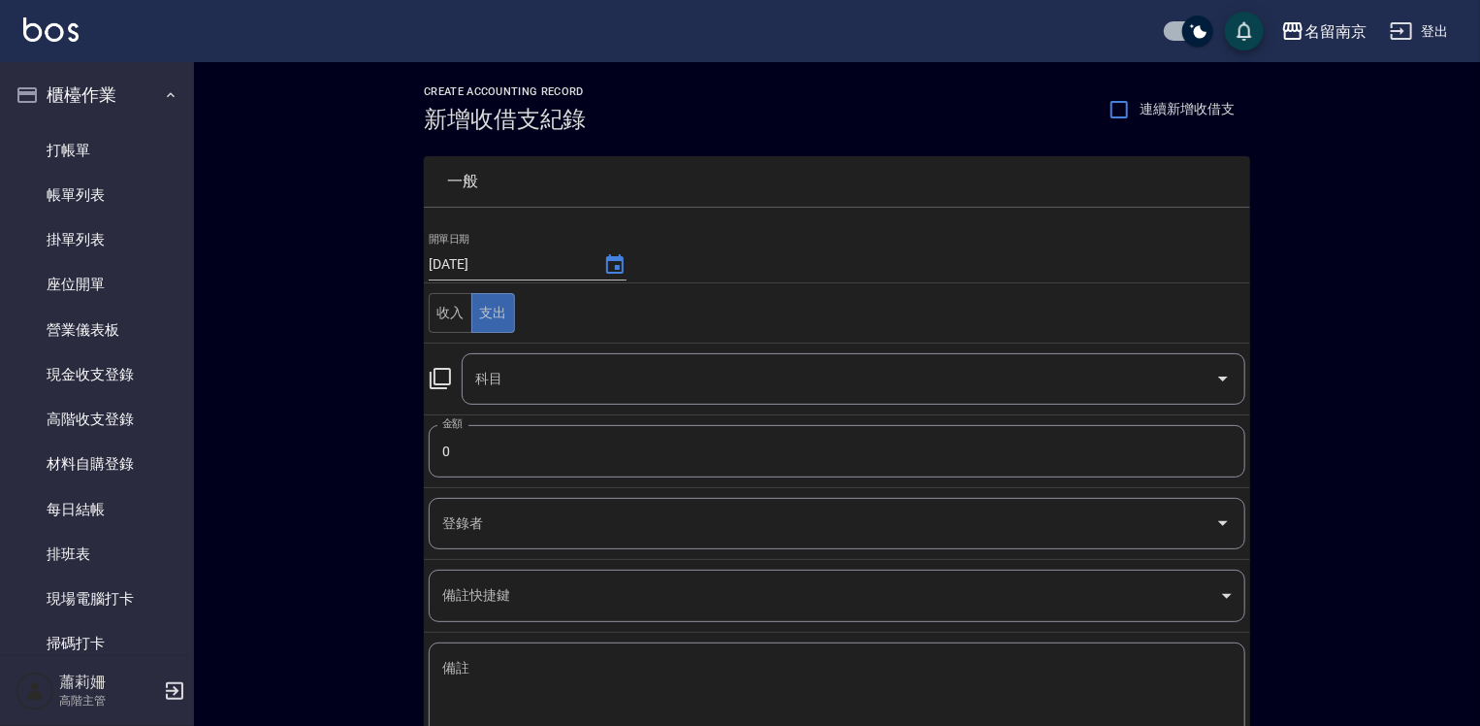
click at [448, 379] on icon at bounding box center [440, 378] width 23 height 23
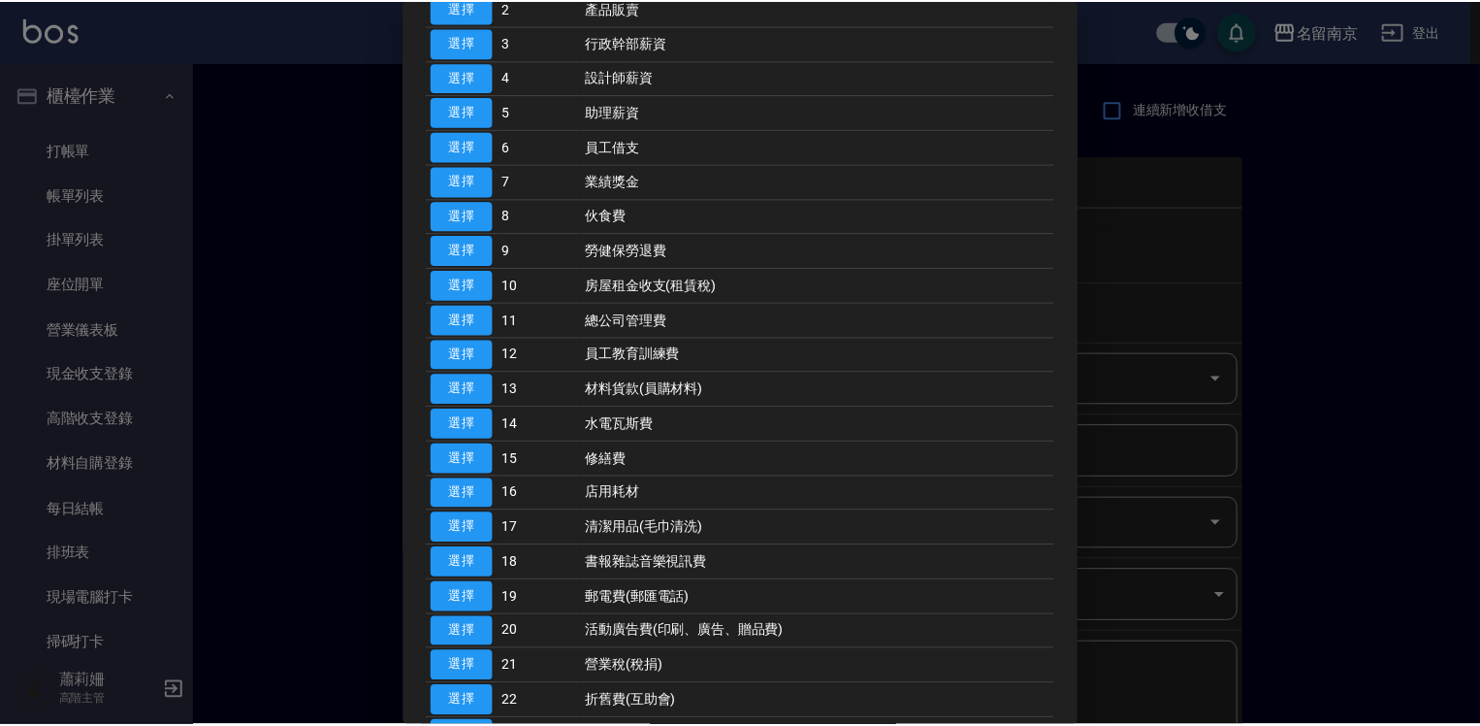
scroll to position [485, 0]
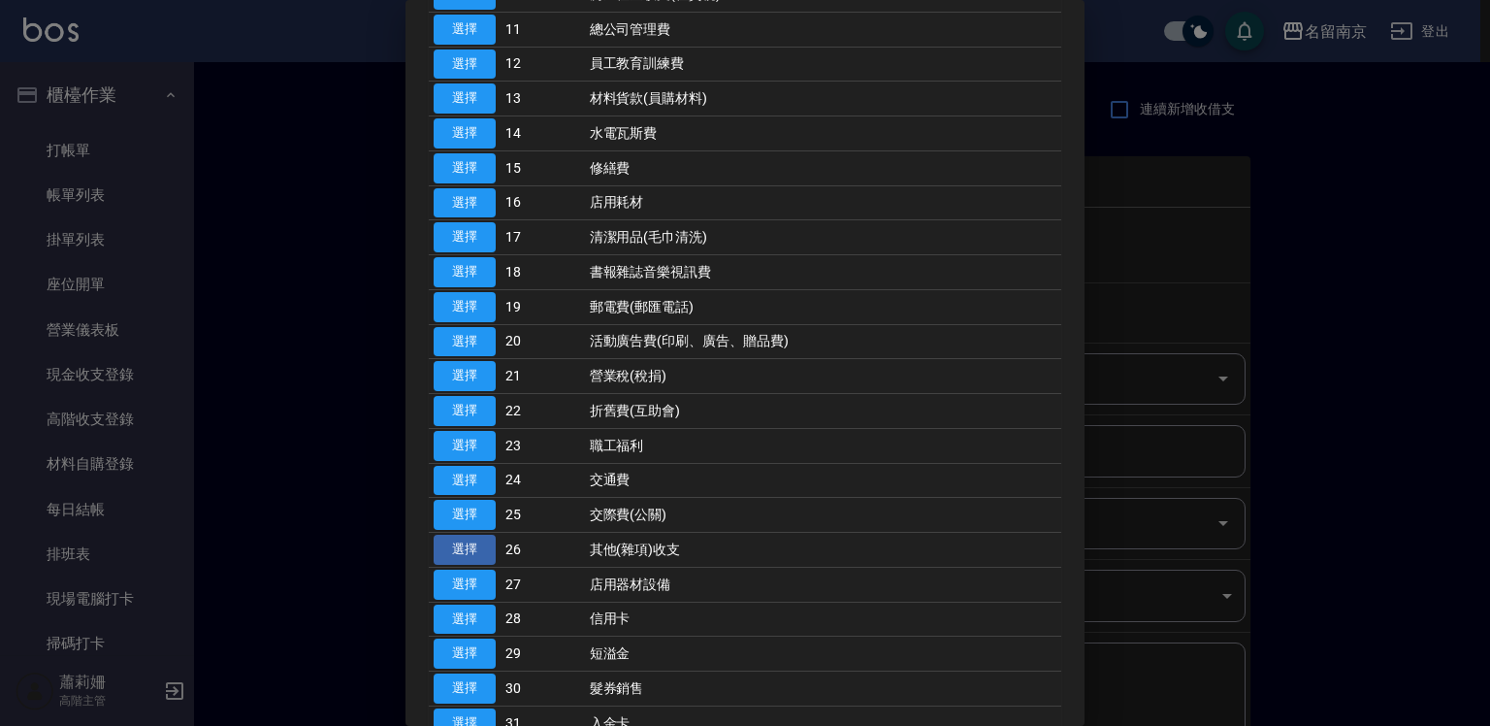
click at [473, 537] on button "選擇" at bounding box center [465, 549] width 62 height 30
type input "26 其他(雜項)收支"
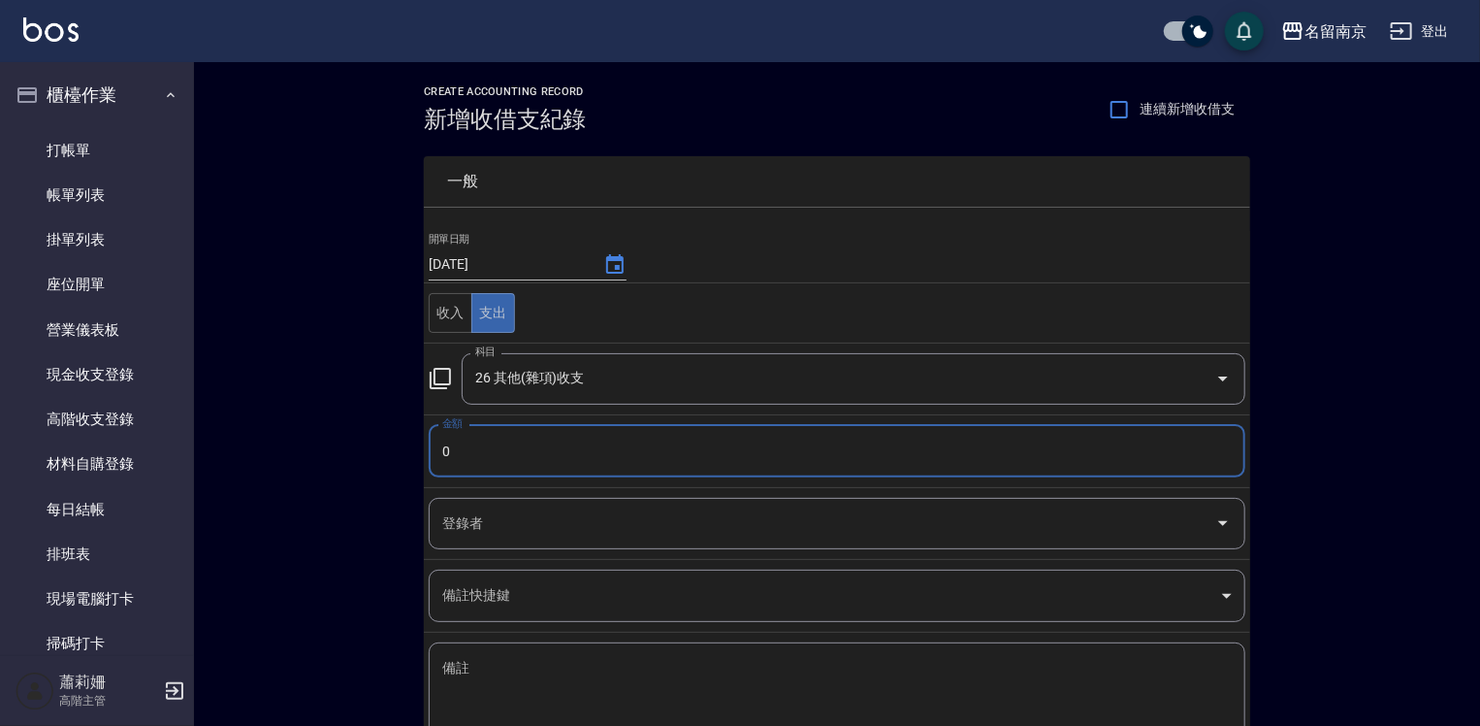
click at [466, 444] on input "0" at bounding box center [837, 451] width 817 height 52
type input "273"
click at [552, 702] on textarea "備註" at bounding box center [837, 692] width 790 height 66
click at [484, 667] on textarea "備註" at bounding box center [837, 692] width 790 height 66
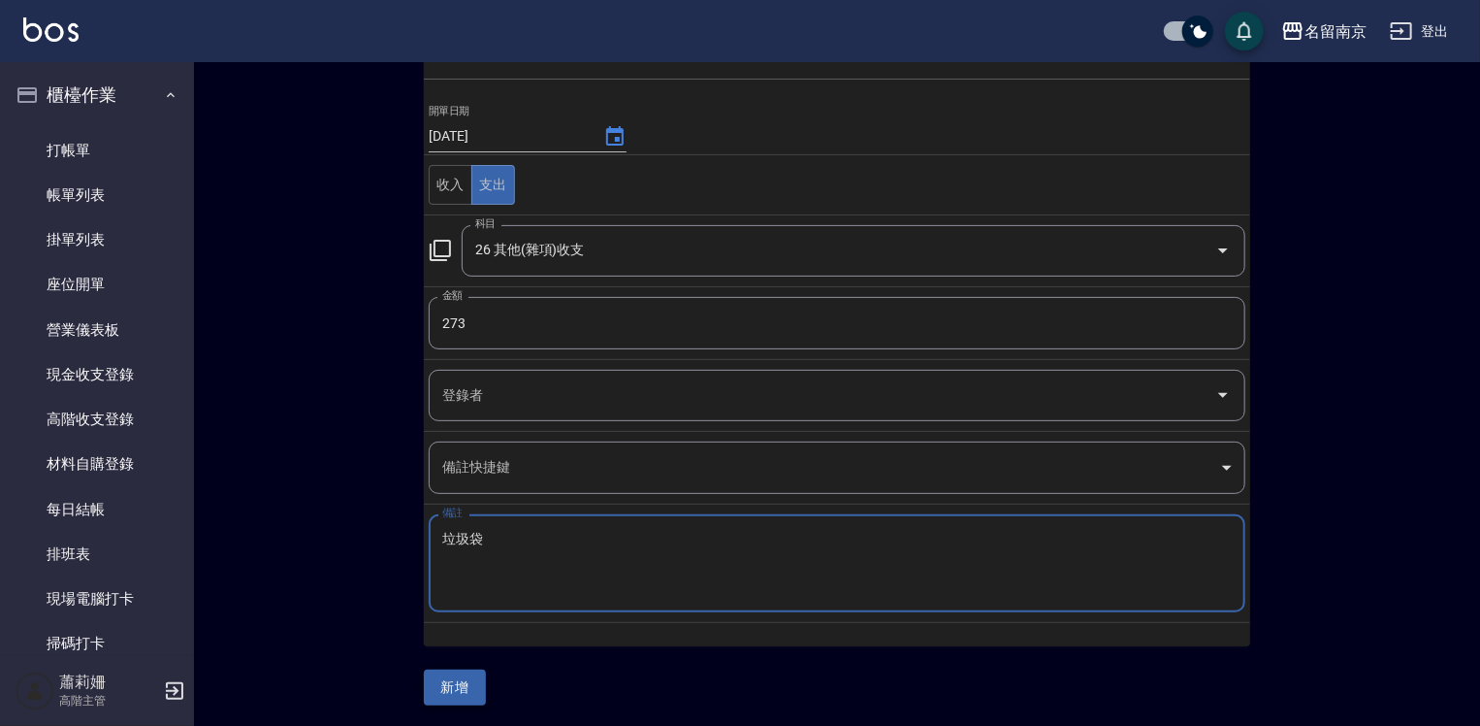
type textarea "垃圾袋"
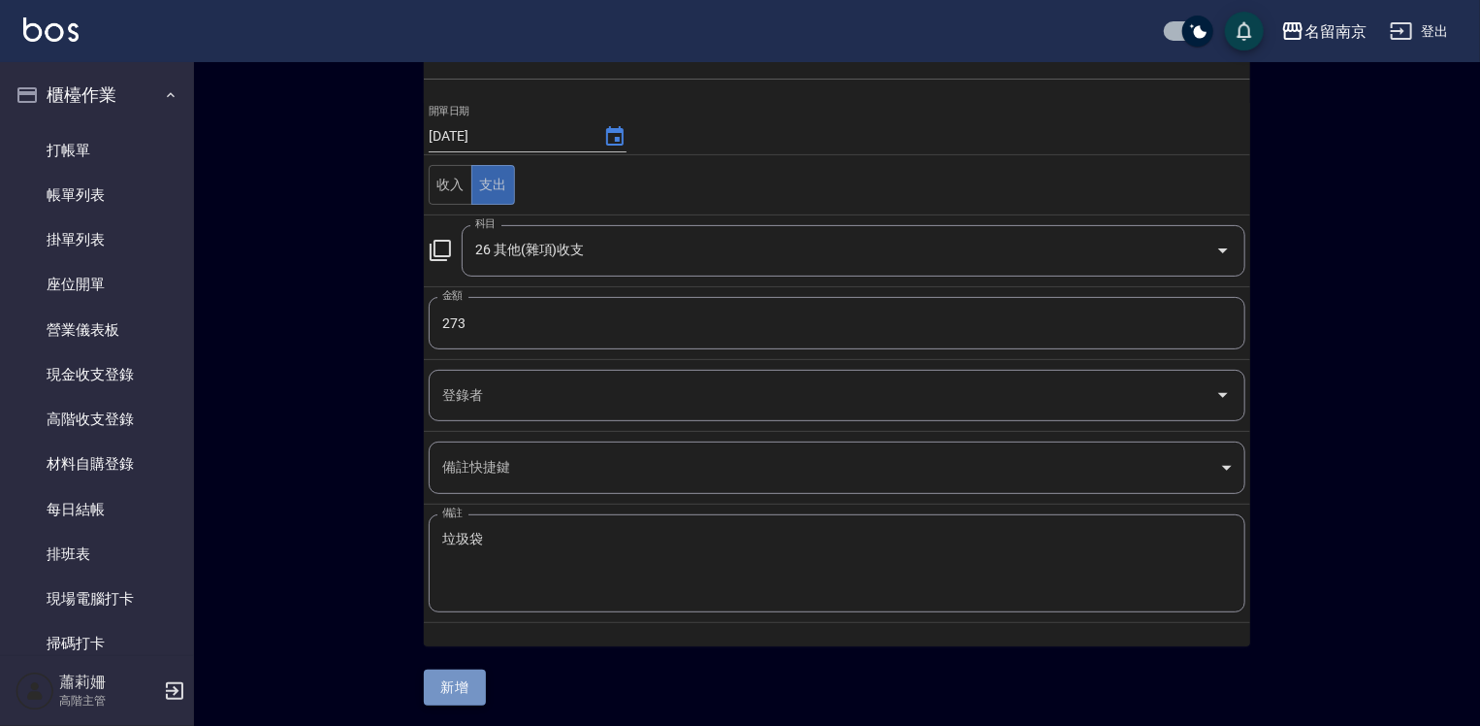
click at [457, 669] on button "新增" at bounding box center [455, 687] width 62 height 36
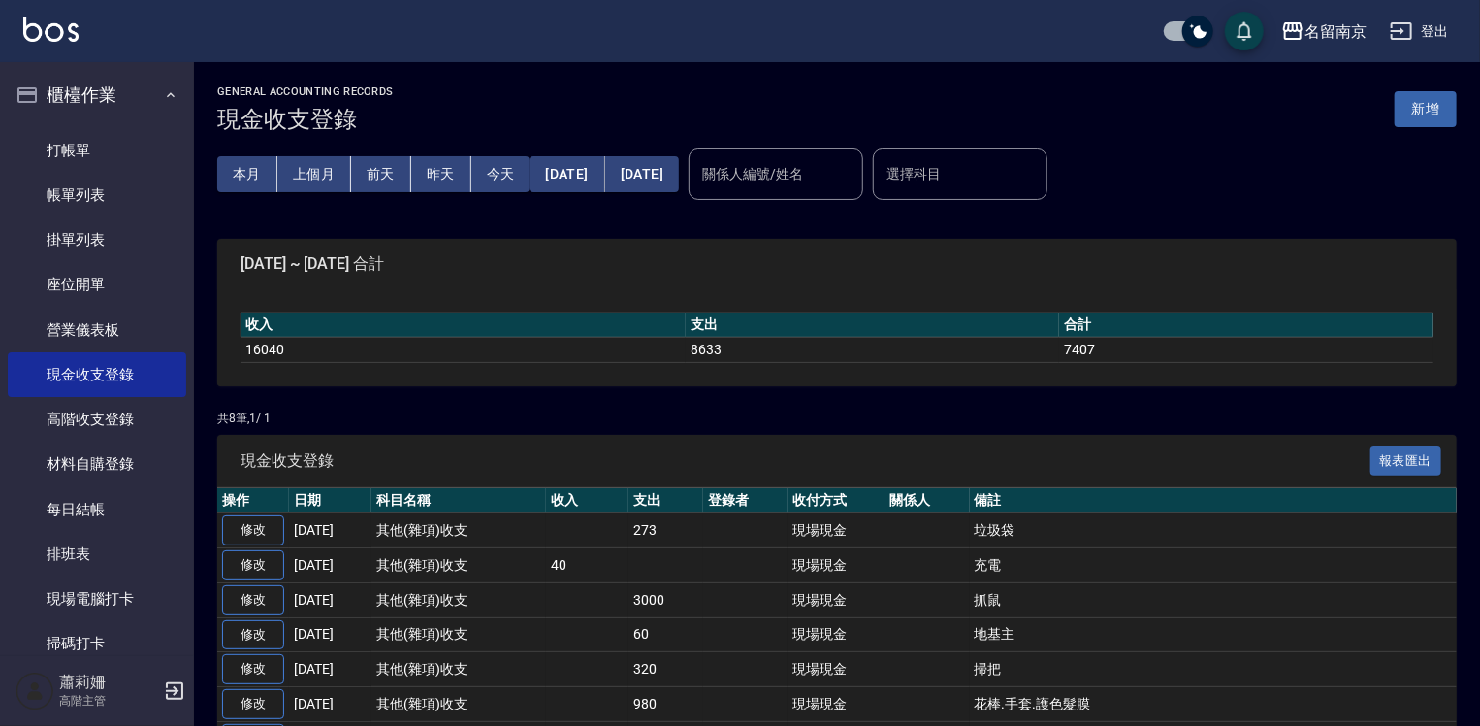
scroll to position [136, 0]
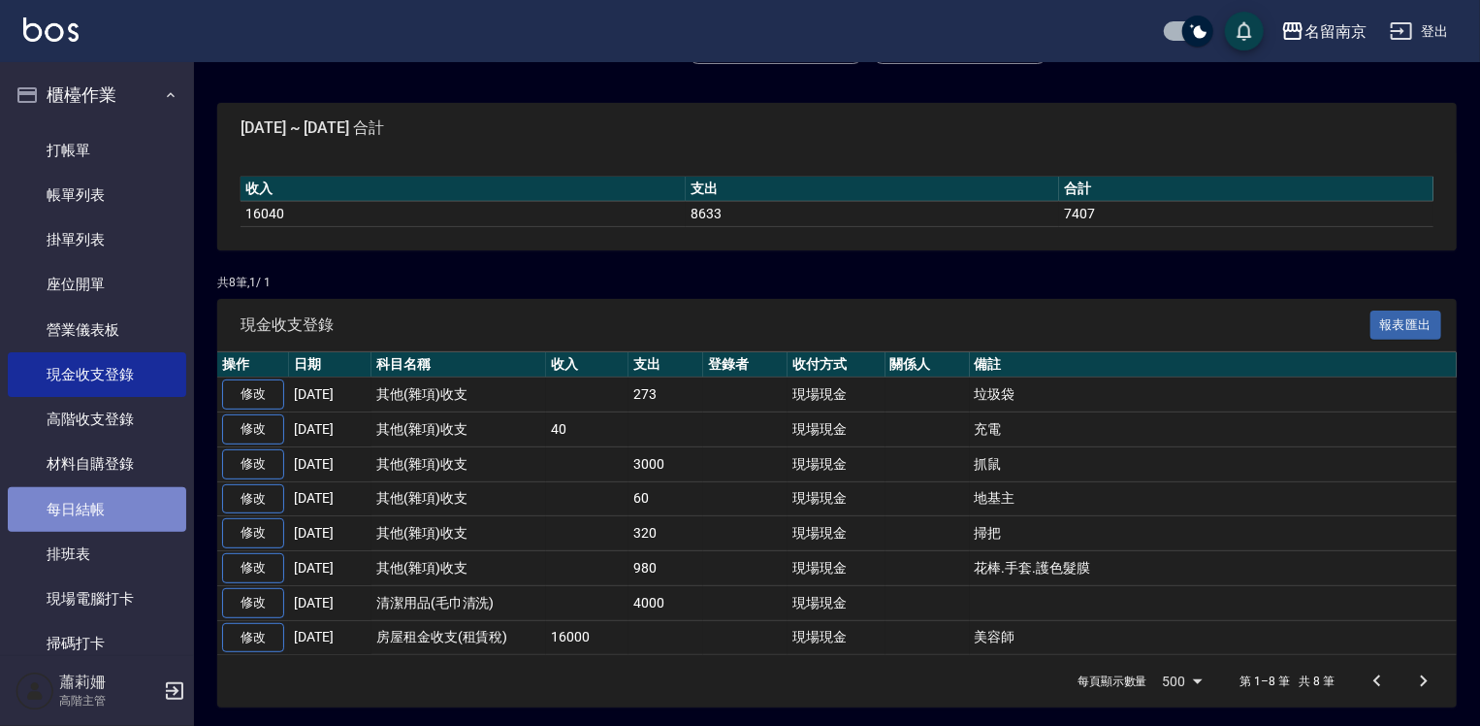
click at [112, 516] on link "每日結帳" at bounding box center [97, 509] width 178 height 45
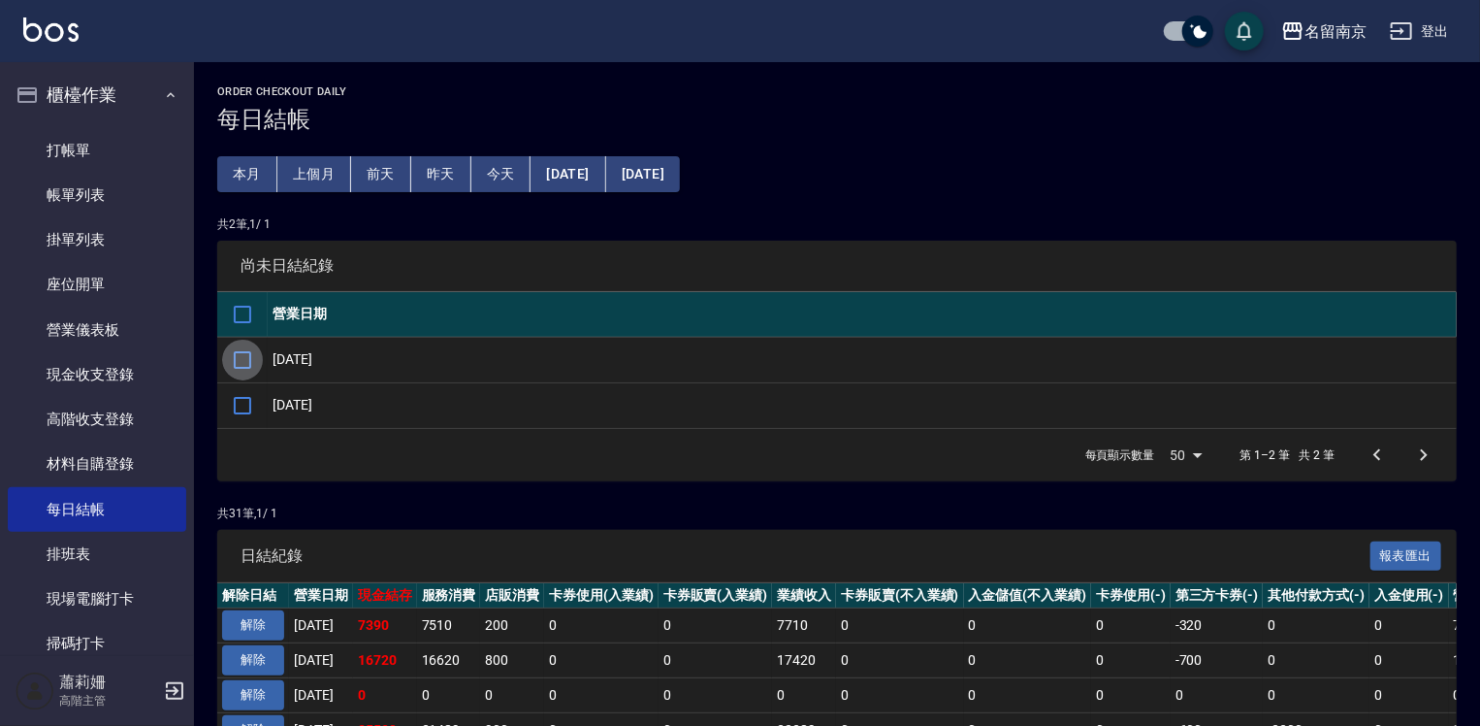
click at [247, 364] on input "checkbox" at bounding box center [242, 360] width 41 height 41
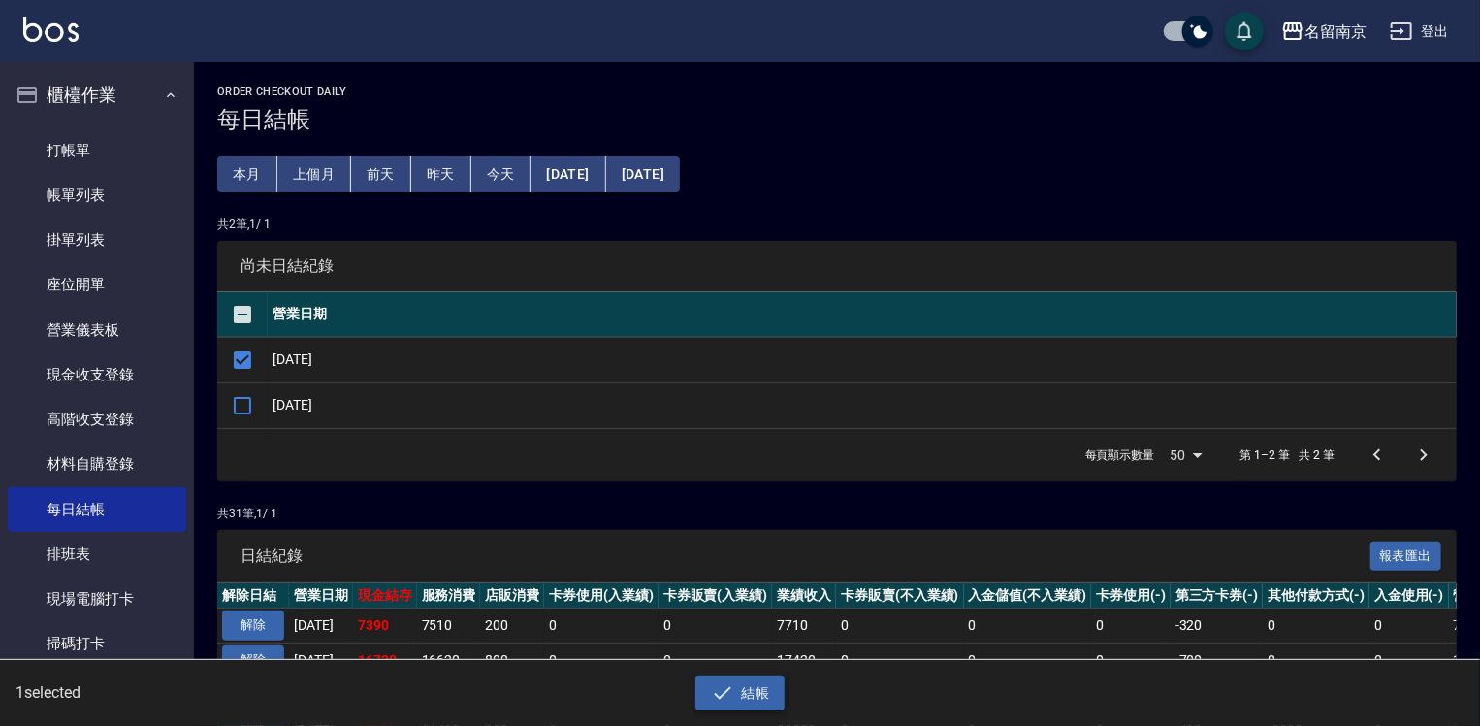
click at [708, 698] on button "結帳" at bounding box center [741, 693] width 90 height 36
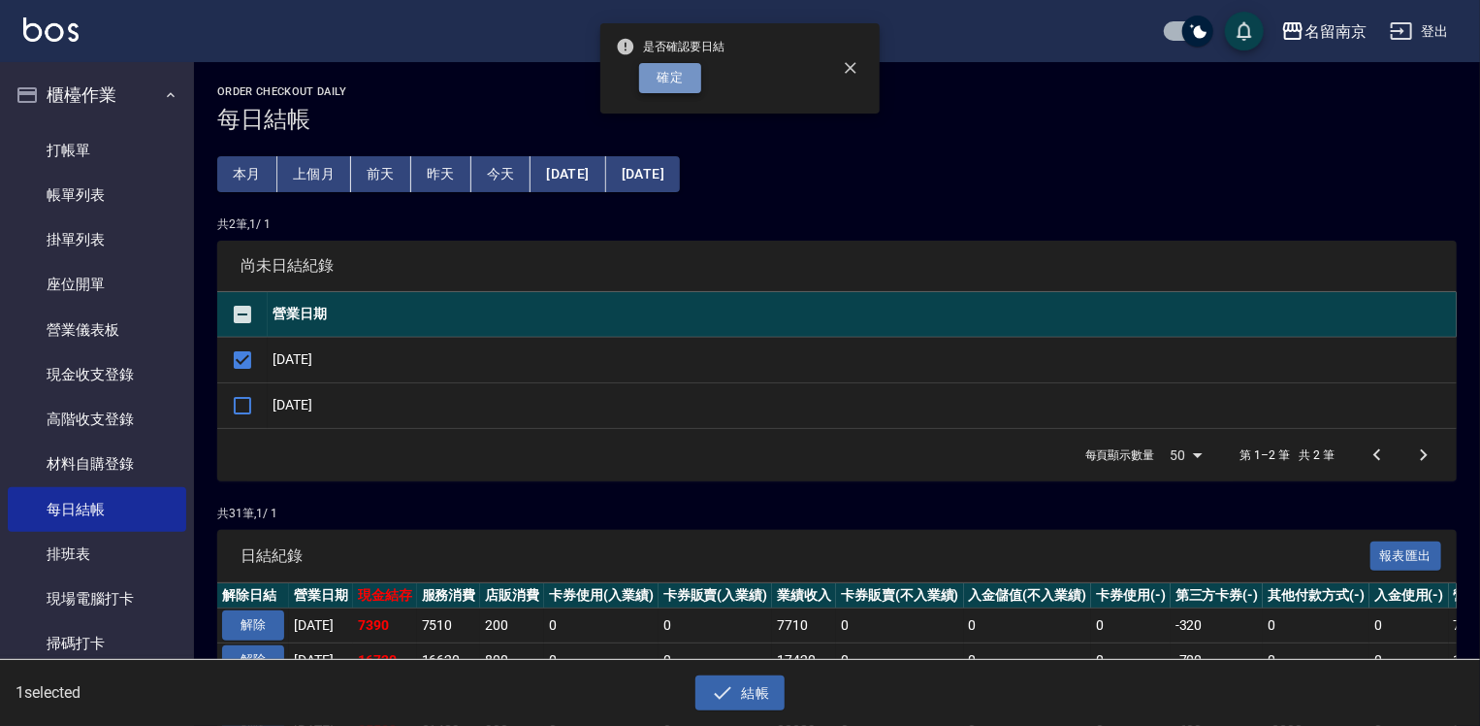
click at [679, 81] on button "確定" at bounding box center [670, 78] width 62 height 30
checkbox input "false"
